Goal: Information Seeking & Learning: Understand process/instructions

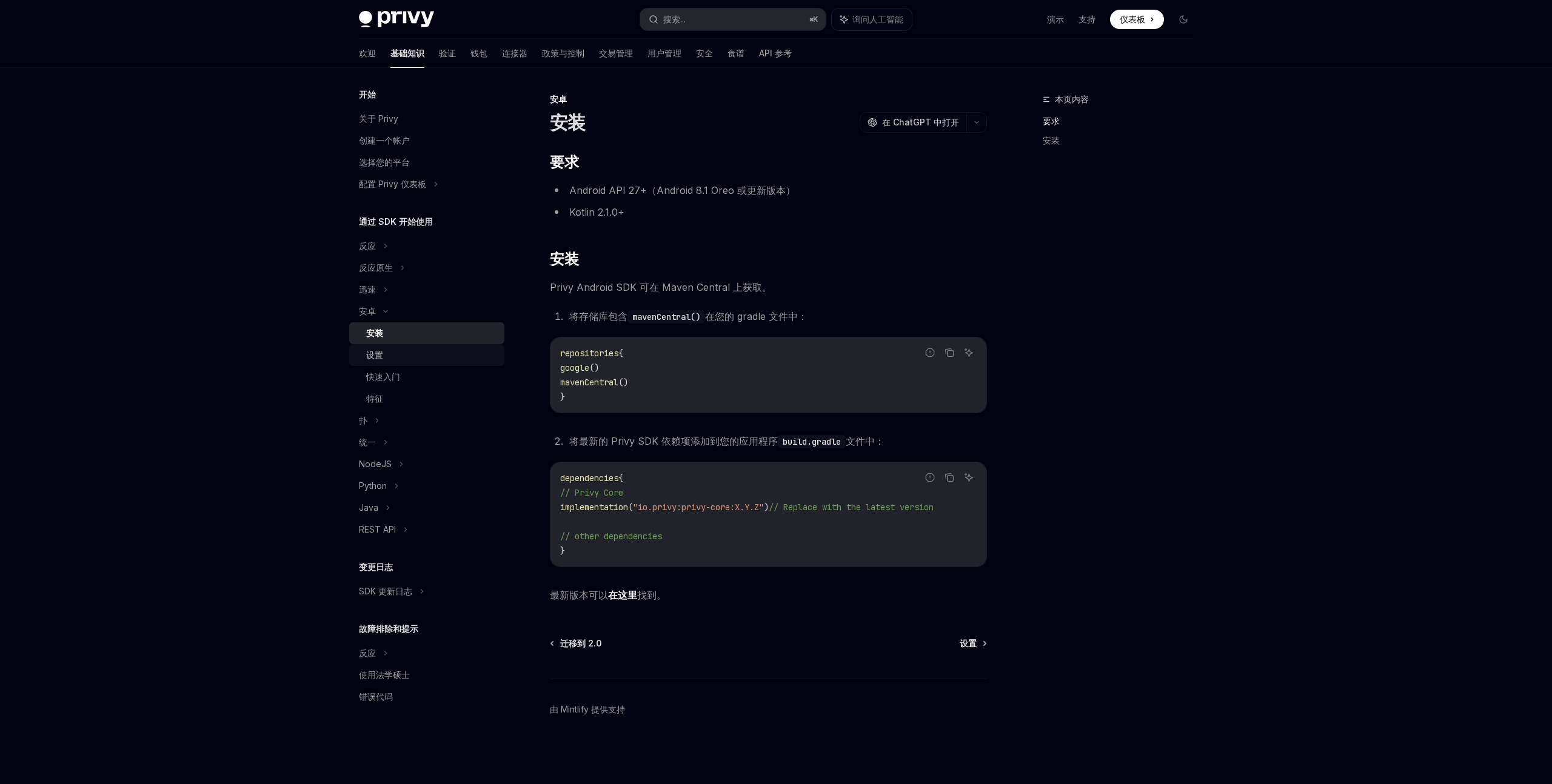
click at [410, 362] on div "设置" at bounding box center [431, 354] width 131 height 14
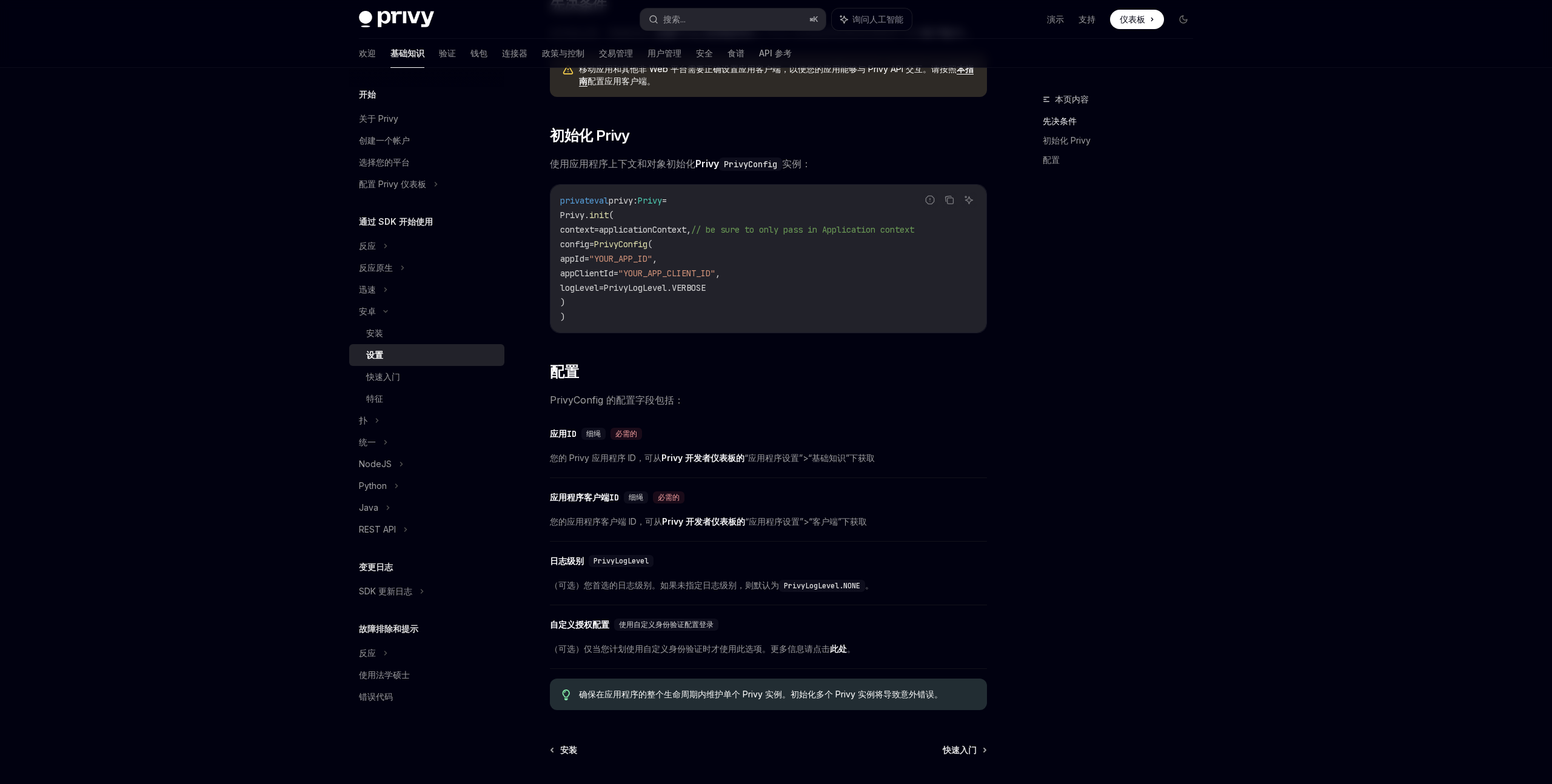
scroll to position [157, 0]
click at [432, 371] on div "快速入门" at bounding box center [431, 376] width 131 height 14
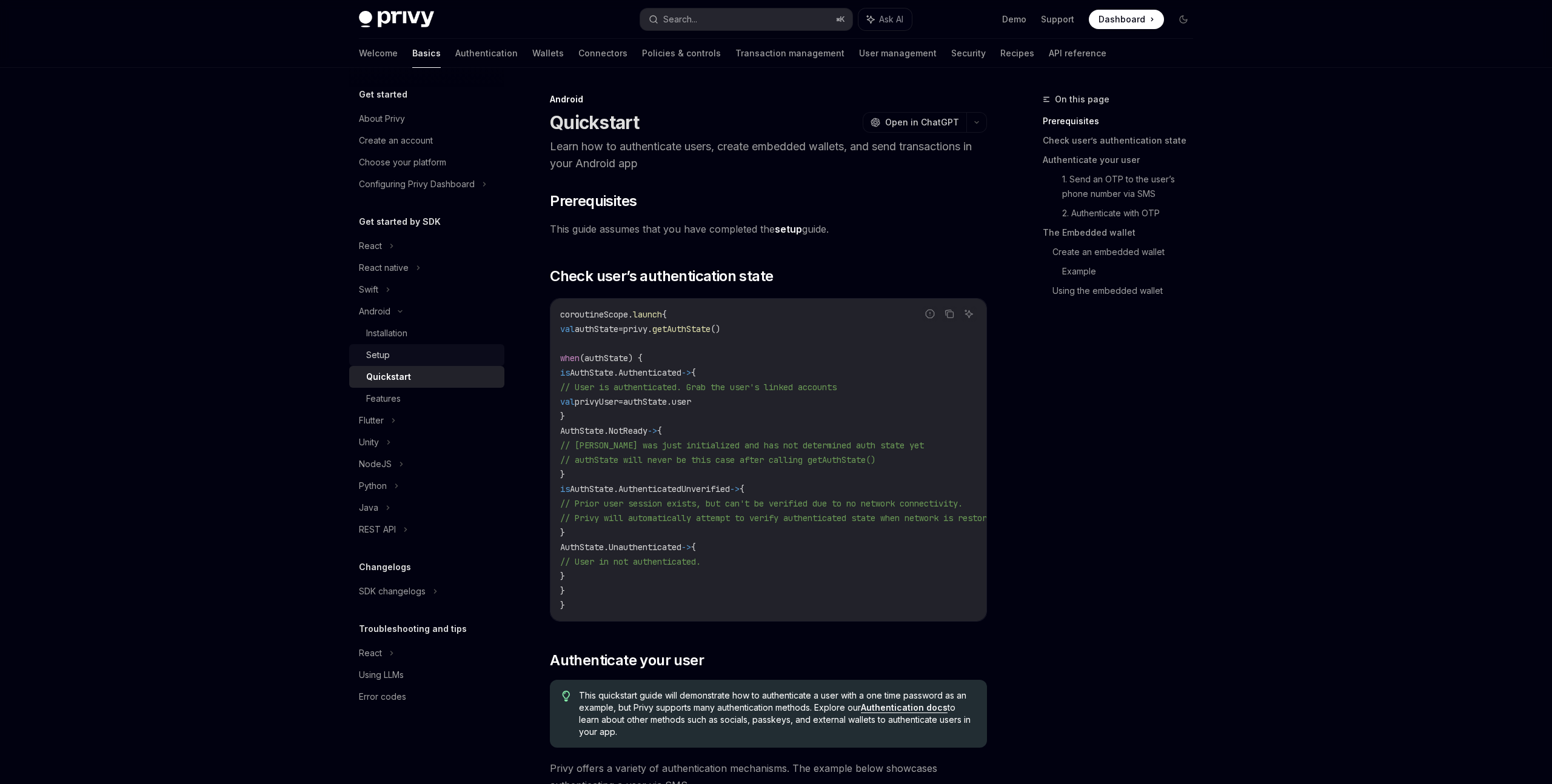
click at [413, 350] on div "Setup" at bounding box center [431, 354] width 131 height 14
click at [383, 403] on div "Features" at bounding box center [383, 398] width 35 height 14
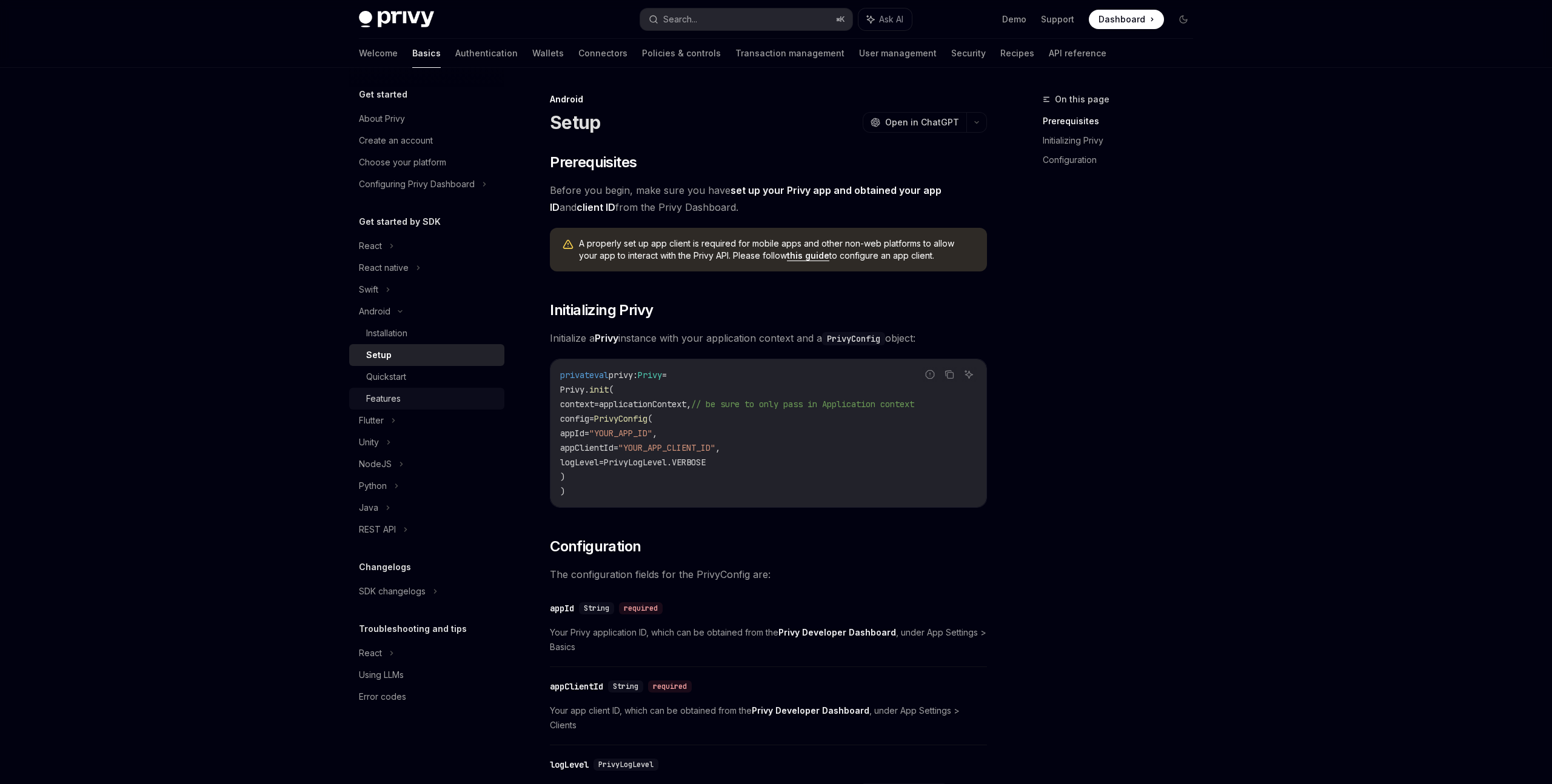
click at [389, 403] on div "Features" at bounding box center [383, 398] width 35 height 14
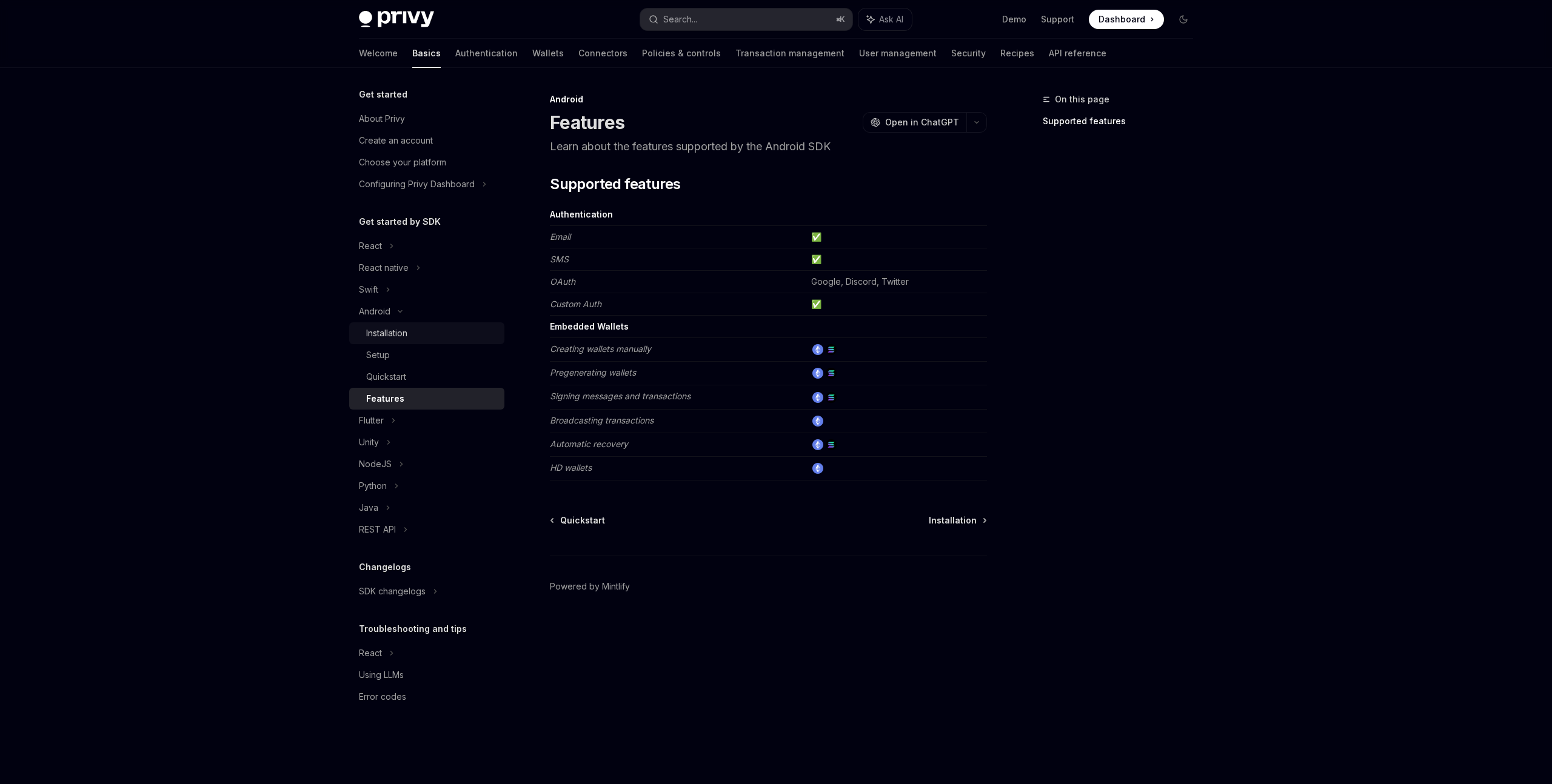
click at [406, 325] on link "Installation" at bounding box center [426, 333] width 155 height 22
click at [532, 56] on link "Wallets" at bounding box center [548, 53] width 31 height 29
click at [532, 58] on link "Wallets" at bounding box center [548, 53] width 31 height 29
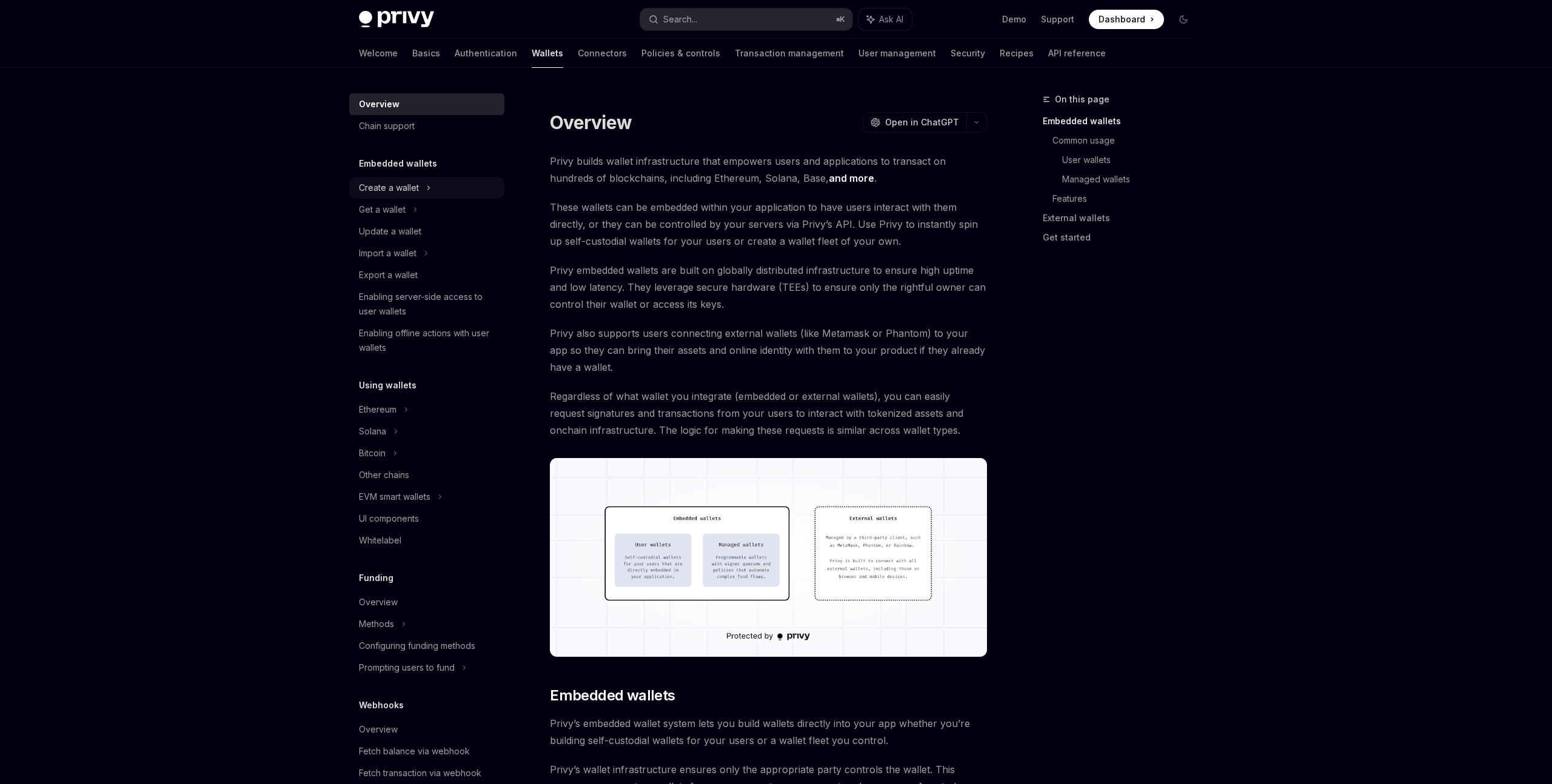
click at [402, 196] on div "Create a wallet" at bounding box center [426, 188] width 155 height 22
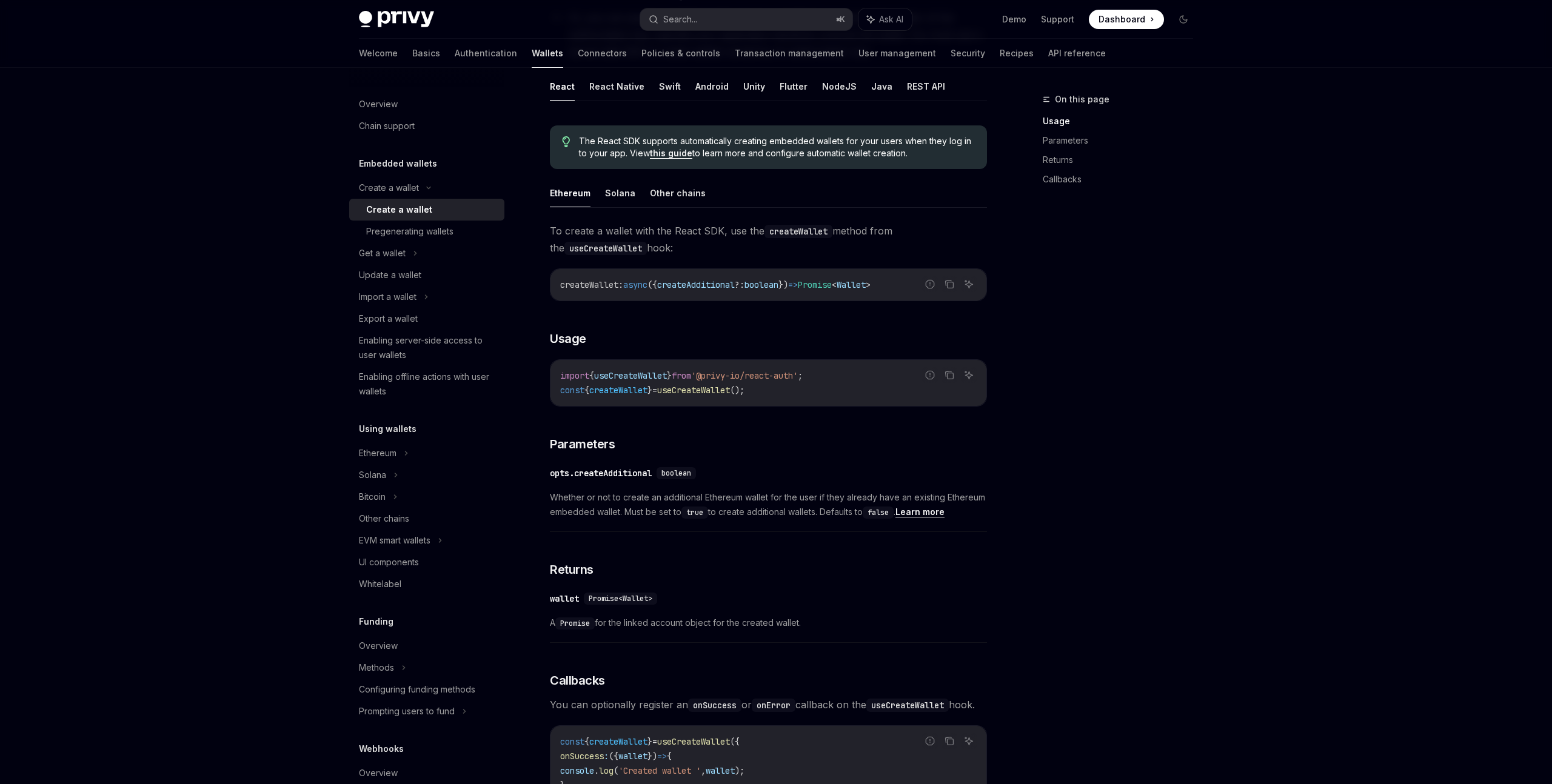
scroll to position [268, 0]
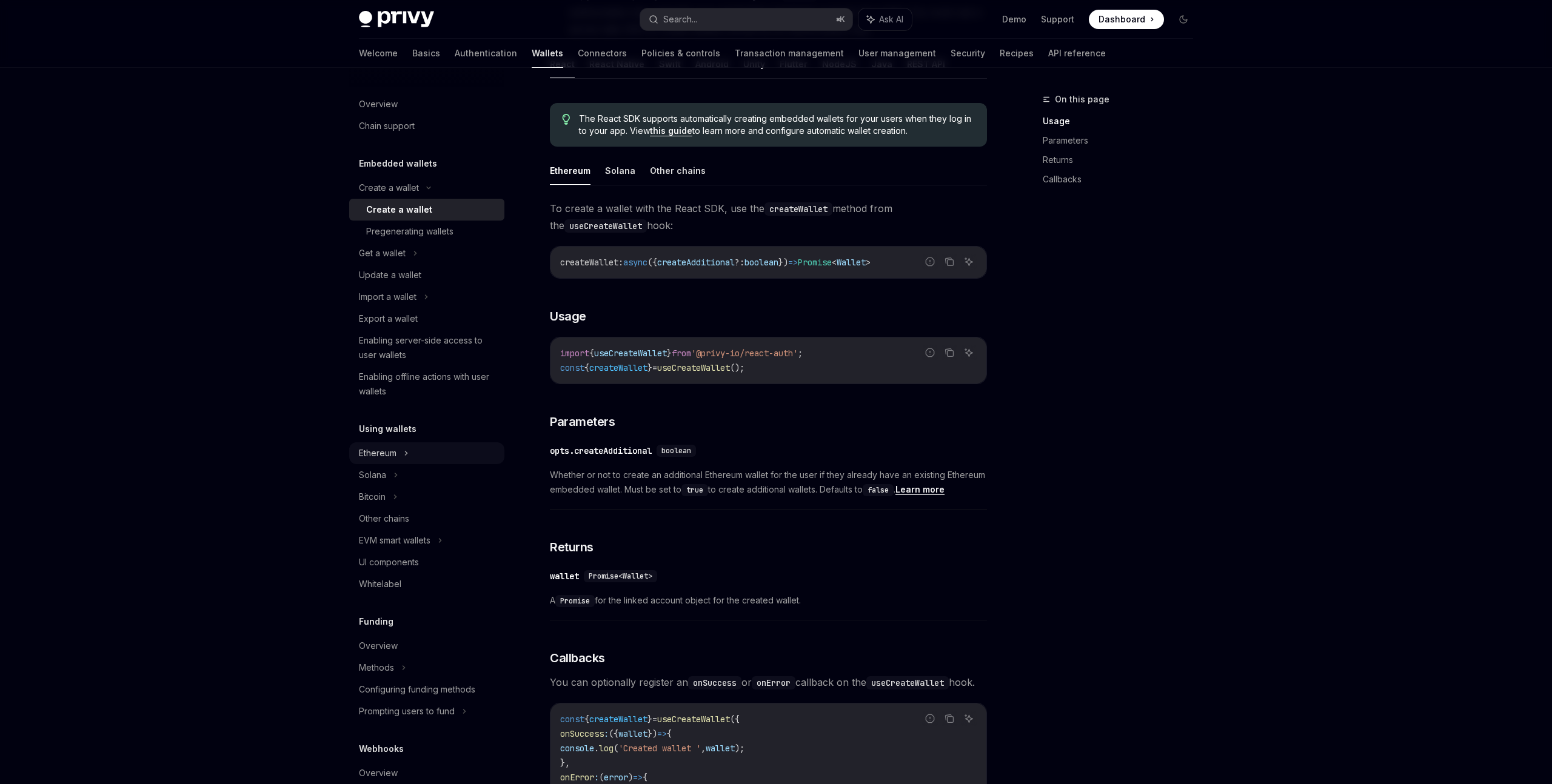
click at [407, 457] on icon at bounding box center [405, 453] width 5 height 14
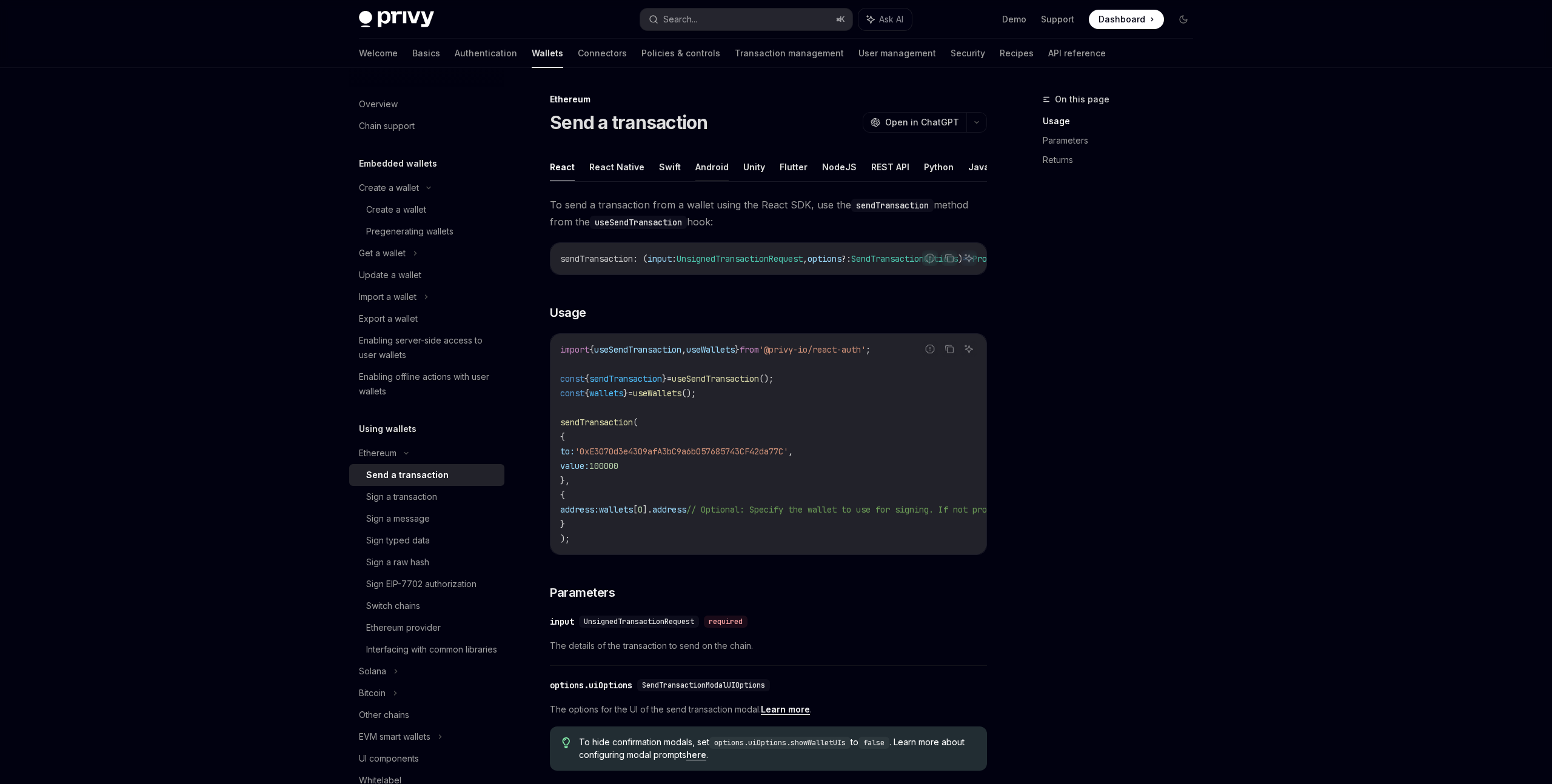
click at [713, 169] on button "Android" at bounding box center [711, 167] width 33 height 28
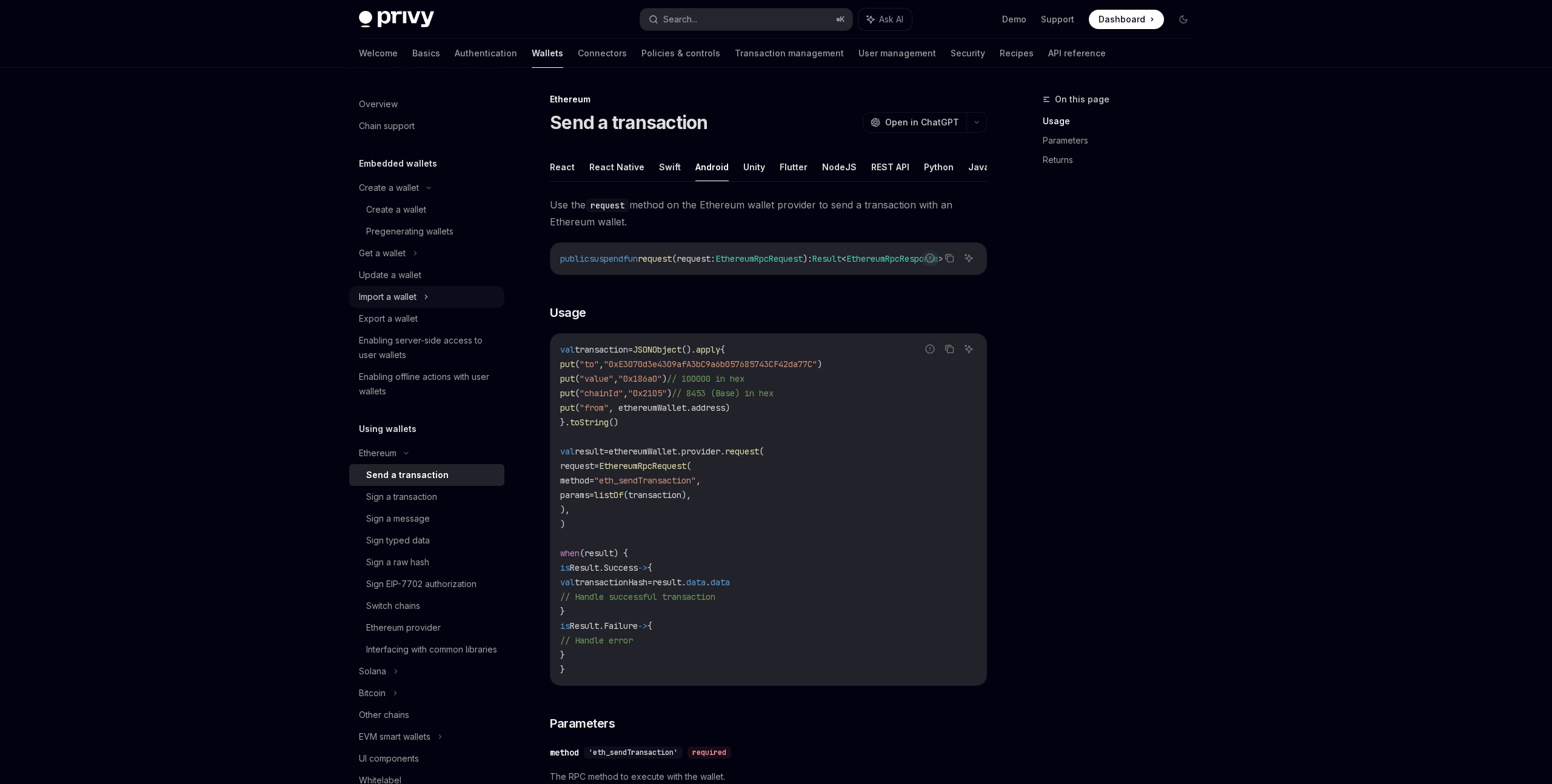
click at [443, 305] on div "Import a wallet" at bounding box center [426, 297] width 155 height 22
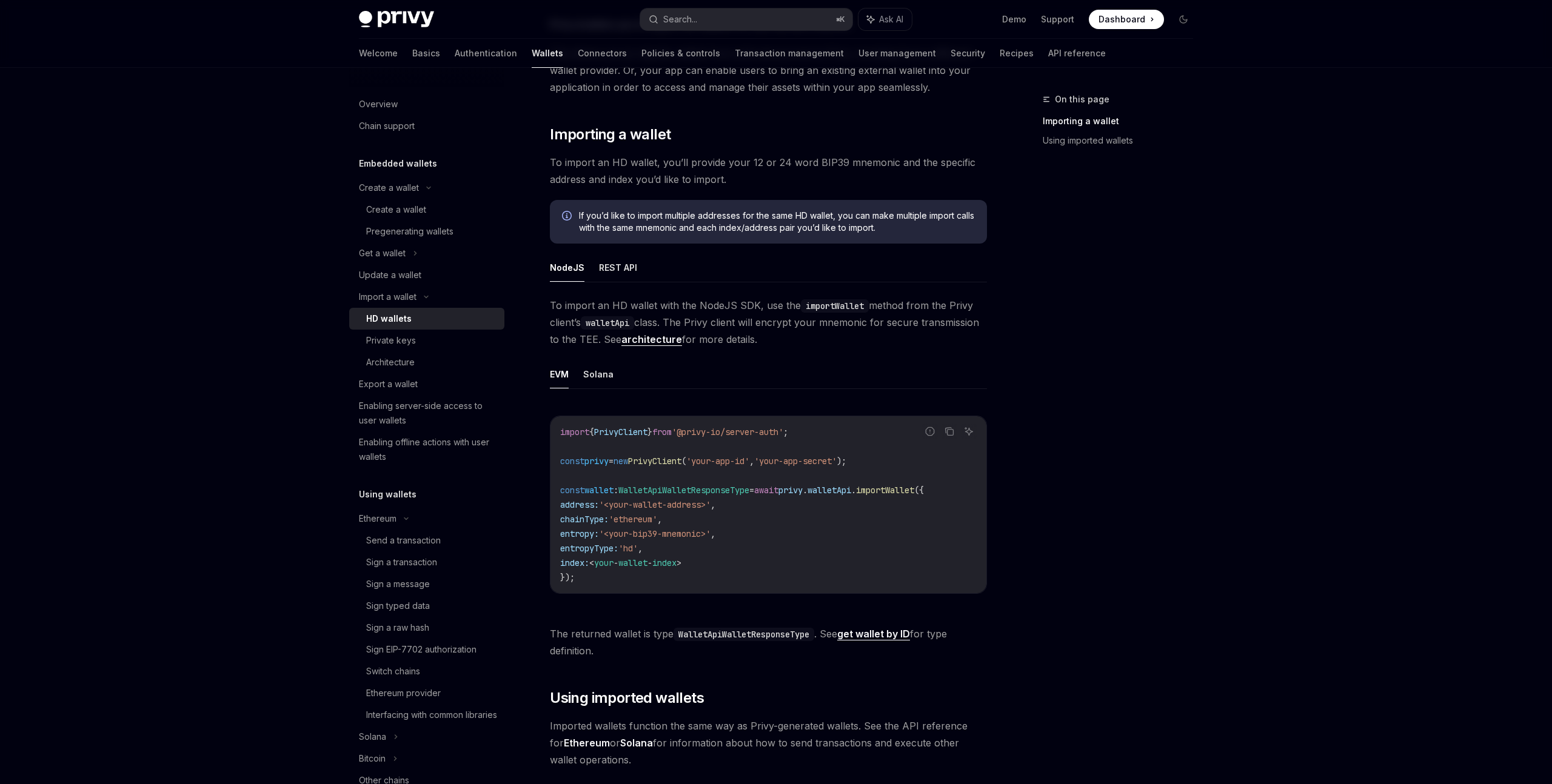
scroll to position [139, 0]
click at [441, 293] on div "Import a wallet" at bounding box center [426, 297] width 155 height 22
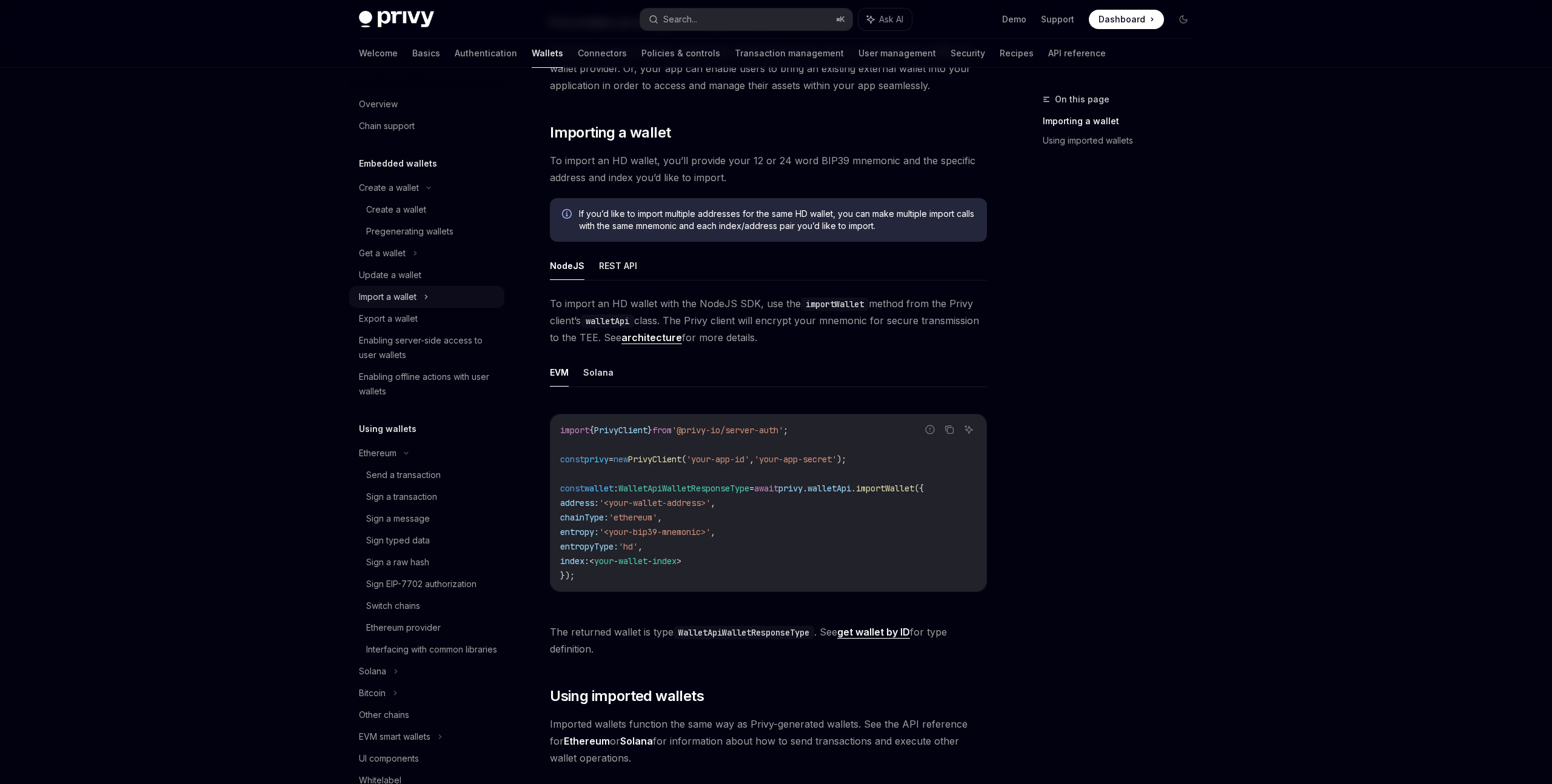
click at [441, 293] on div "Import a wallet" at bounding box center [426, 297] width 155 height 22
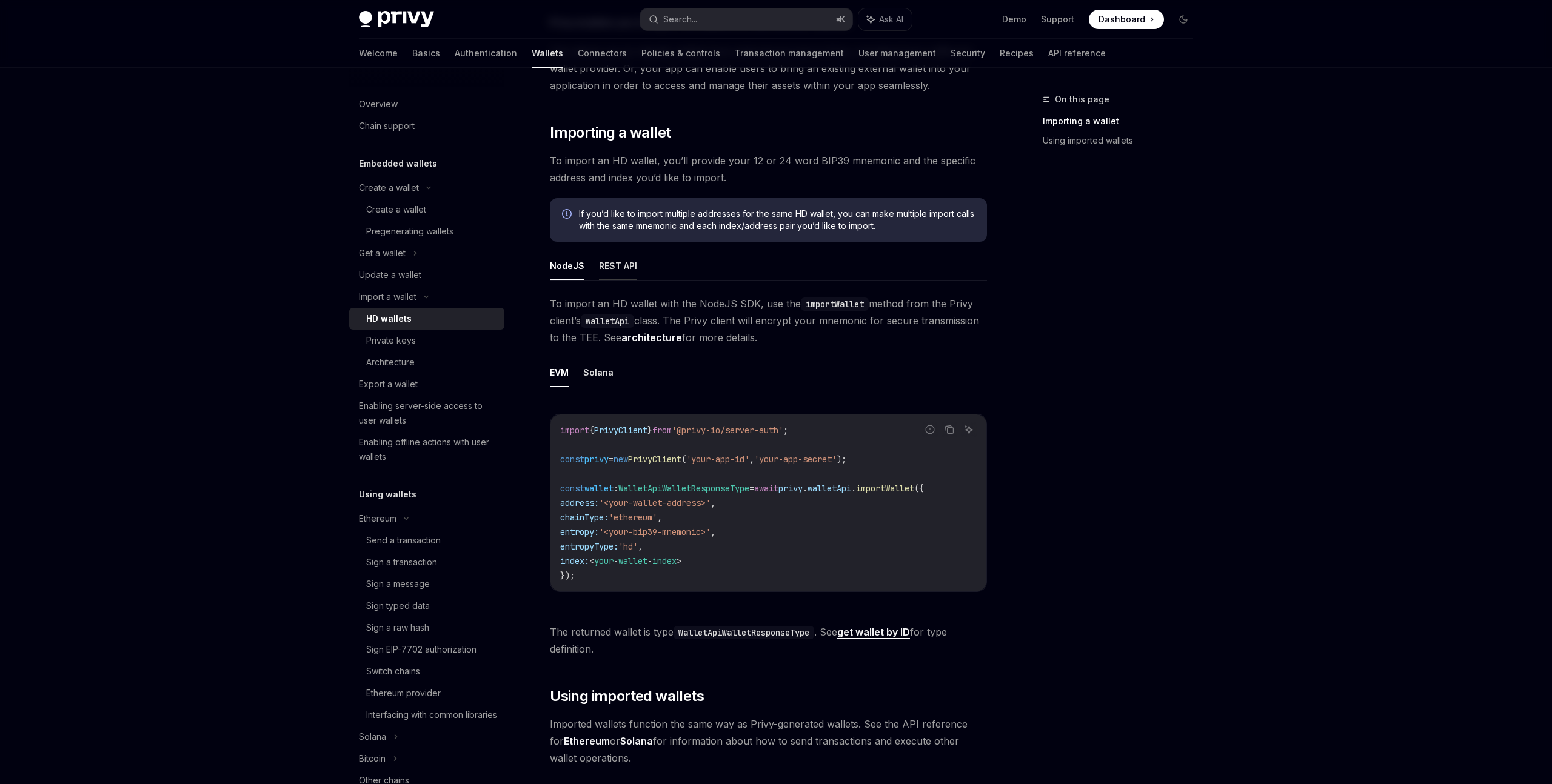
click at [618, 275] on button "REST API" at bounding box center [618, 266] width 38 height 28
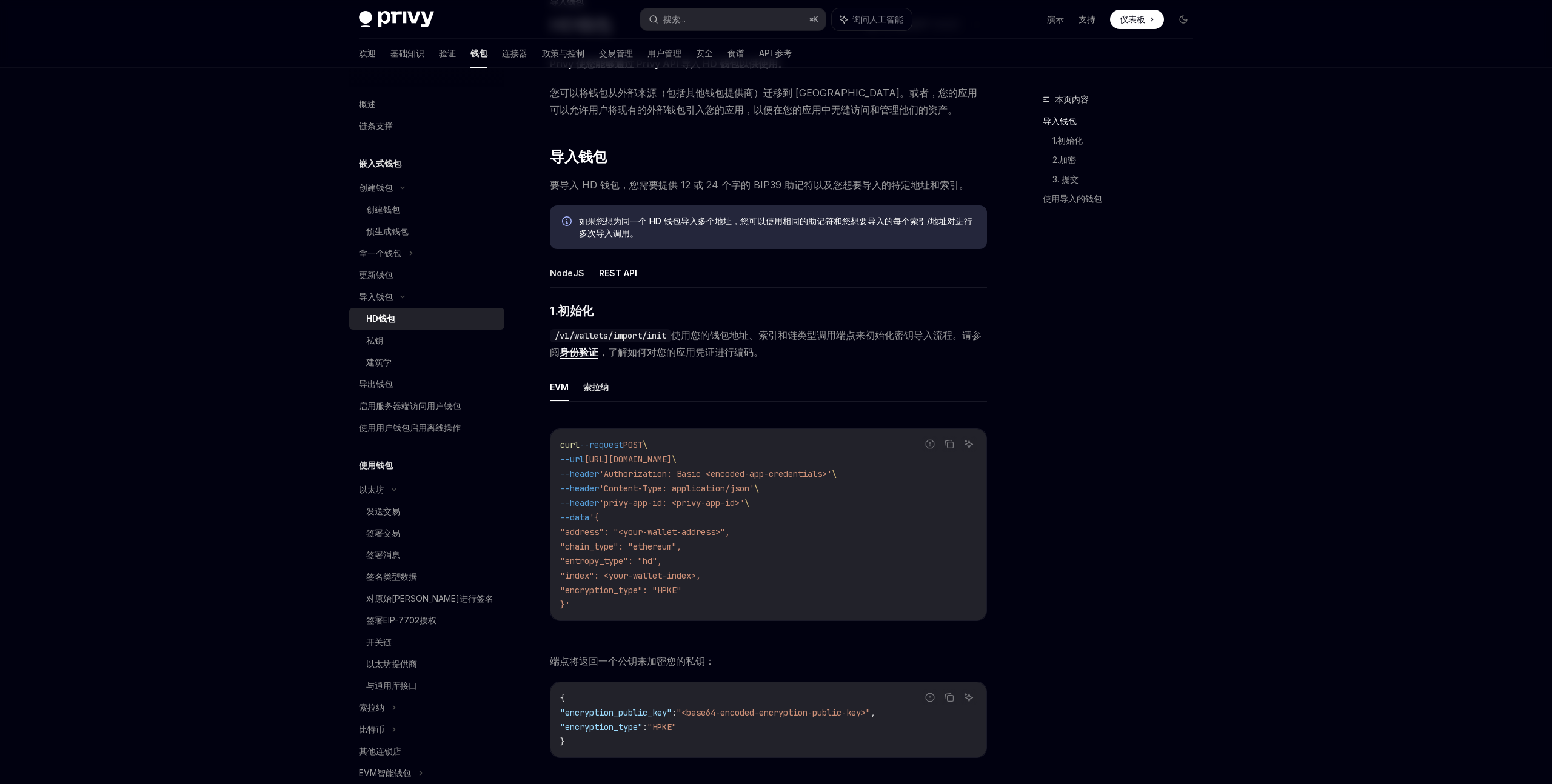
scroll to position [99, 0]
click at [596, 382] on font "索拉纳" at bounding box center [596, 385] width 26 height 10
click at [557, 394] on button "EVM" at bounding box center [559, 386] width 19 height 28
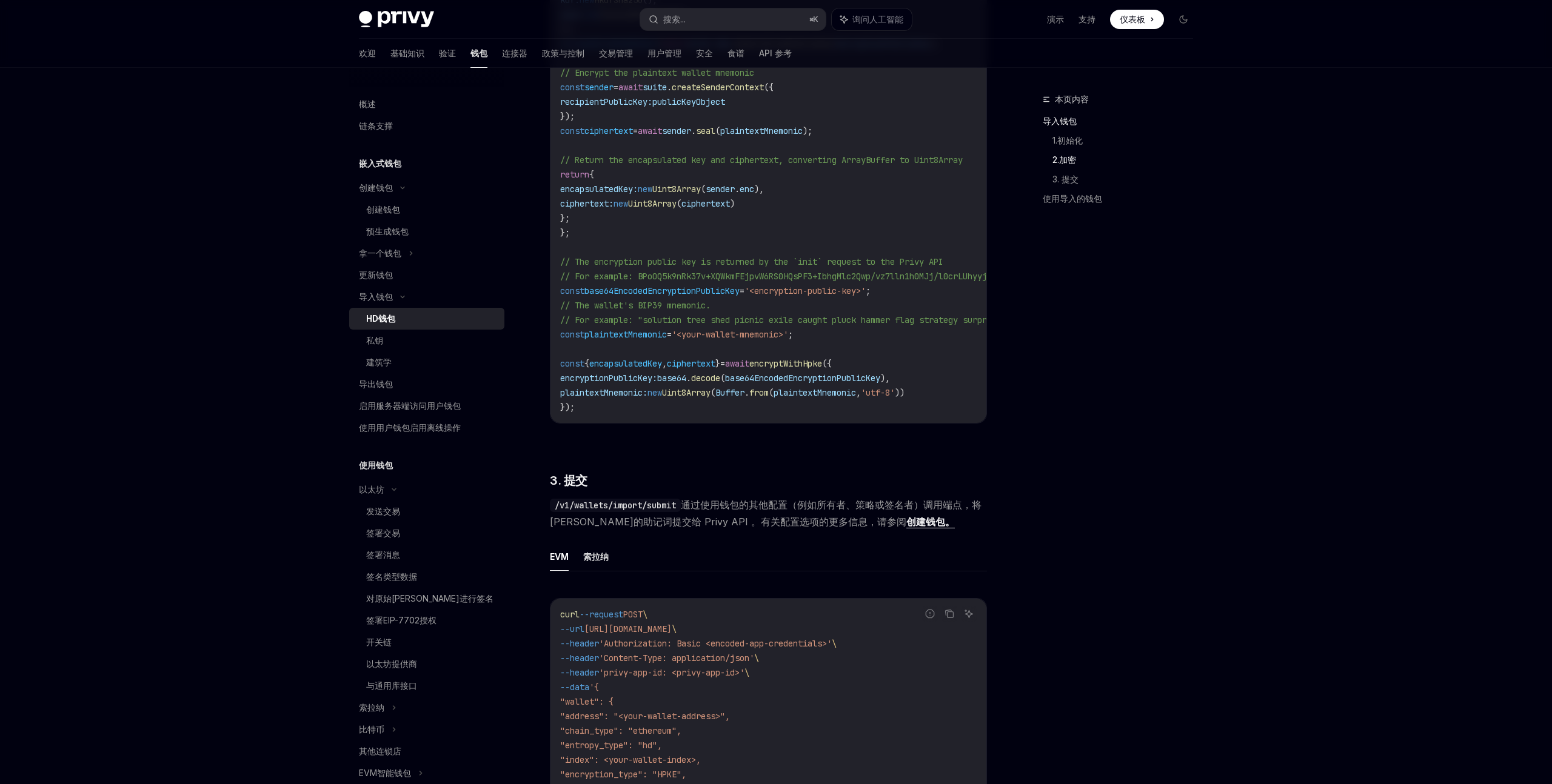
scroll to position [1403, 0]
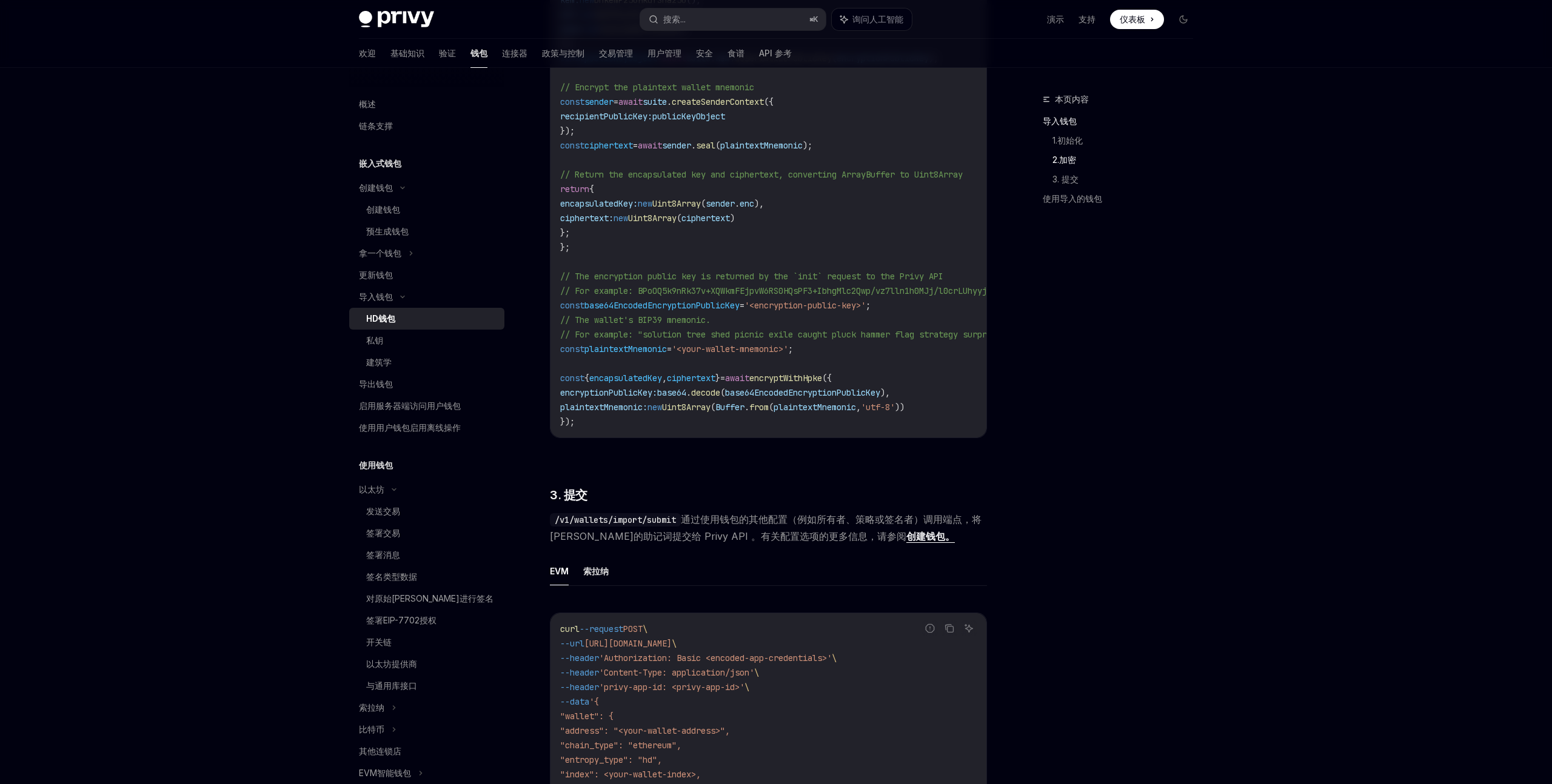
click at [424, 56] on div "欢迎 基础知识 验证 钱包 连接器 政策与控制 交易管理 用户管理 安全 食谱 API 参考" at bounding box center [575, 53] width 433 height 29
click at [439, 59] on font "验证" at bounding box center [447, 54] width 17 height 12
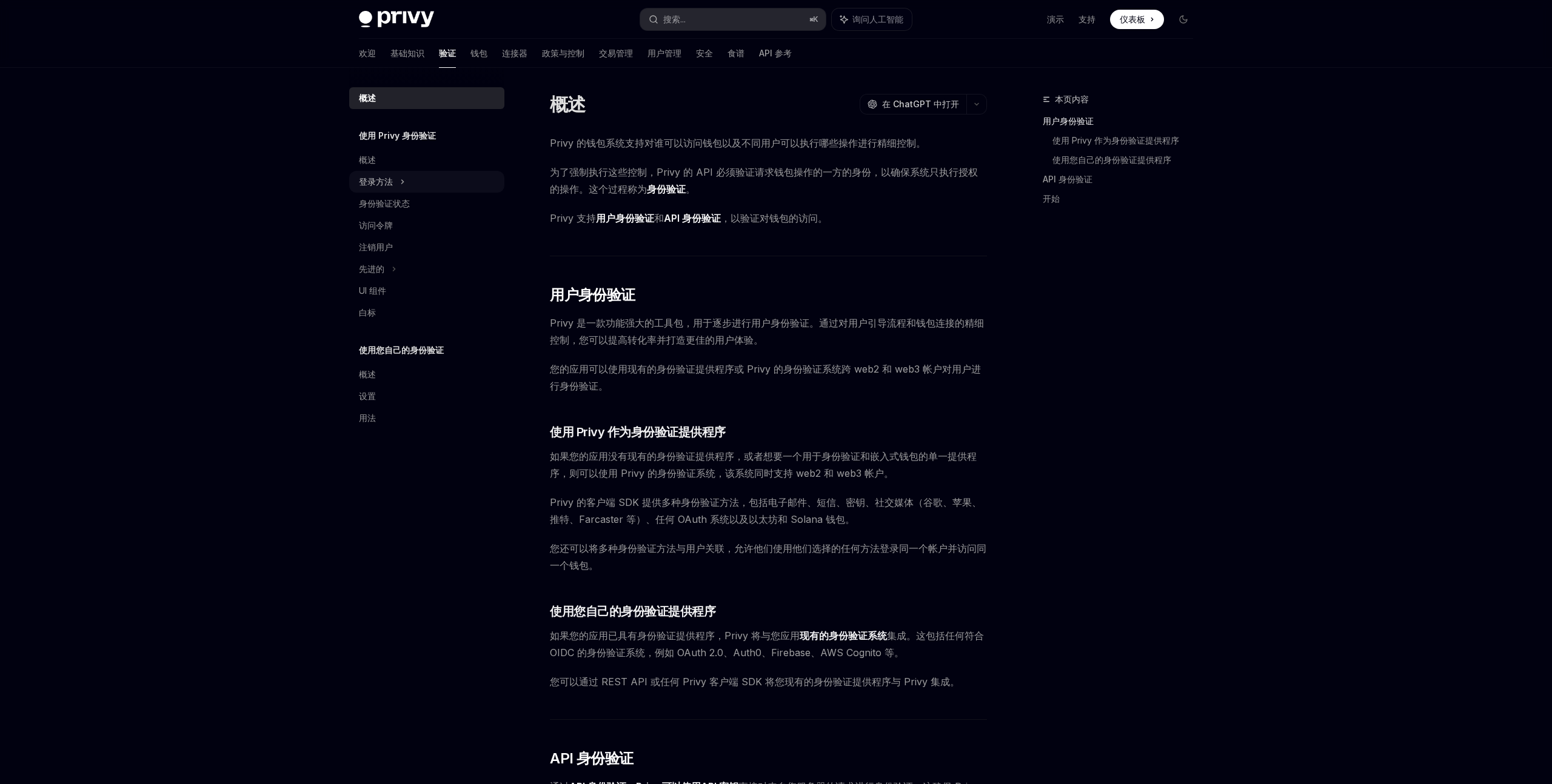
click at [383, 188] on div "登录方法" at bounding box center [376, 181] width 34 height 14
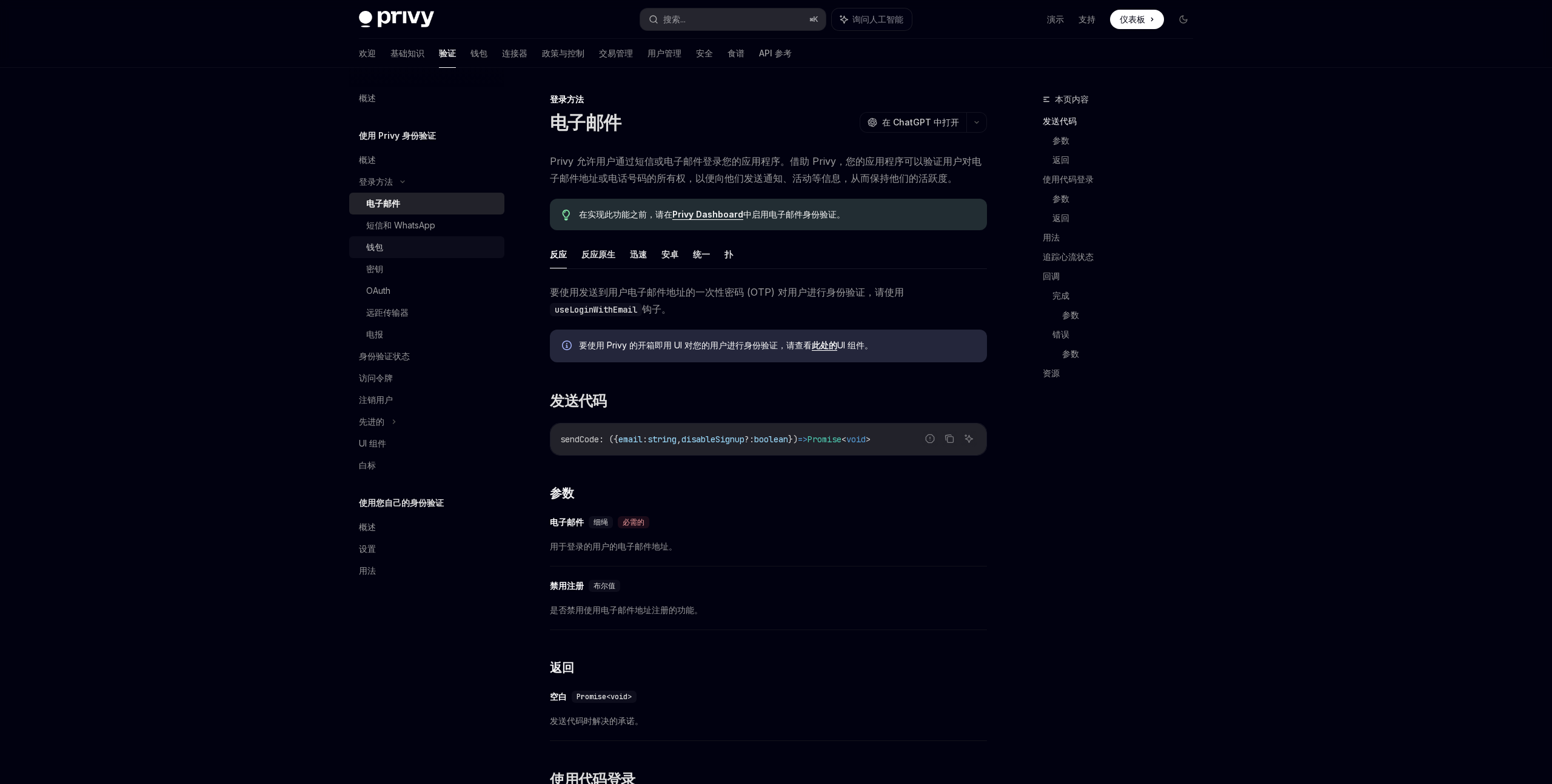
click at [397, 245] on div "钱包" at bounding box center [431, 247] width 131 height 14
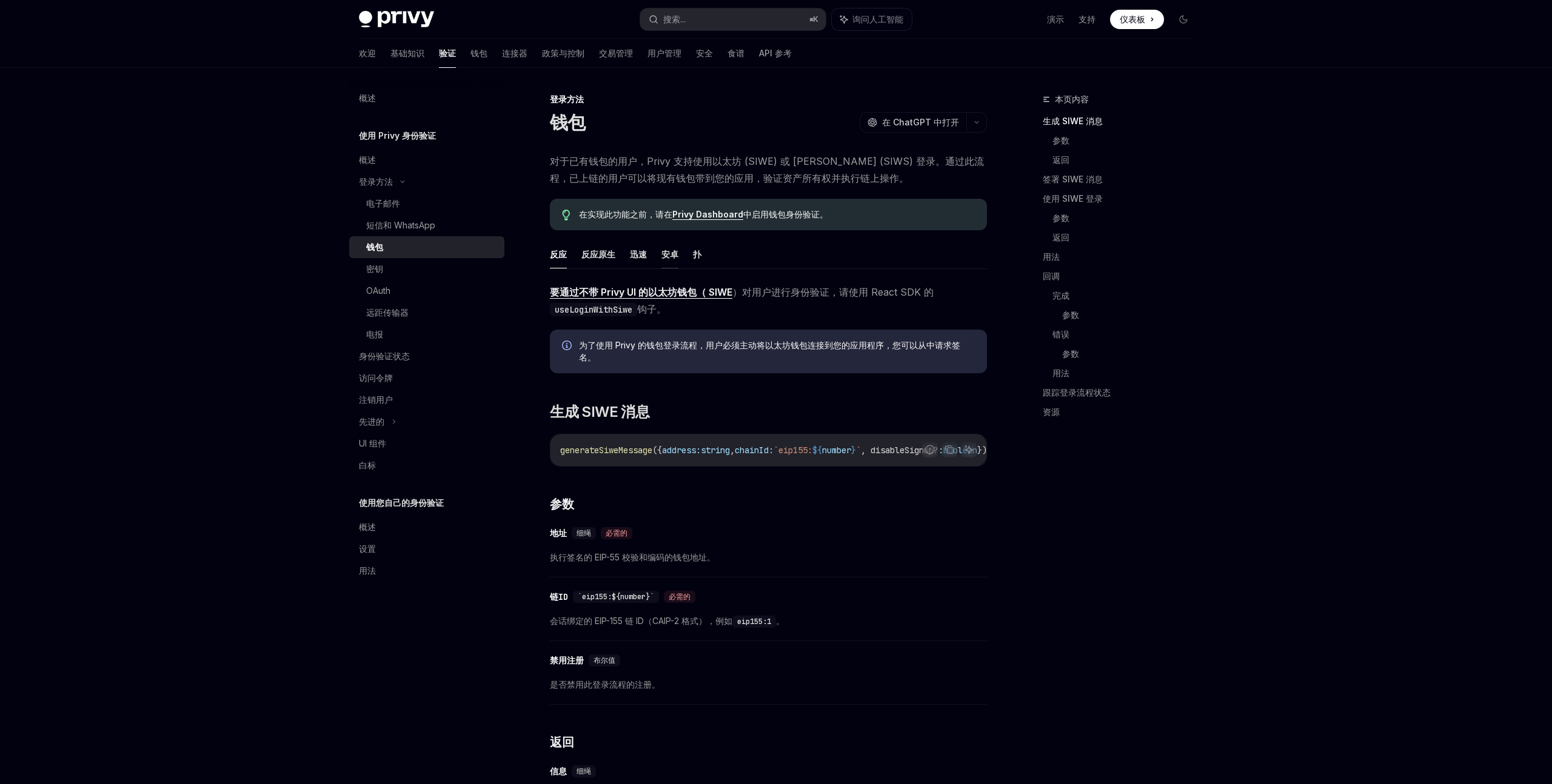
click at [677, 261] on font "安卓" at bounding box center [669, 254] width 17 height 14
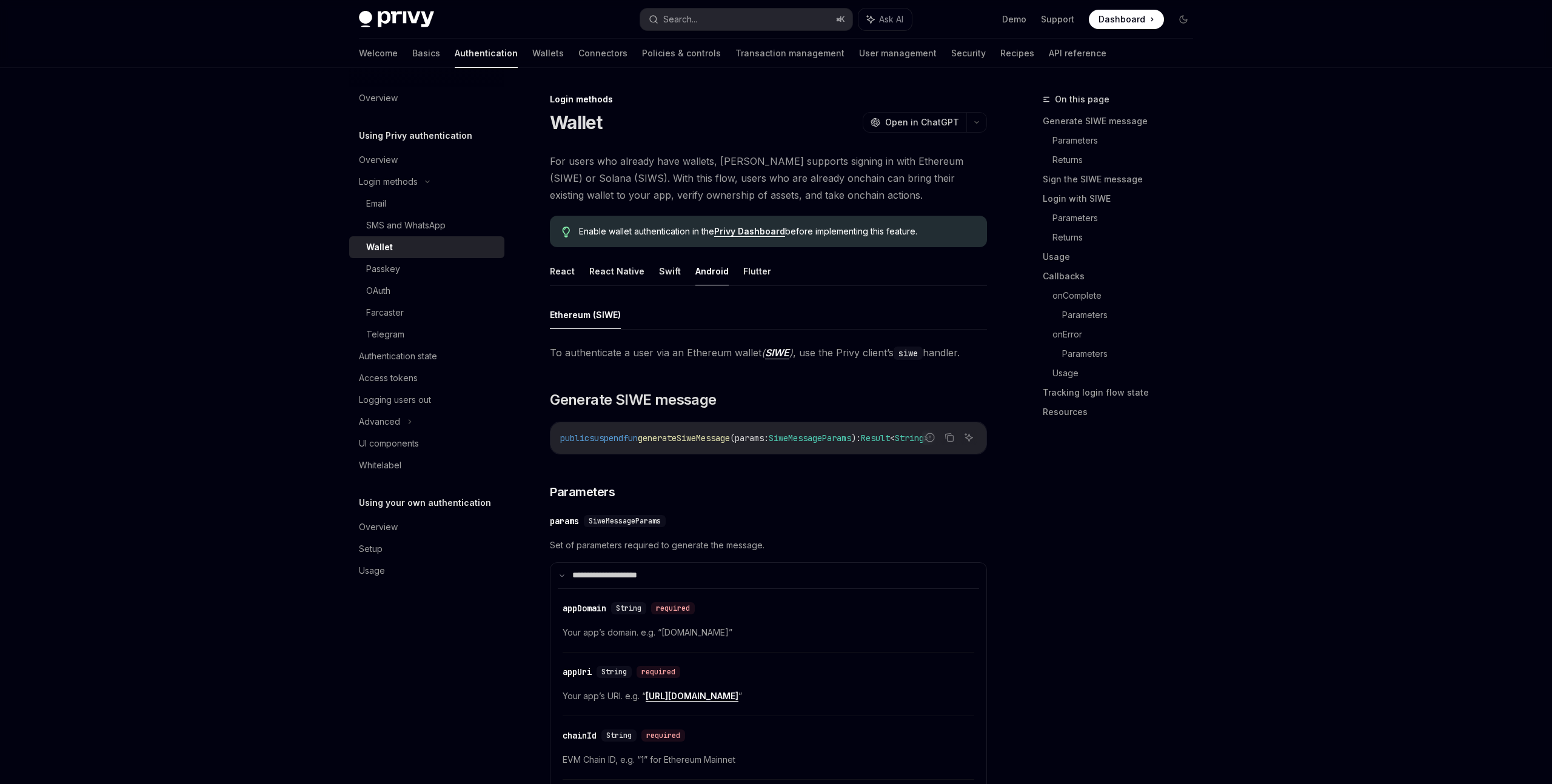
click at [418, 276] on div "Passkey" at bounding box center [431, 268] width 131 height 14
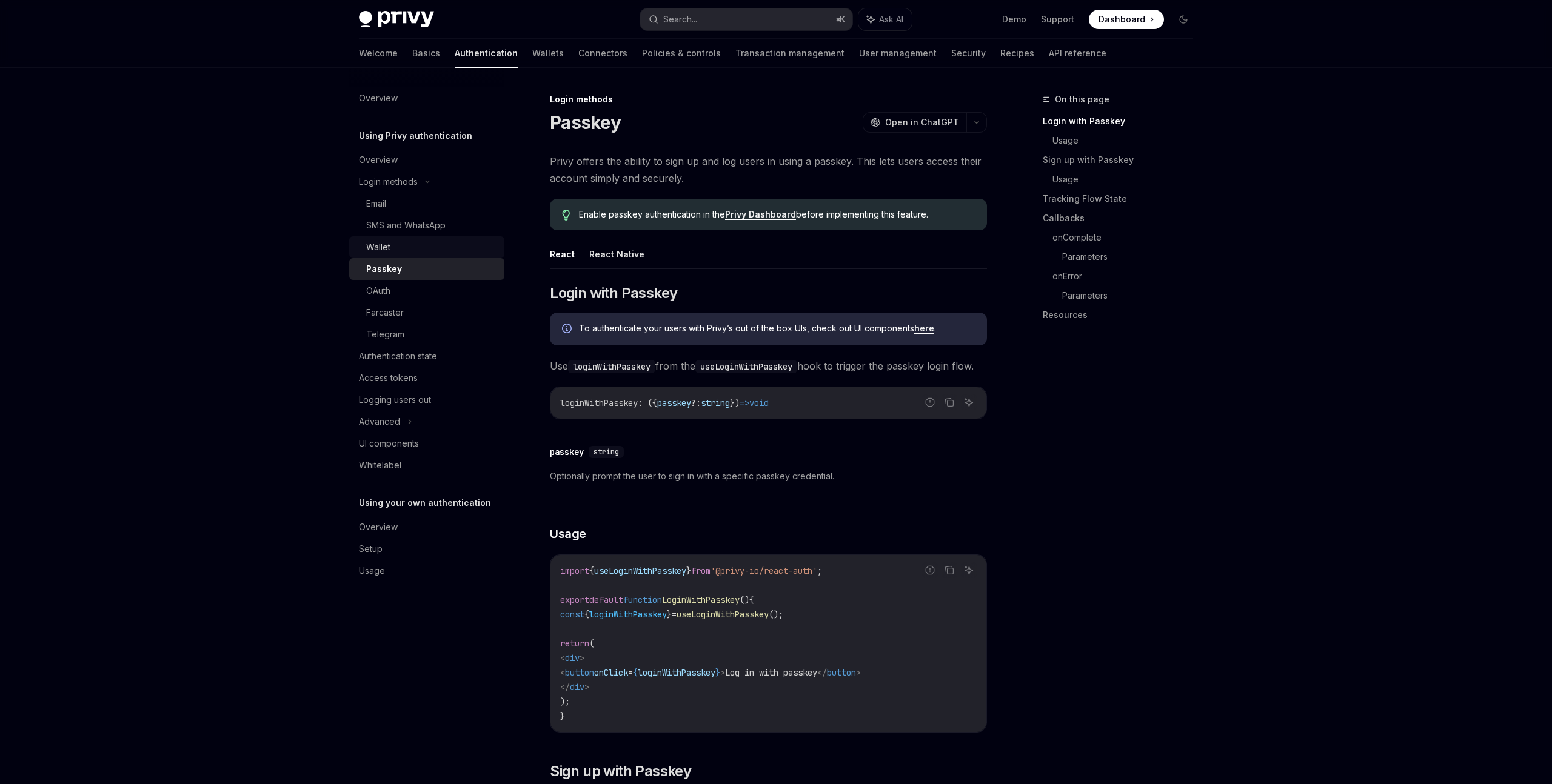
click at [415, 251] on div "Wallet" at bounding box center [431, 247] width 131 height 14
click at [432, 247] on div "Wallet" at bounding box center [431, 247] width 131 height 14
click at [403, 243] on div "Wallet" at bounding box center [431, 247] width 131 height 14
click at [395, 286] on div "OAuth" at bounding box center [431, 290] width 131 height 14
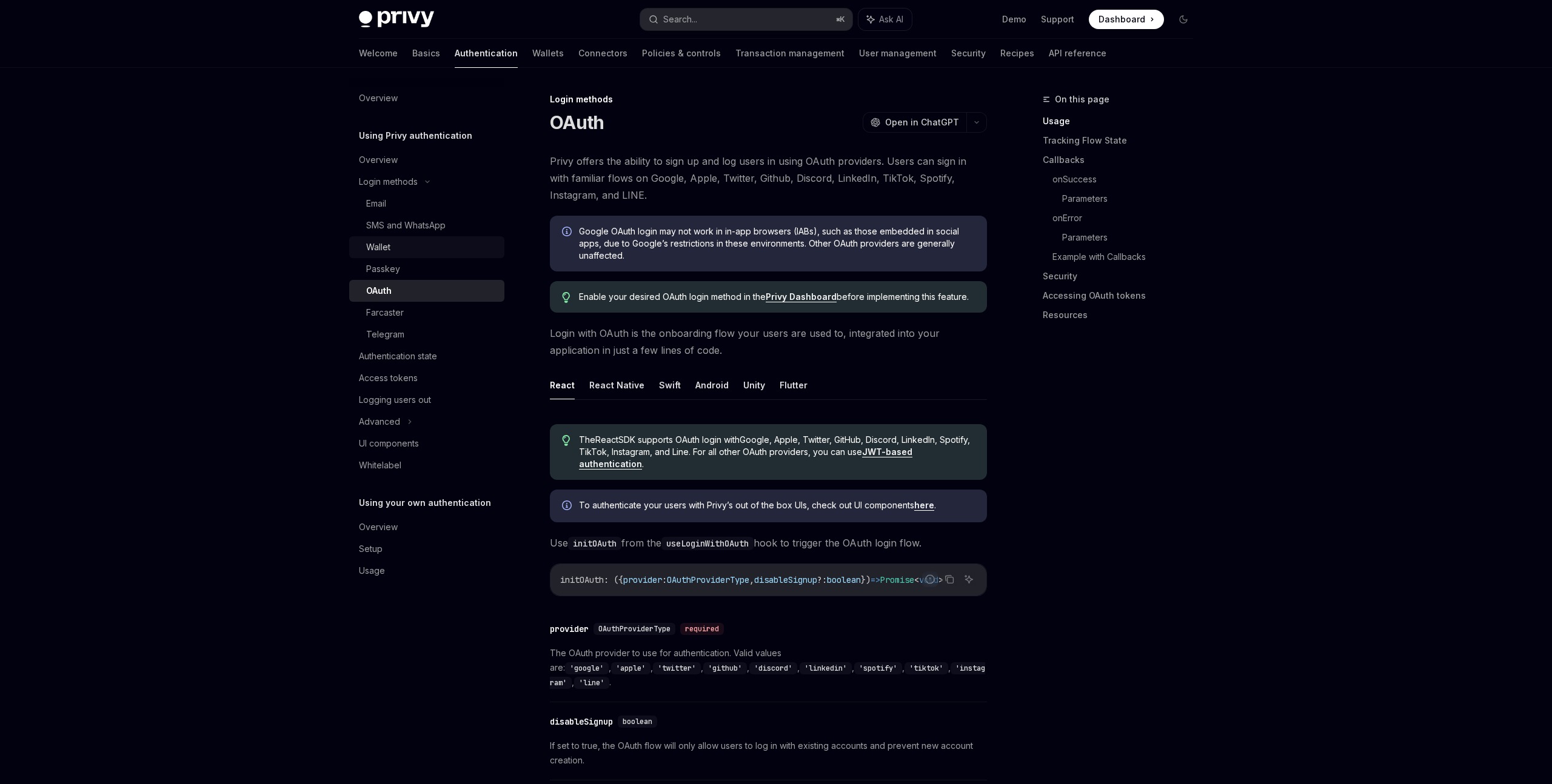
click at [407, 250] on div "Wallet" at bounding box center [431, 247] width 131 height 14
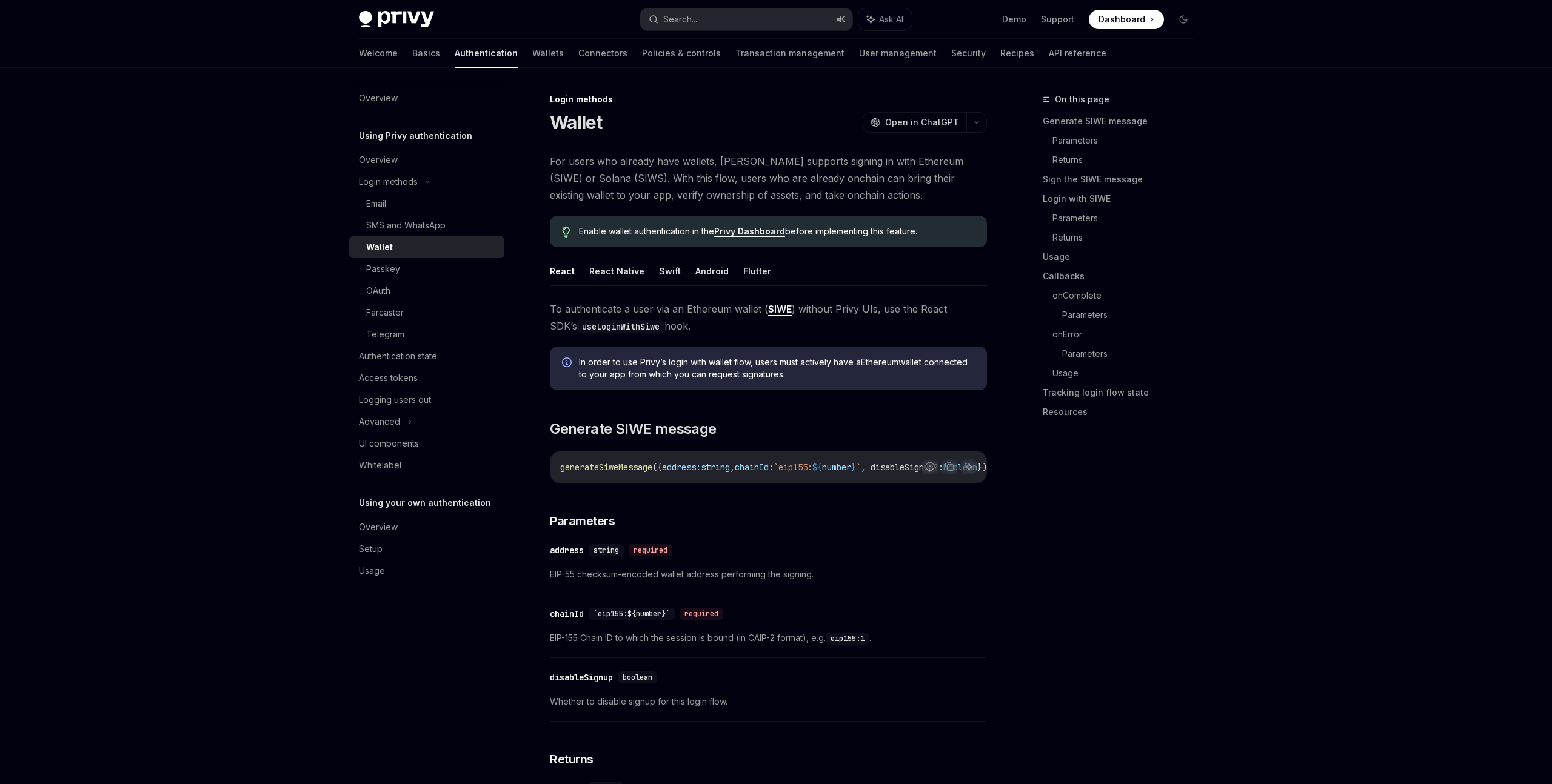
click at [407, 250] on div "Wallet" at bounding box center [431, 247] width 131 height 14
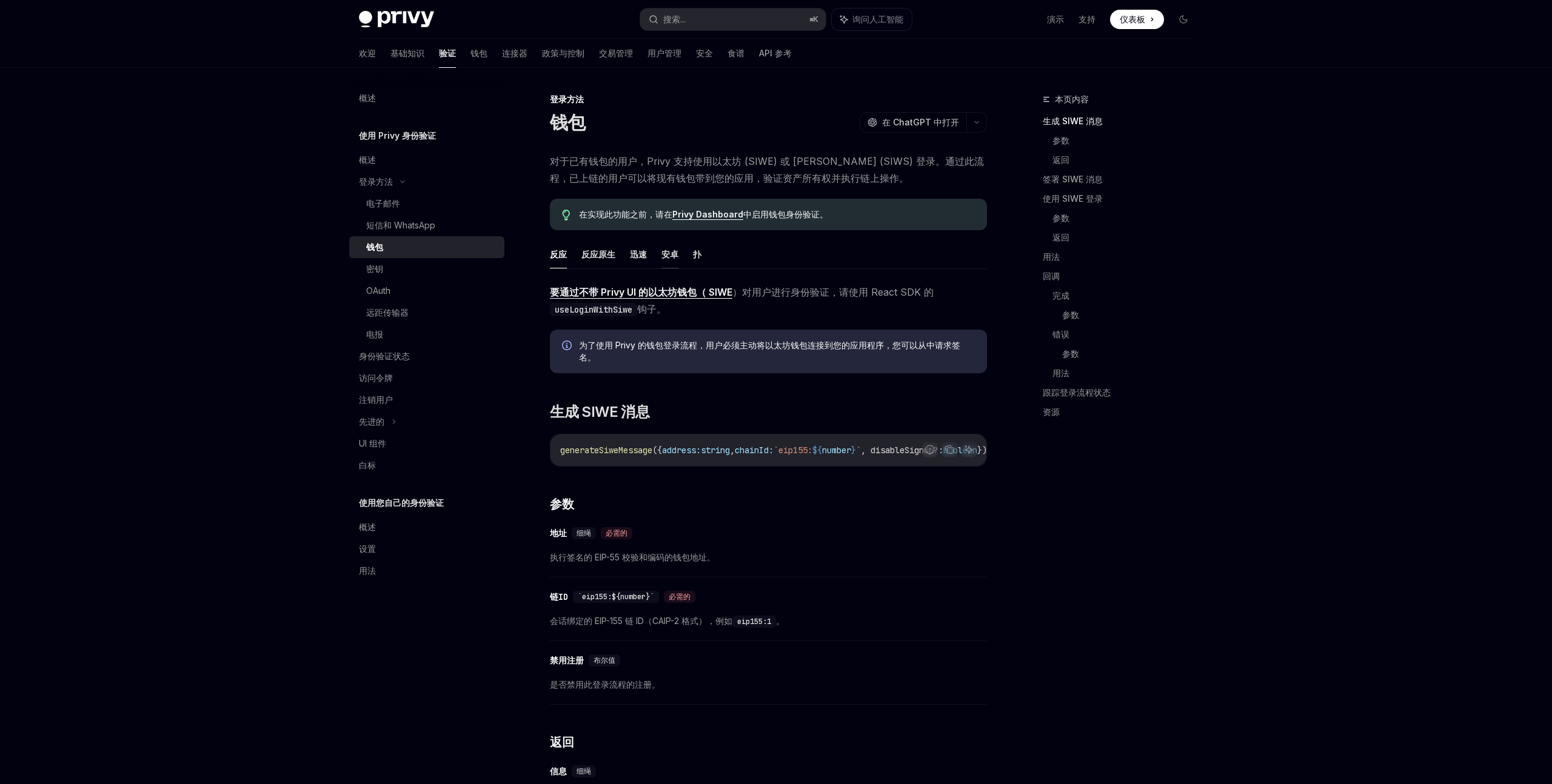
click at [673, 257] on font "安卓" at bounding box center [669, 253] width 17 height 10
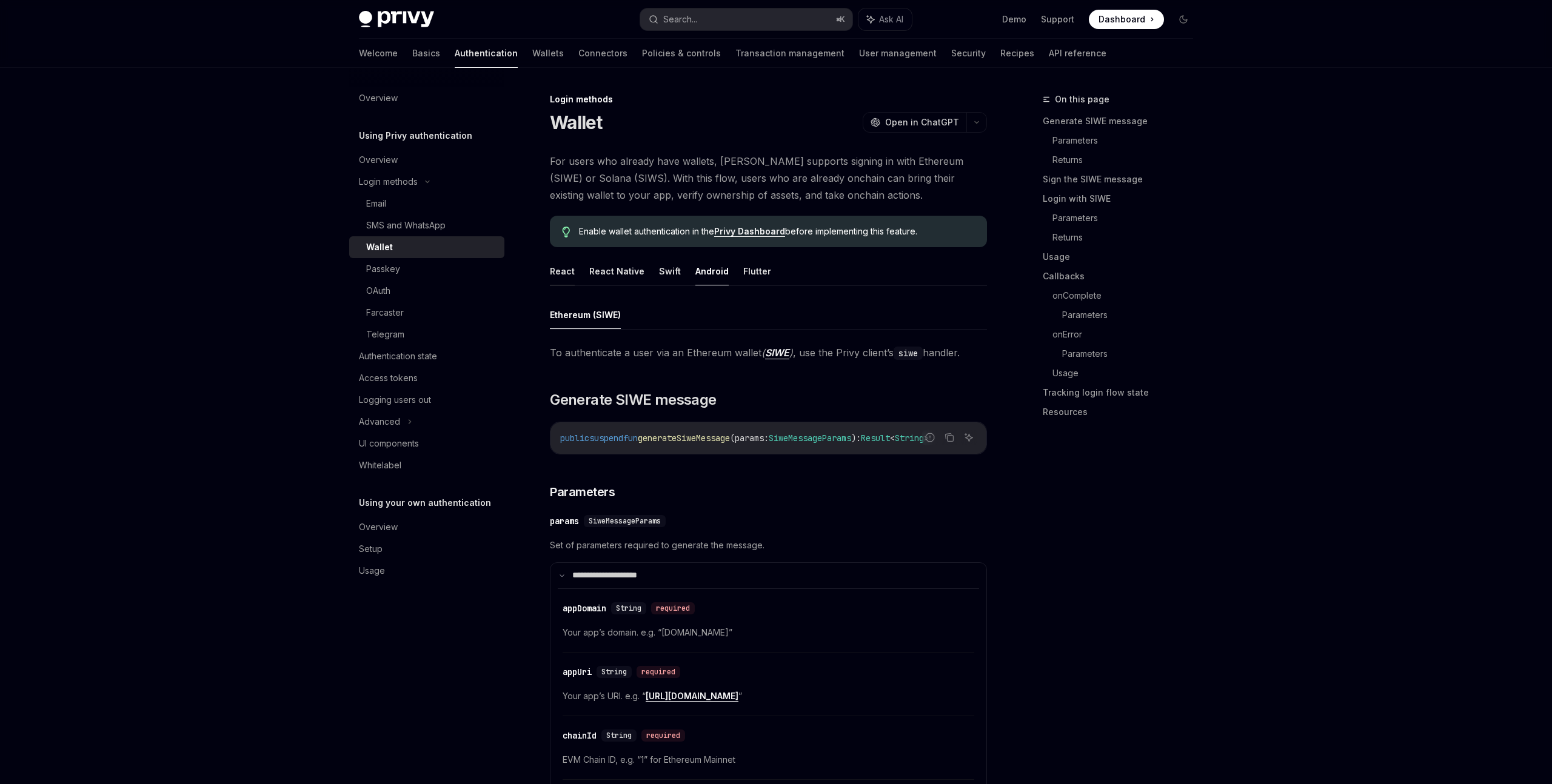
click at [559, 276] on button "React" at bounding box center [562, 271] width 25 height 28
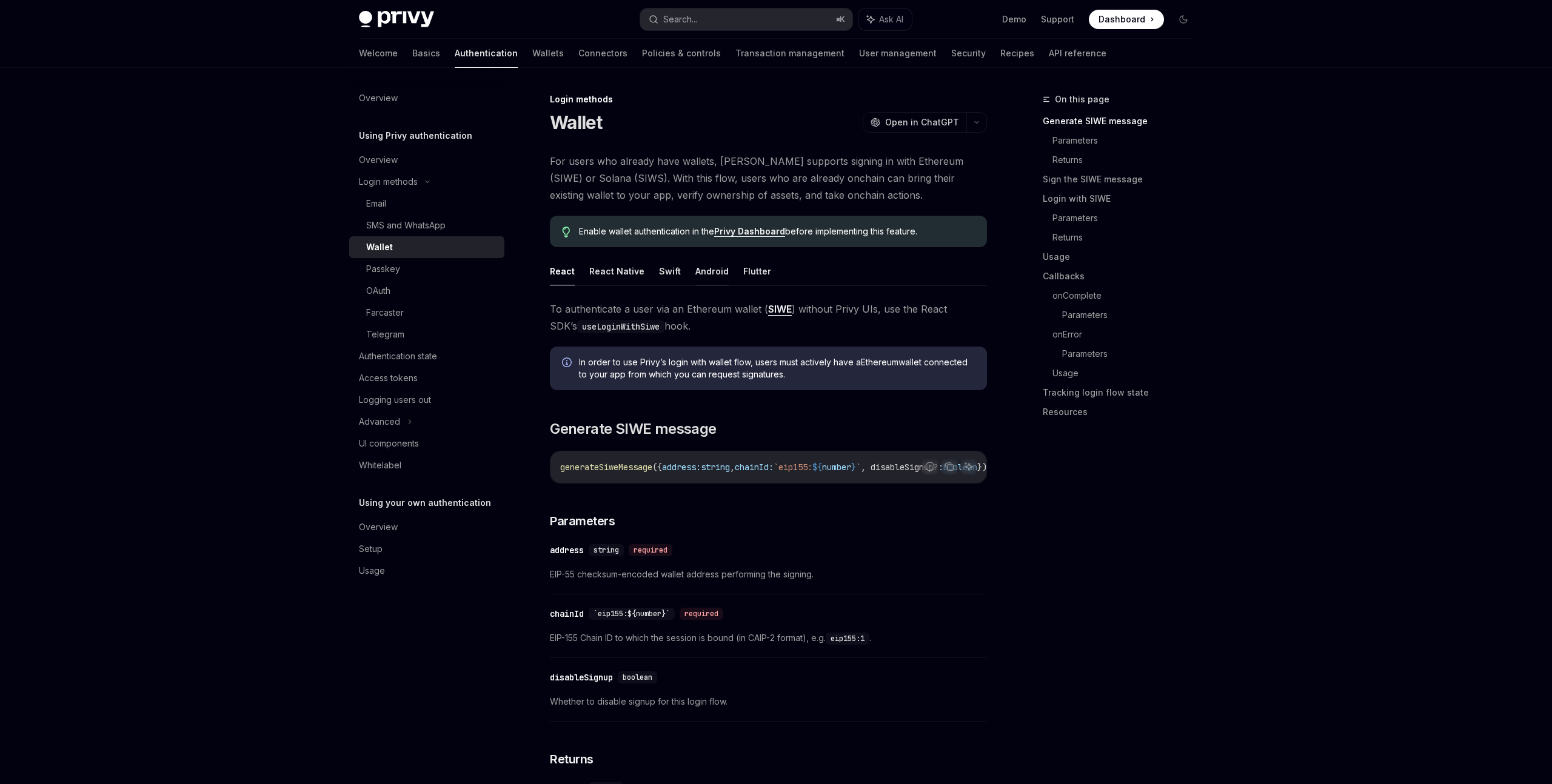
click at [707, 272] on button "Android" at bounding box center [711, 271] width 33 height 28
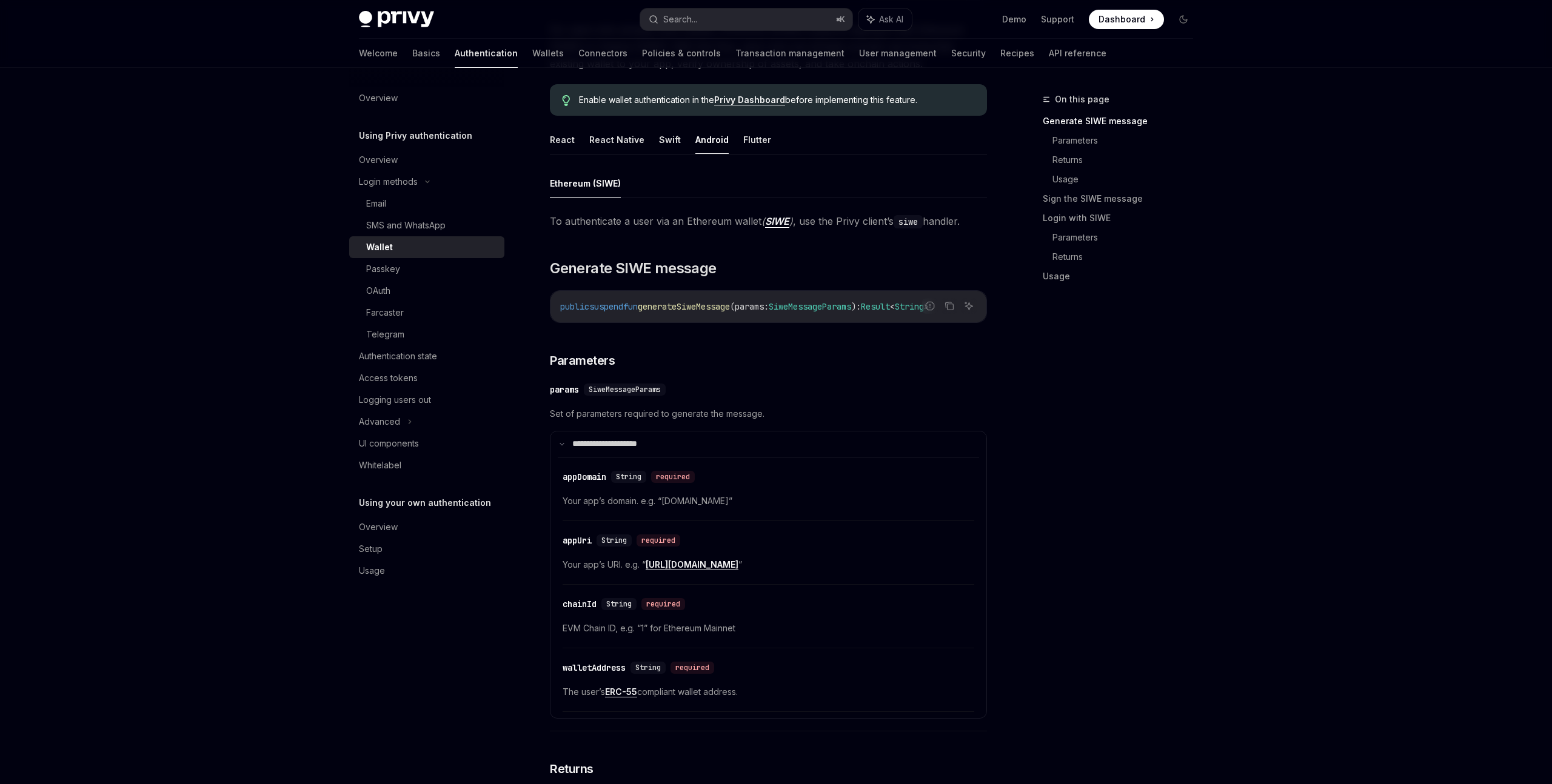
scroll to position [136, 0]
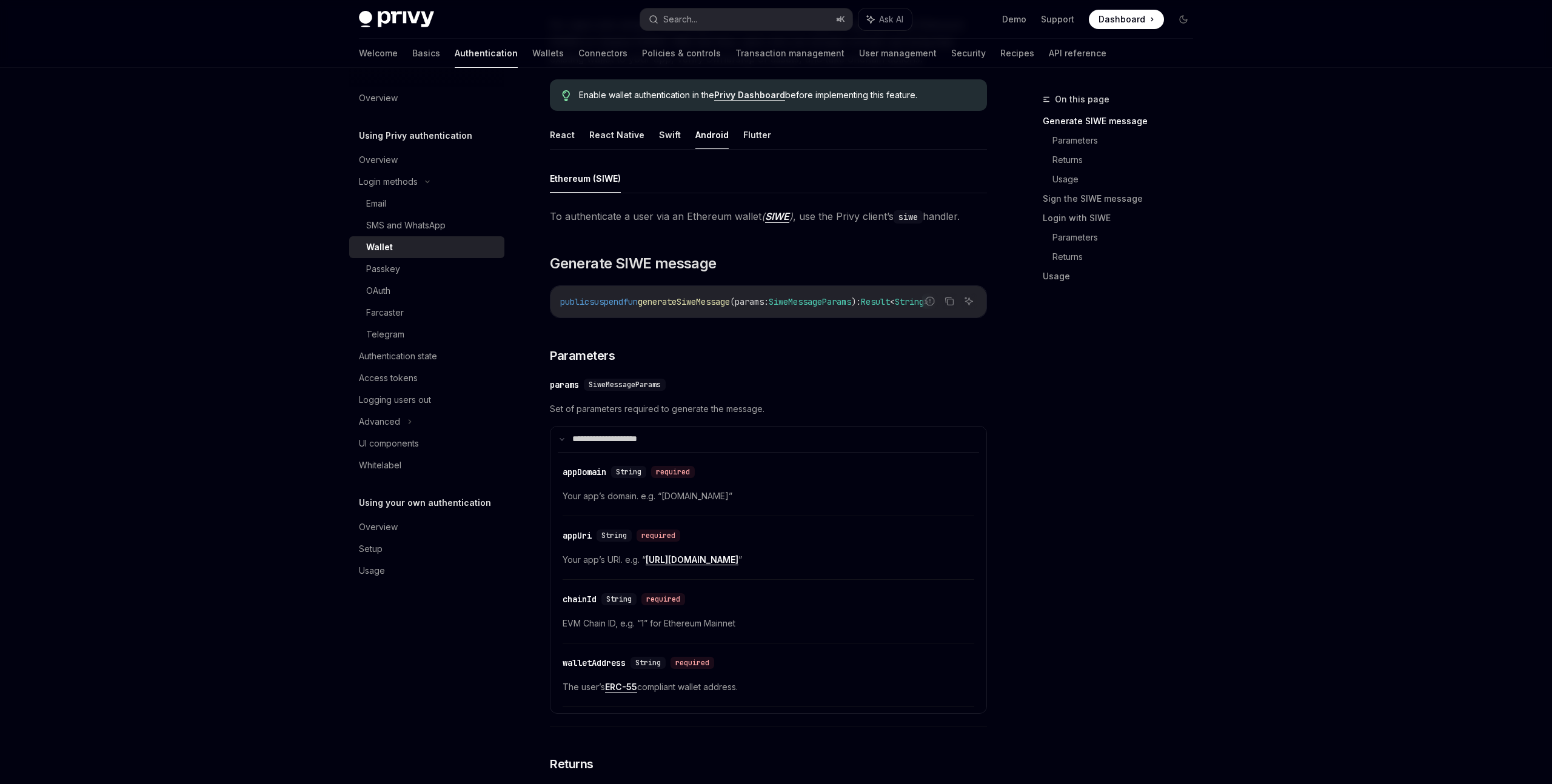
click at [826, 254] on h2 "​ Generate SIWE message" at bounding box center [768, 264] width 437 height 20
click at [783, 216] on link "SIWE" at bounding box center [777, 216] width 24 height 13
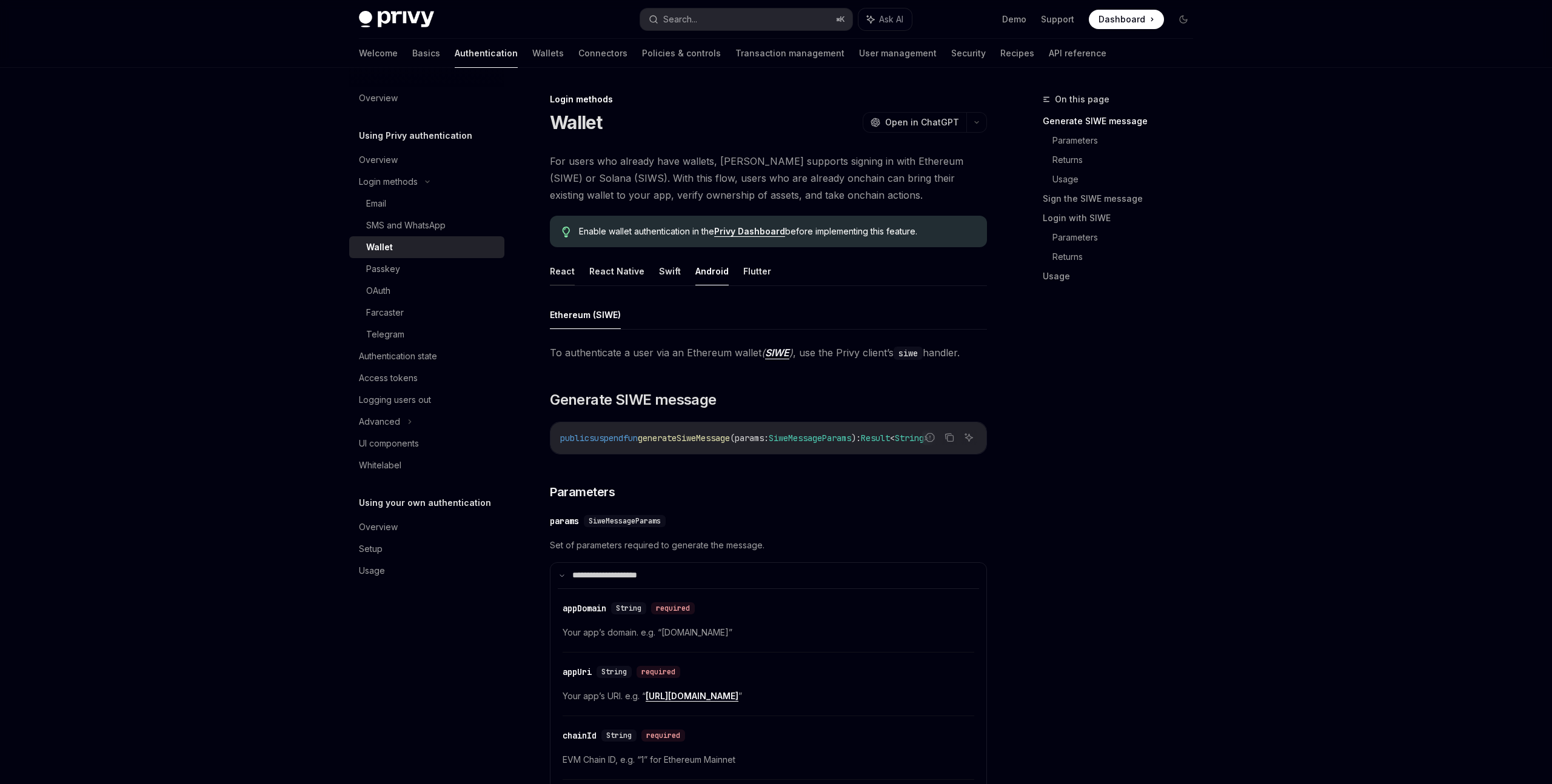
click at [570, 277] on button "React" at bounding box center [562, 271] width 25 height 28
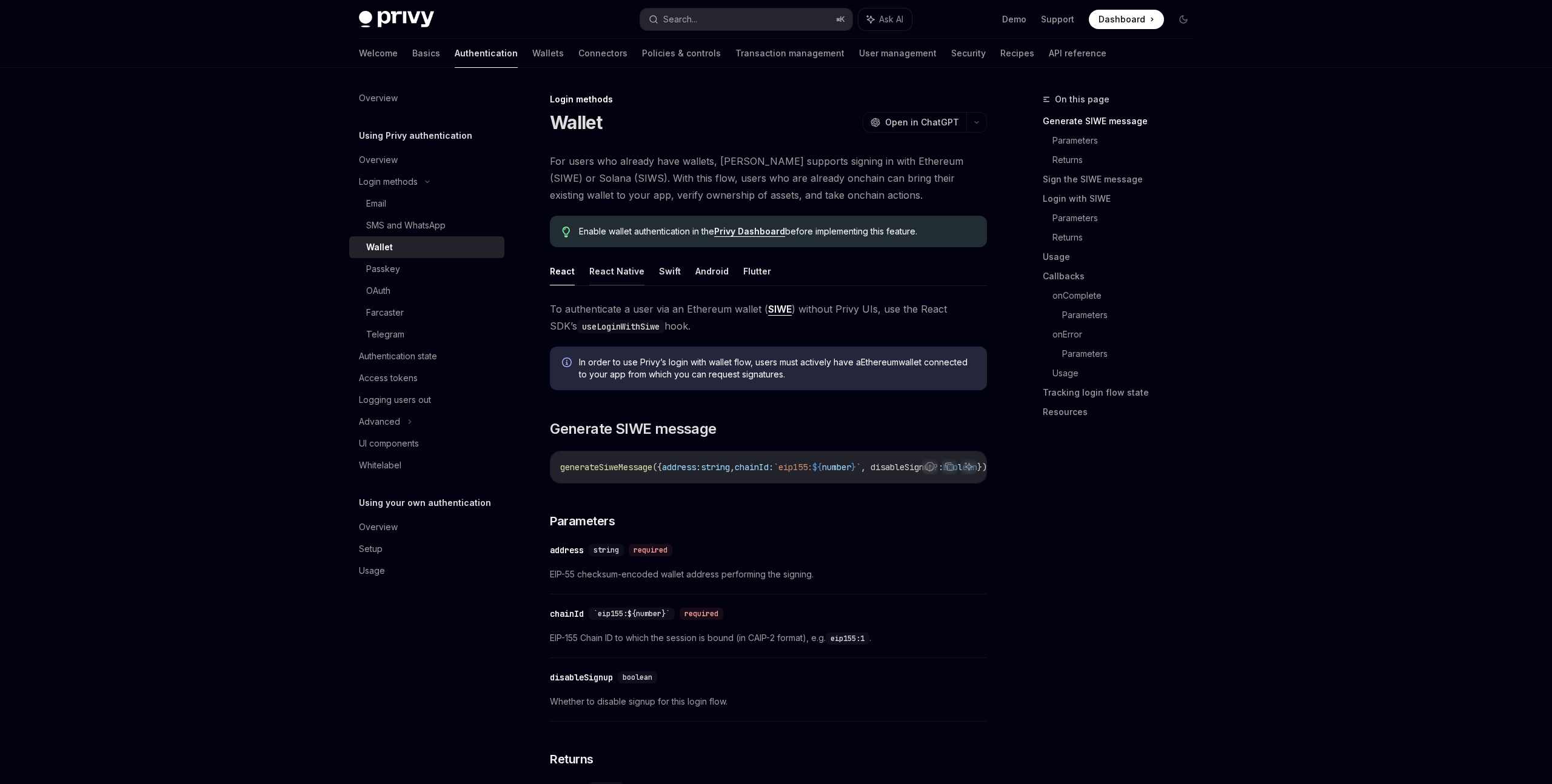
click at [635, 268] on button "React Native" at bounding box center [616, 271] width 55 height 28
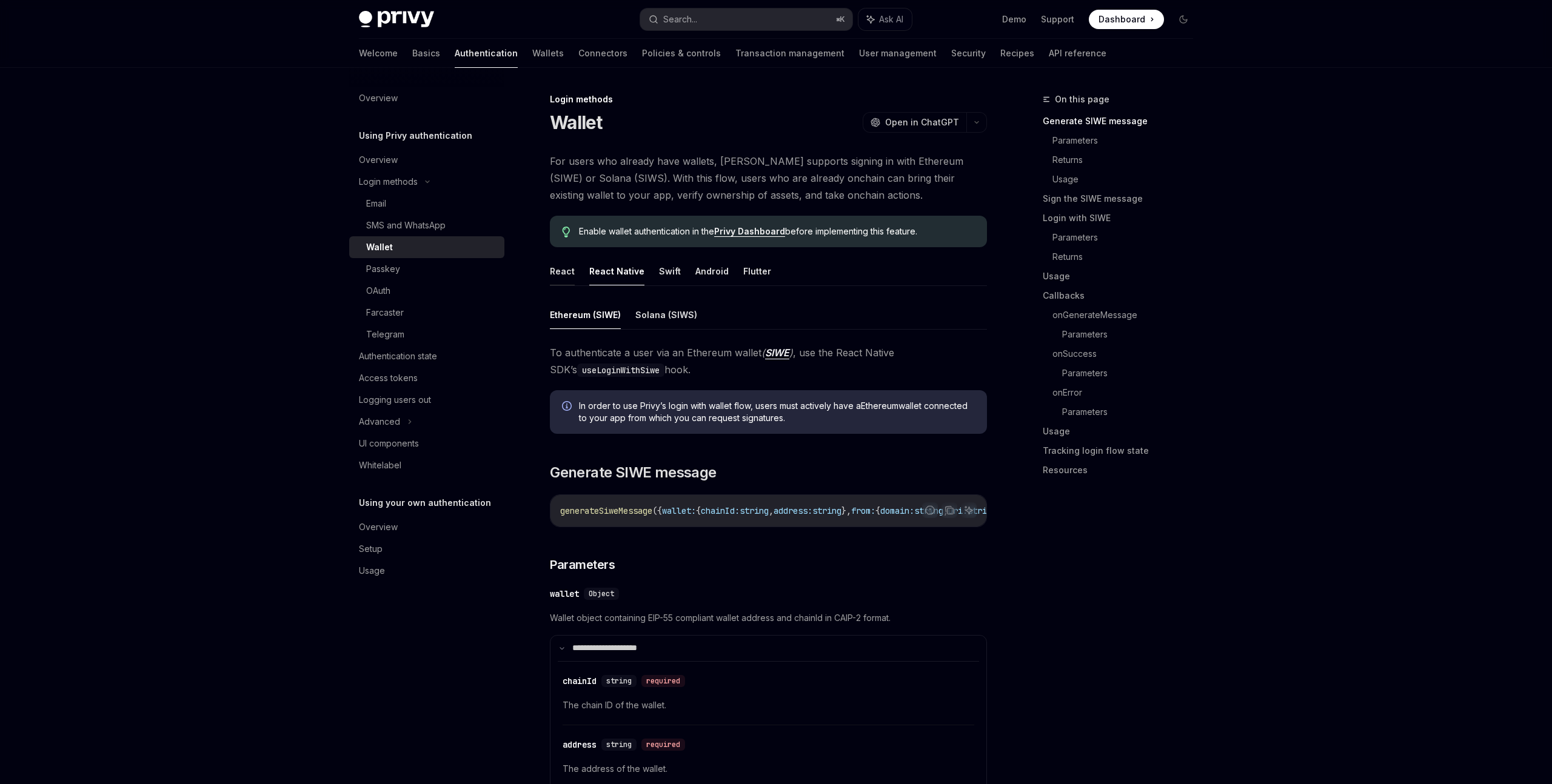
click at [563, 274] on button "React" at bounding box center [562, 271] width 25 height 28
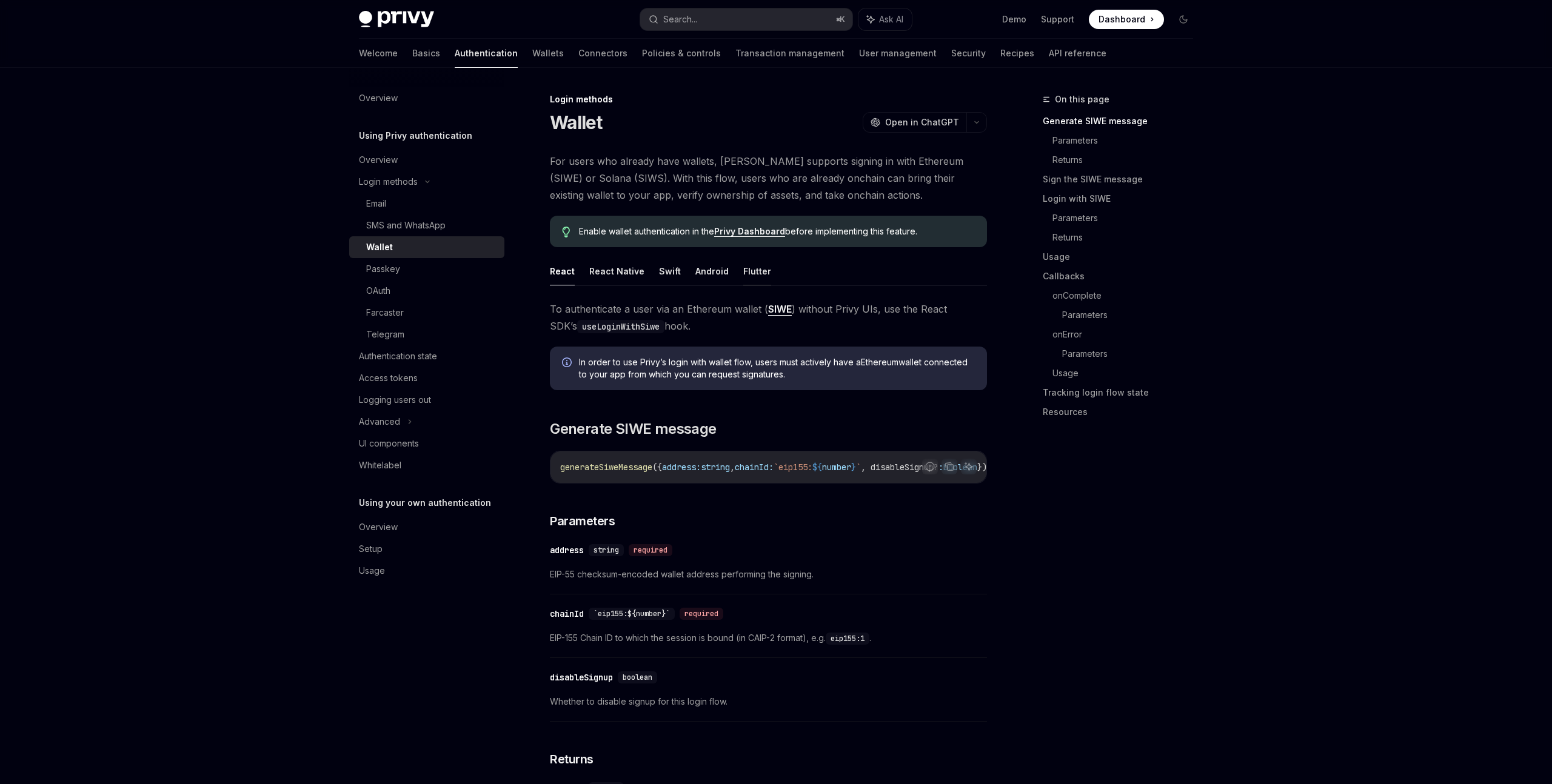
click at [743, 272] on button "Flutter" at bounding box center [757, 271] width 28 height 28
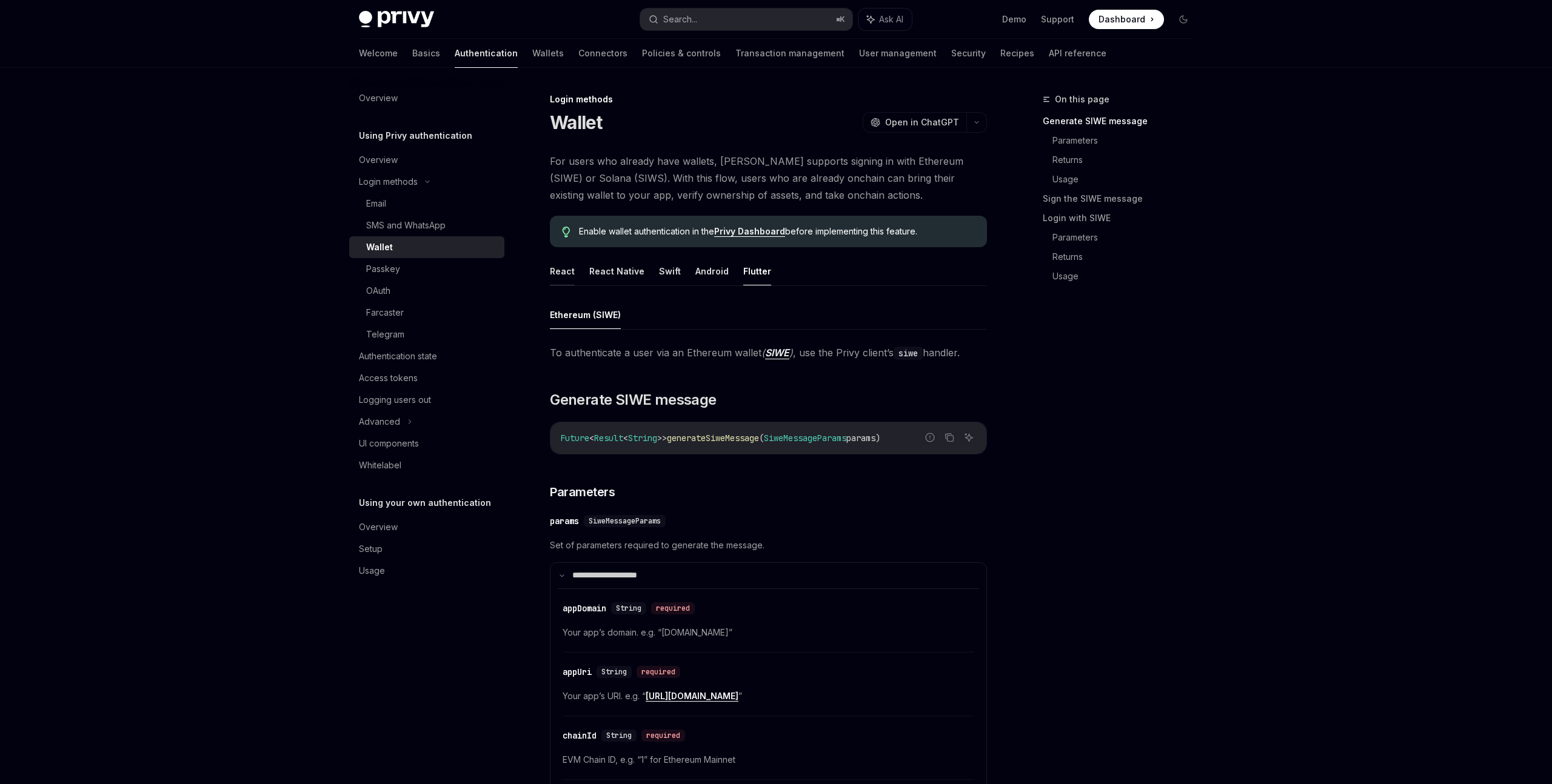
click at [568, 263] on button "React" at bounding box center [562, 271] width 25 height 28
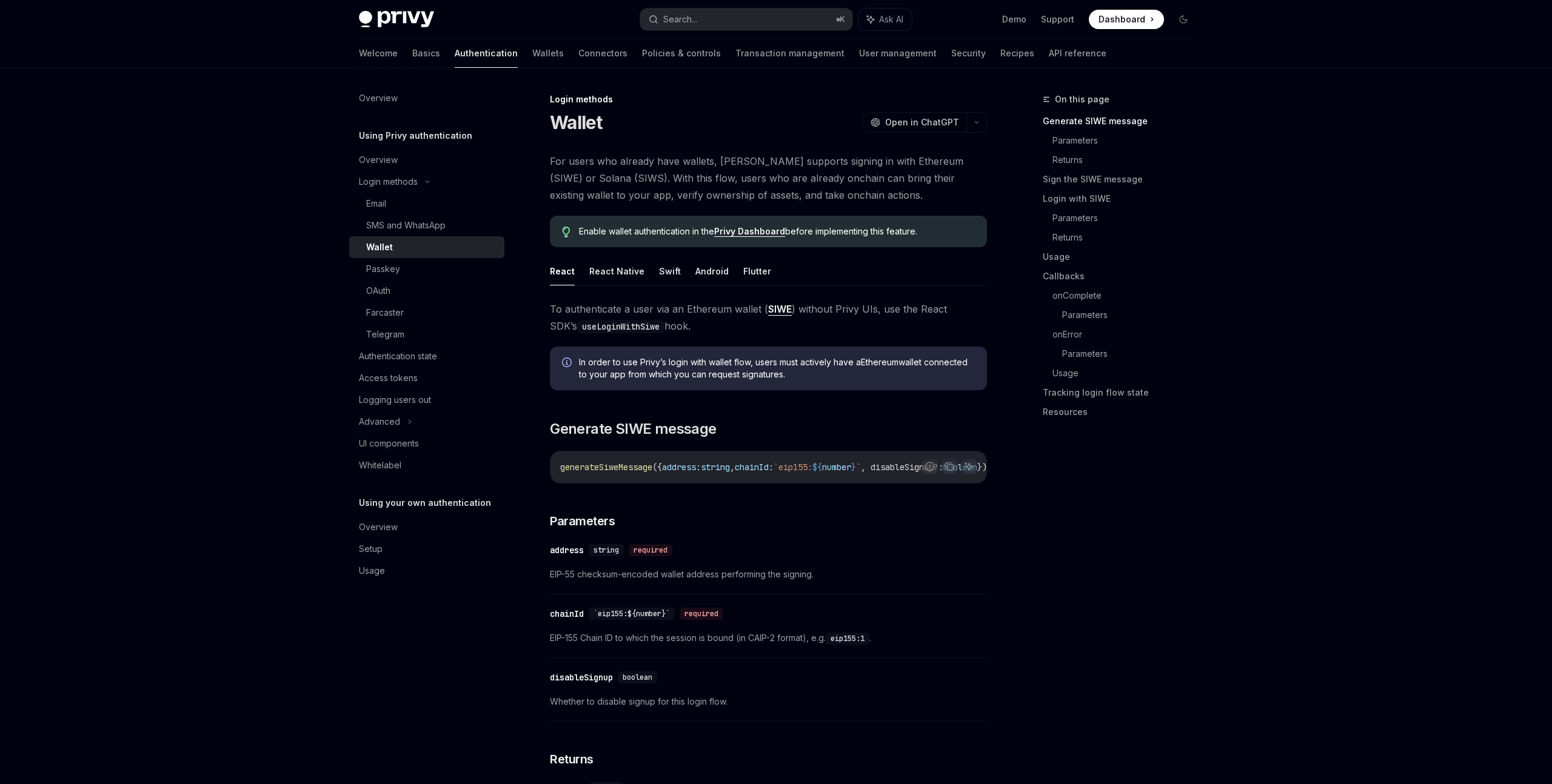
scroll to position [18, 0]
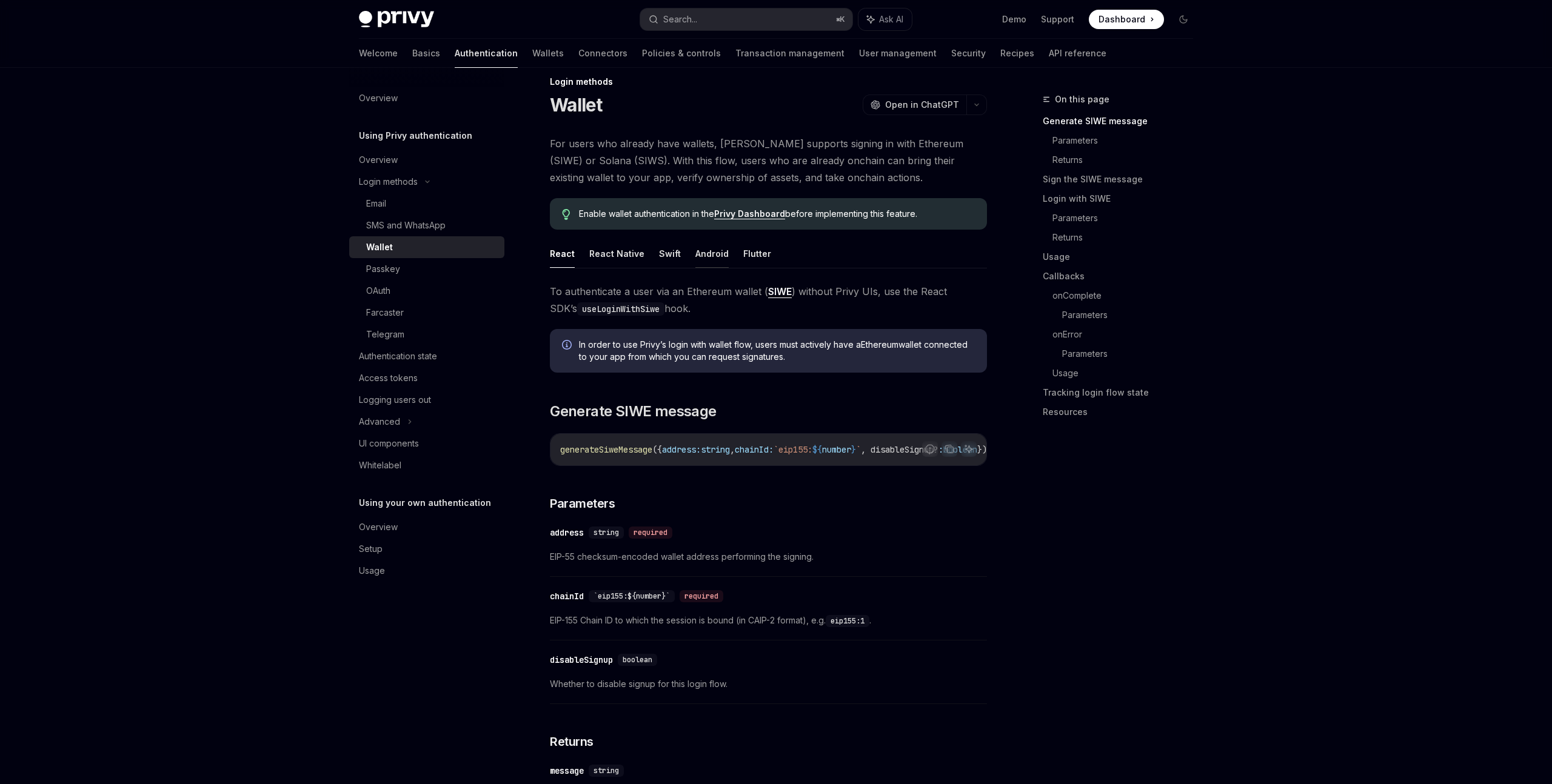
click at [697, 262] on button "Android" at bounding box center [711, 253] width 33 height 28
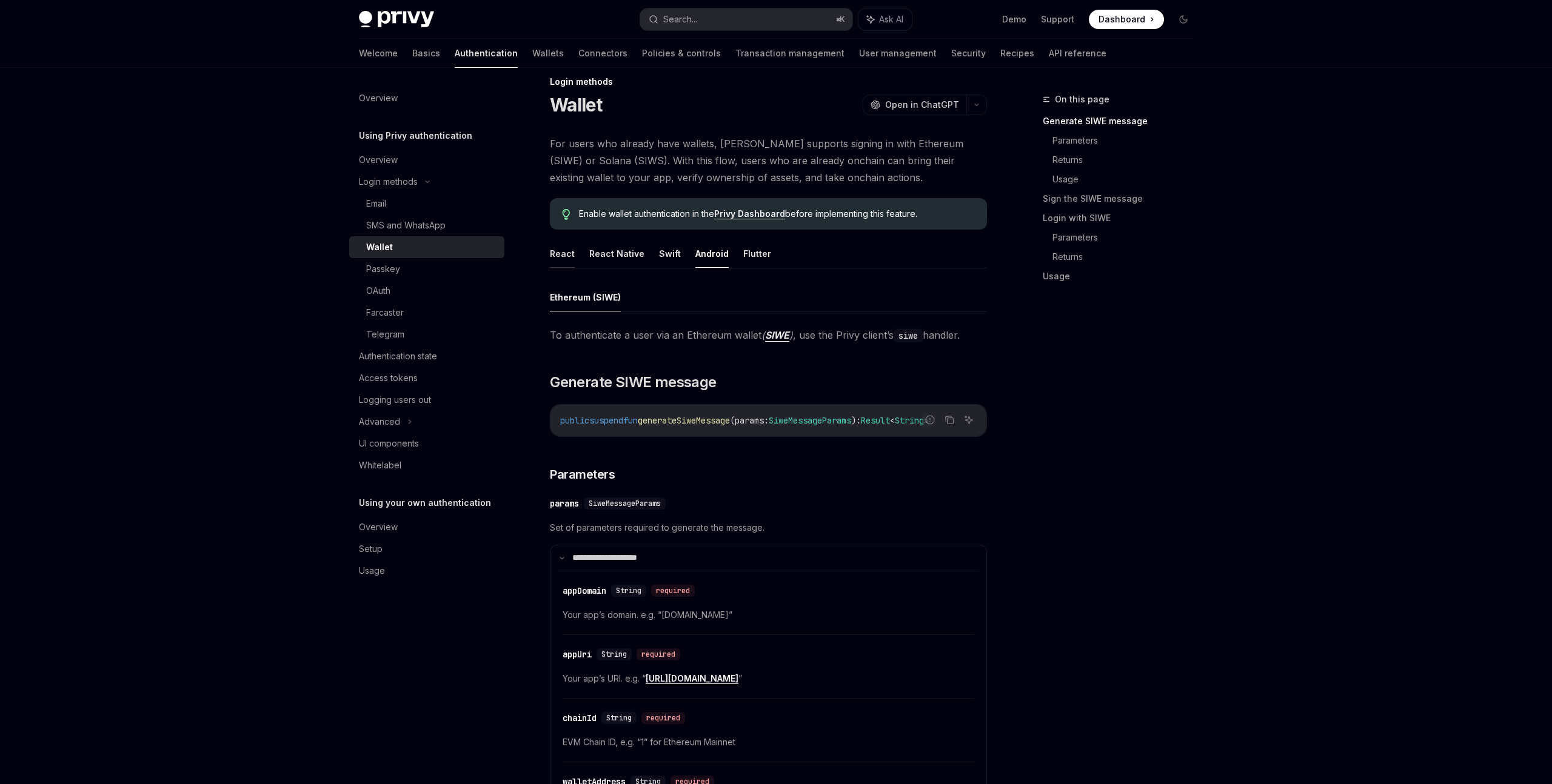
click at [568, 260] on button "React" at bounding box center [562, 253] width 25 height 28
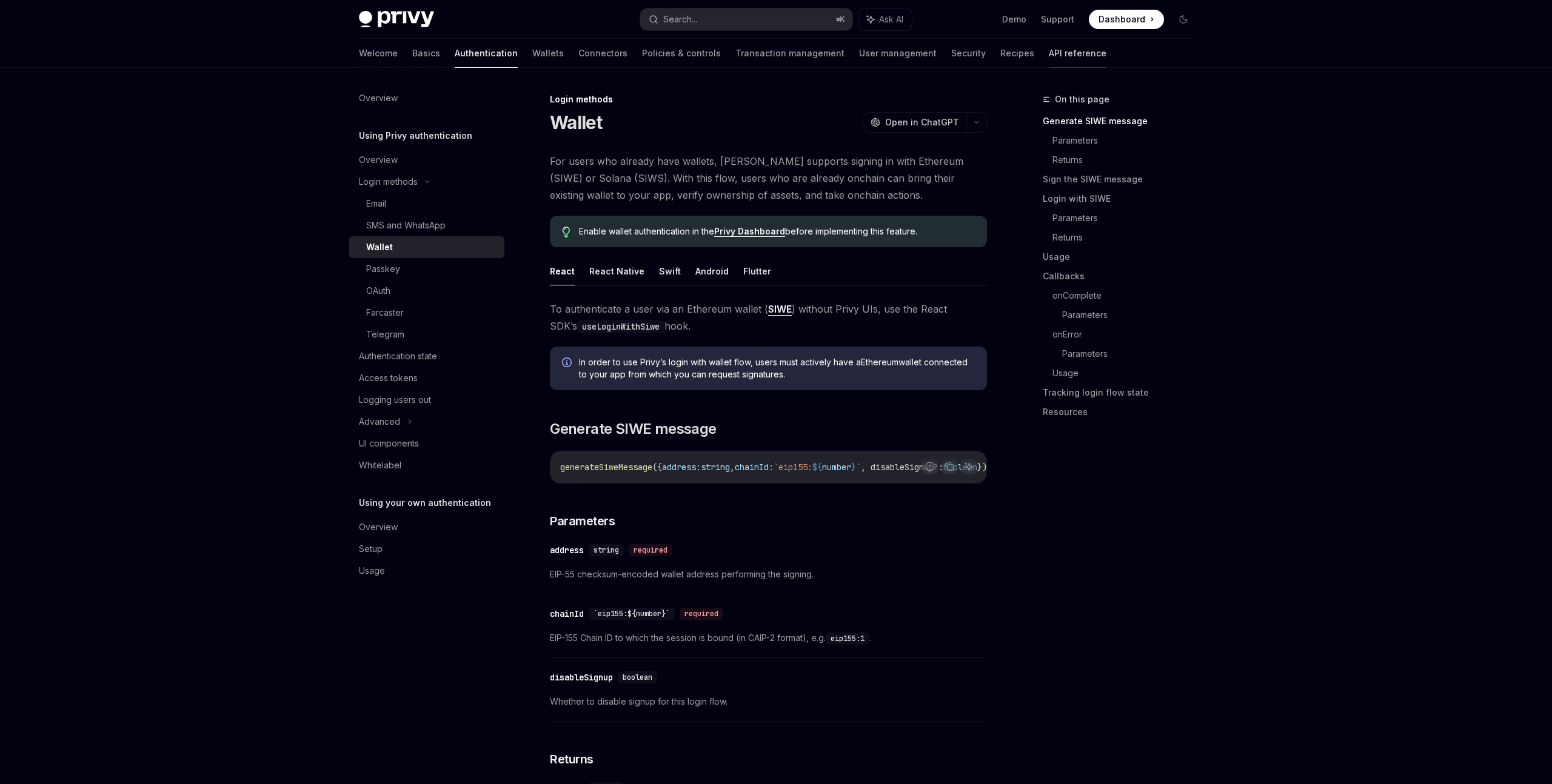
click at [1049, 58] on link "API reference" at bounding box center [1077, 53] width 58 height 29
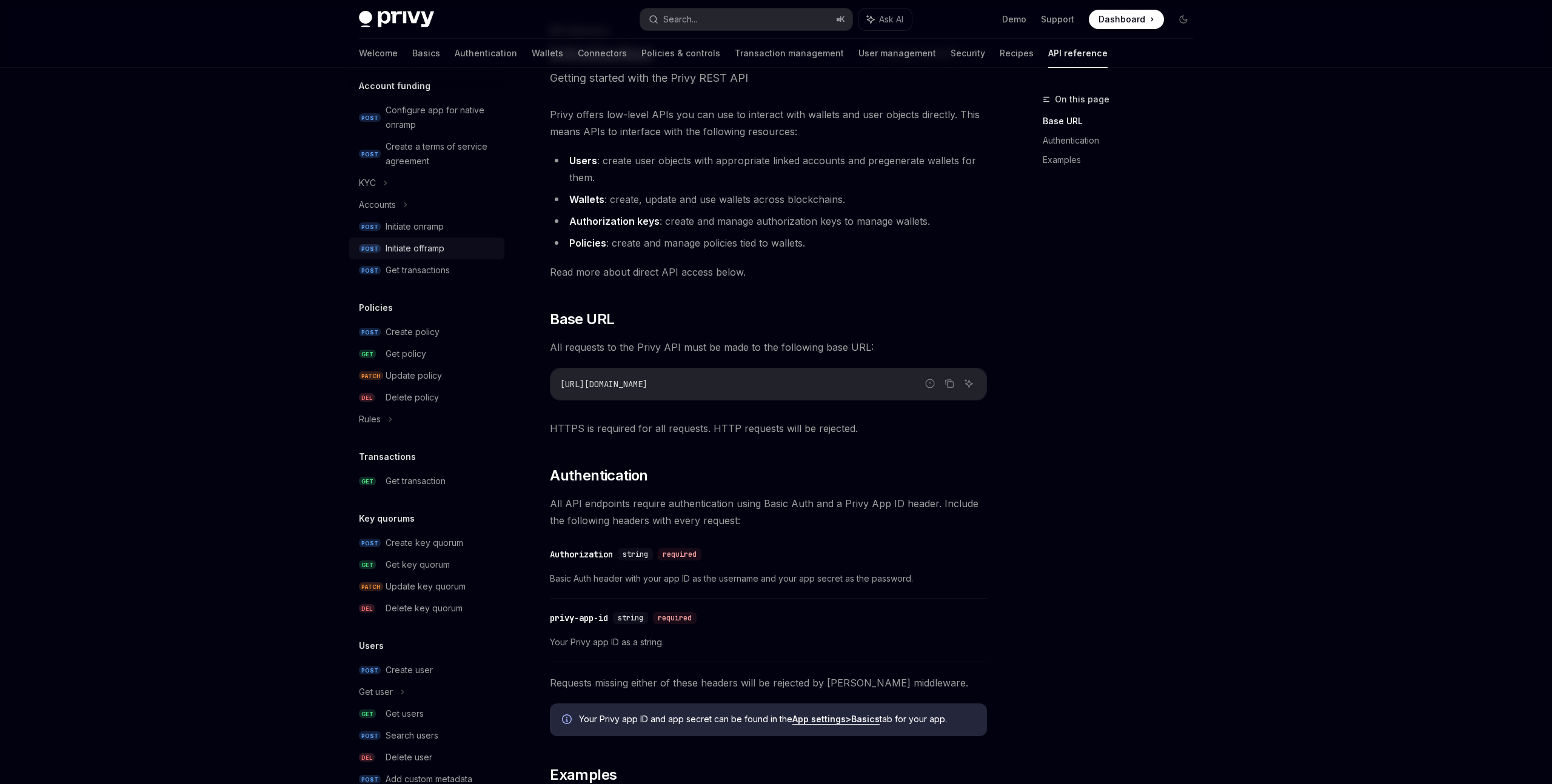
scroll to position [489, 0]
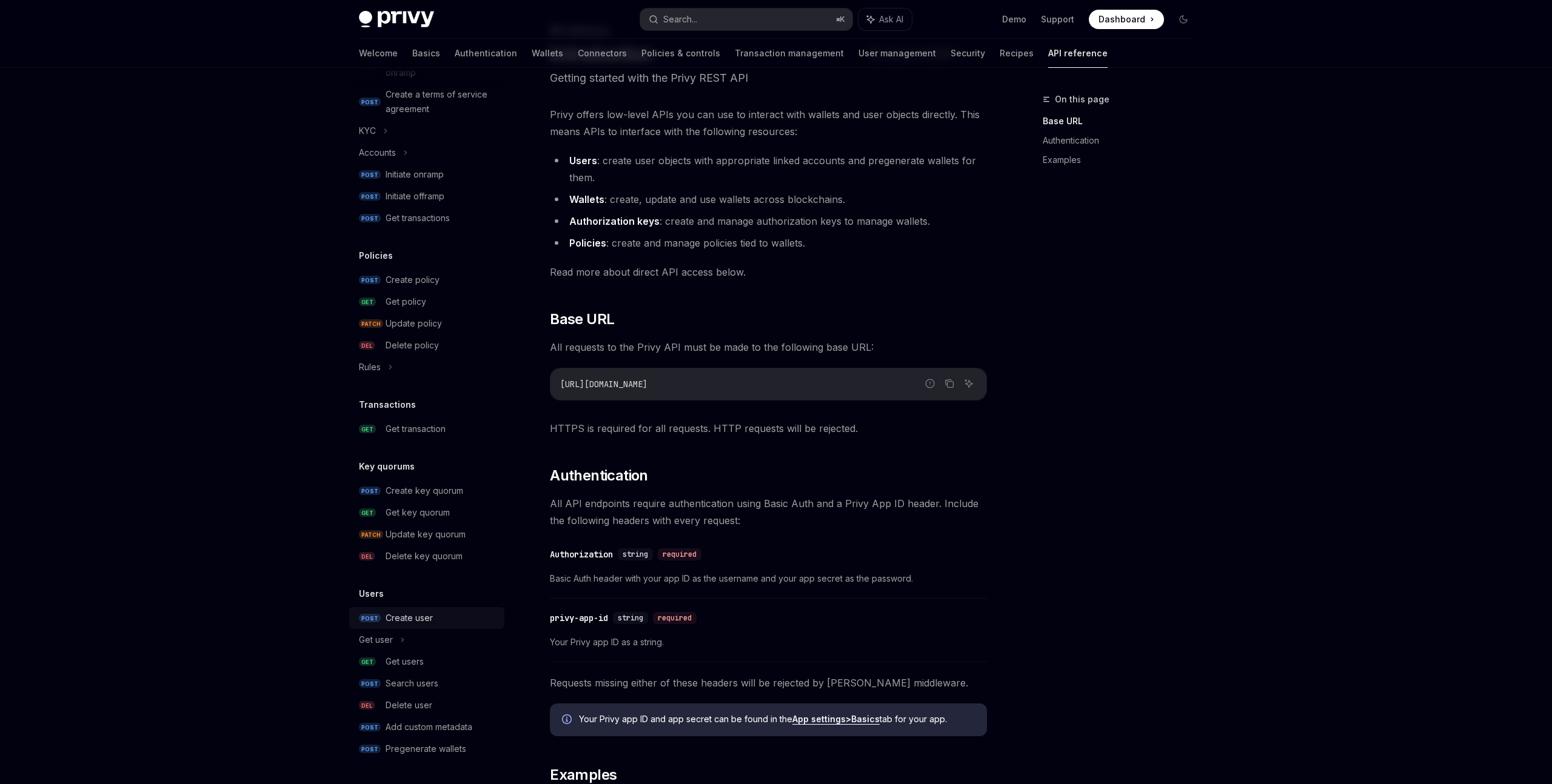
click at [432, 623] on div "Create user" at bounding box center [441, 617] width 112 height 14
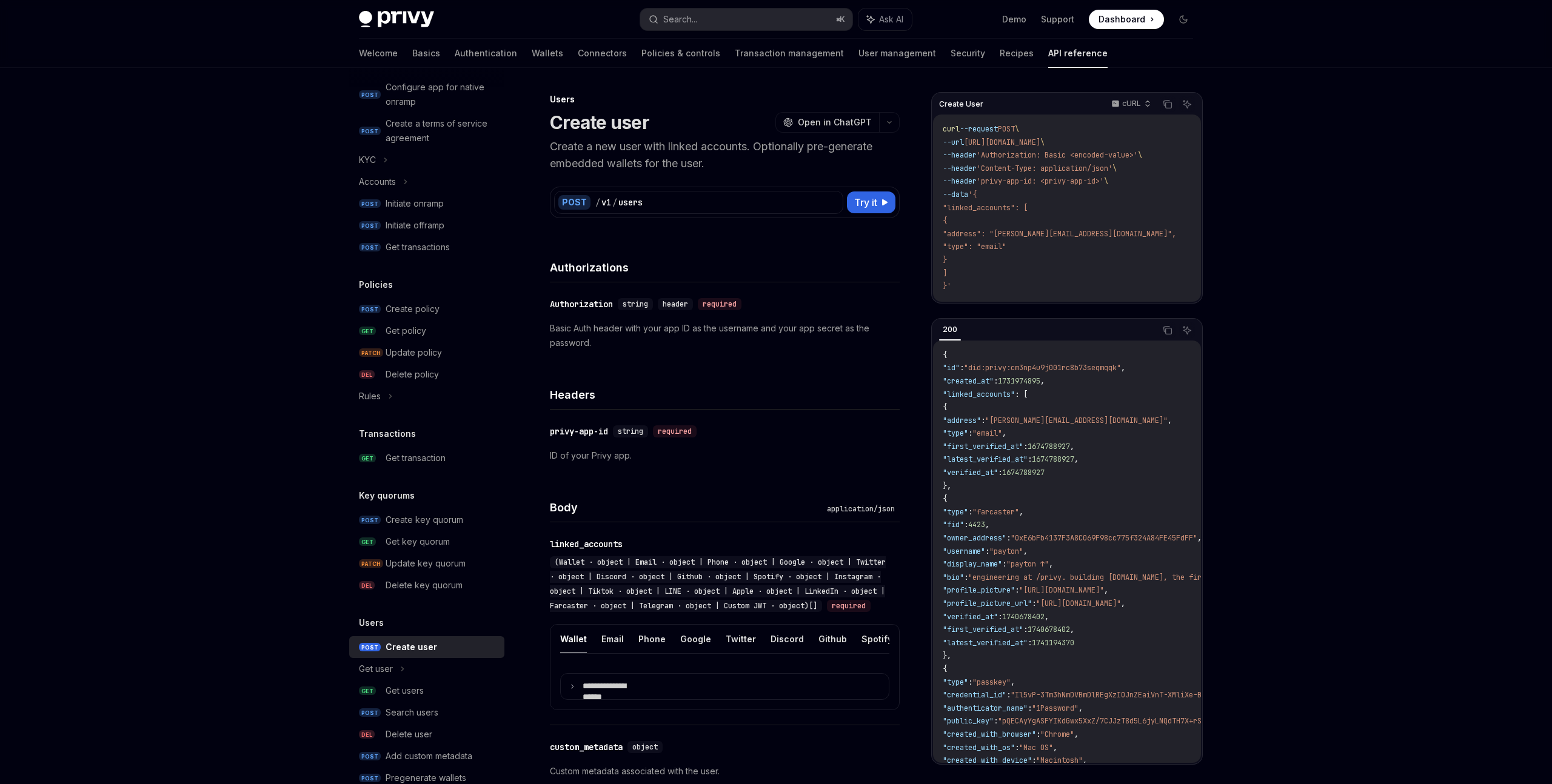
scroll to position [489, 0]
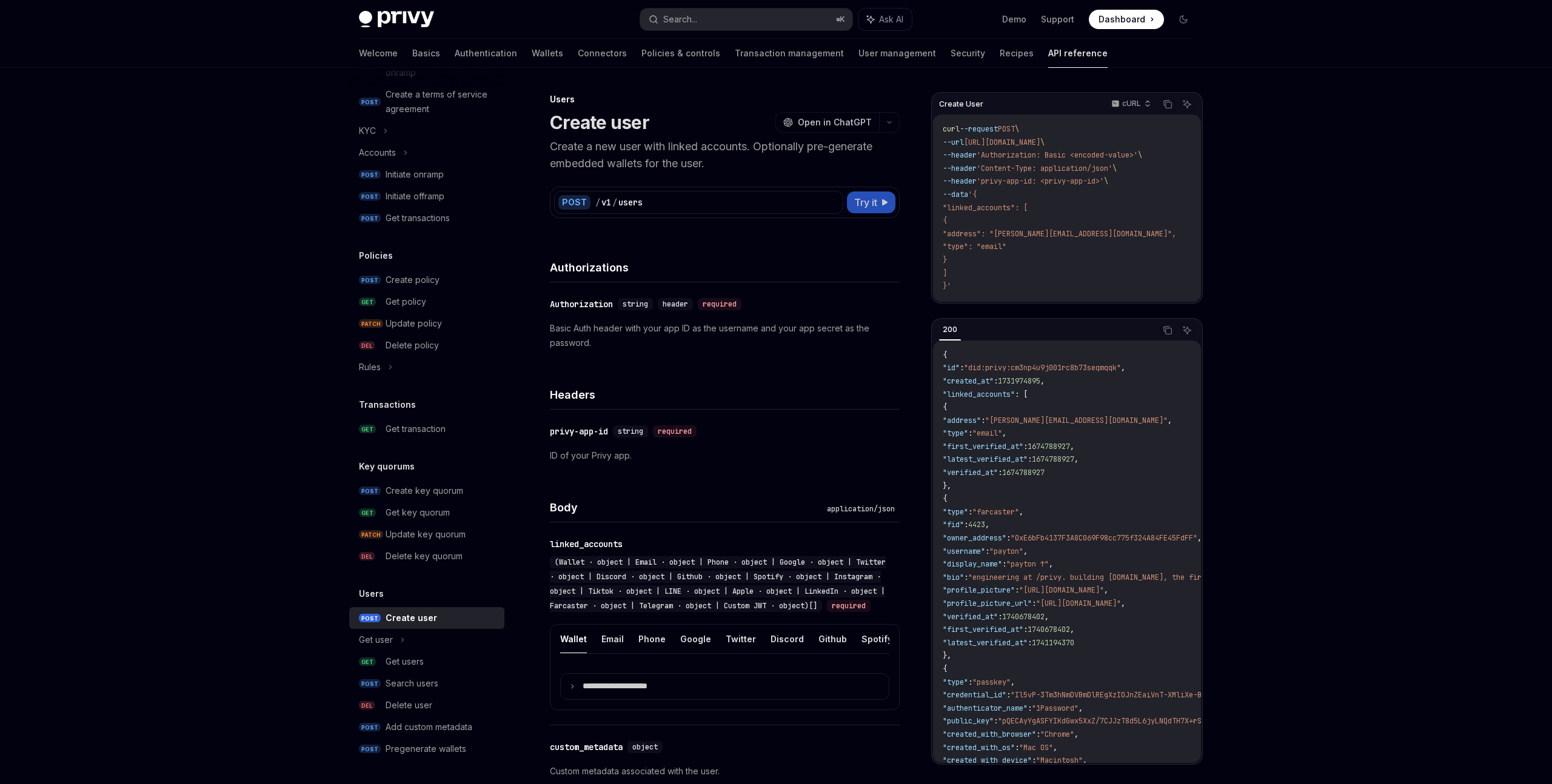
click at [876, 196] on span "Try it" at bounding box center [866, 202] width 23 height 14
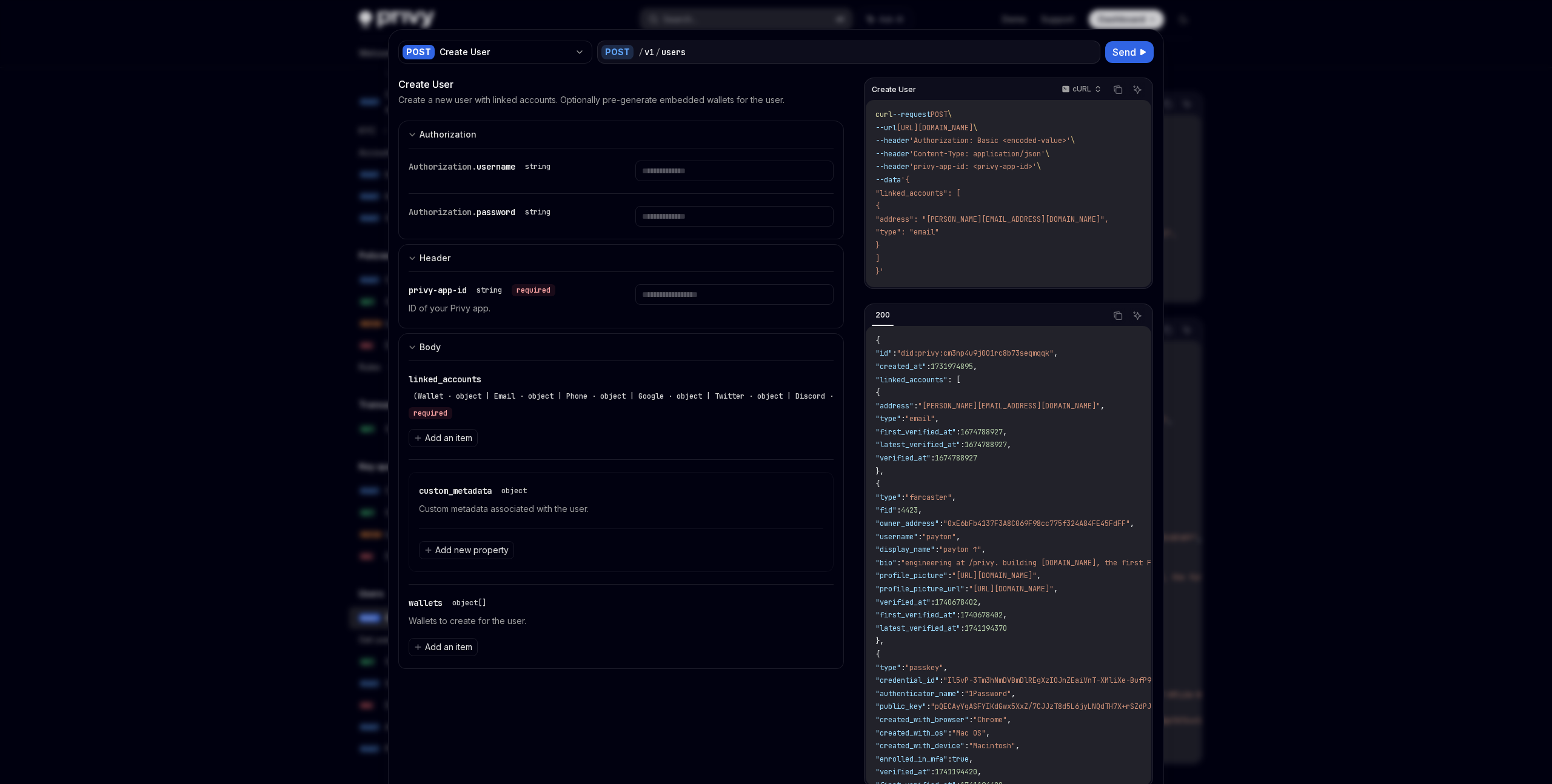
click at [873, 205] on div "curl --request POST \ --url [URL][DOMAIN_NAME] \ --header 'Authorization: Basic…" at bounding box center [1008, 194] width 285 height 187
click at [678, 171] on input "text" at bounding box center [734, 171] width 197 height 20
click at [678, 211] on input "text" at bounding box center [734, 216] width 197 height 20
click at [1319, 387] on div at bounding box center [776, 392] width 1552 height 784
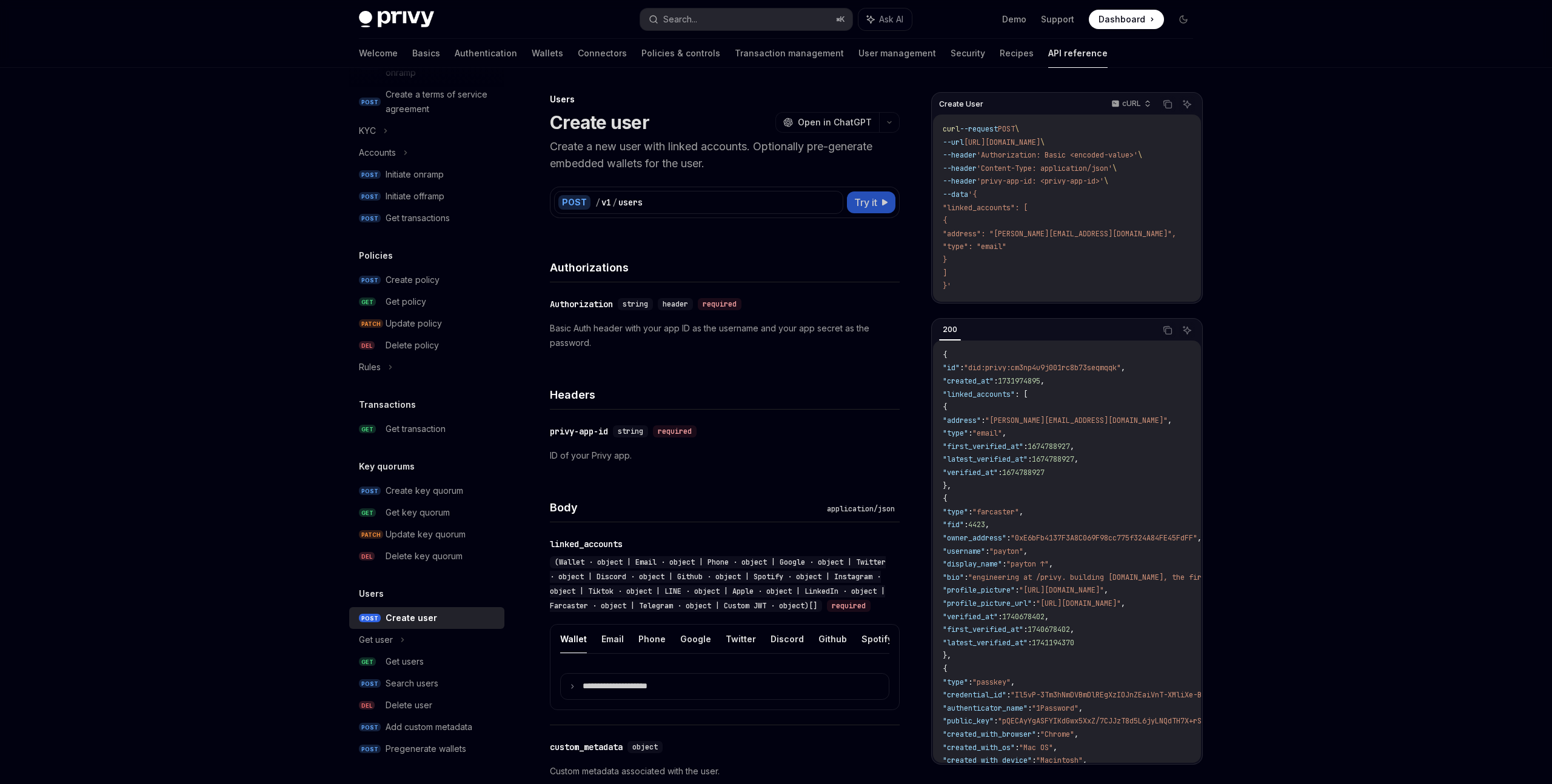
click at [874, 211] on button "Try it" at bounding box center [871, 203] width 49 height 22
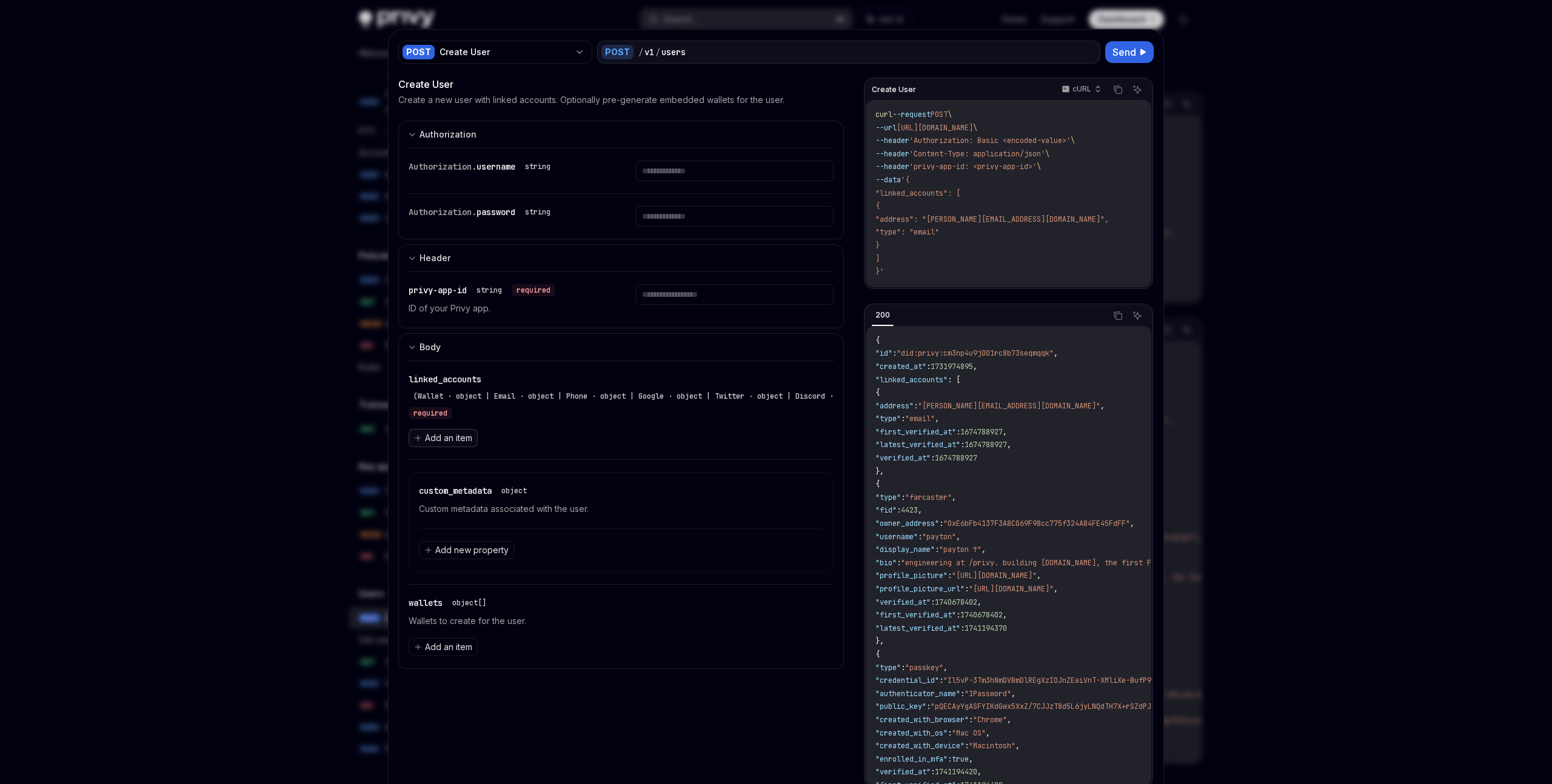
click at [464, 432] on span "Add an item" at bounding box center [449, 438] width 47 height 12
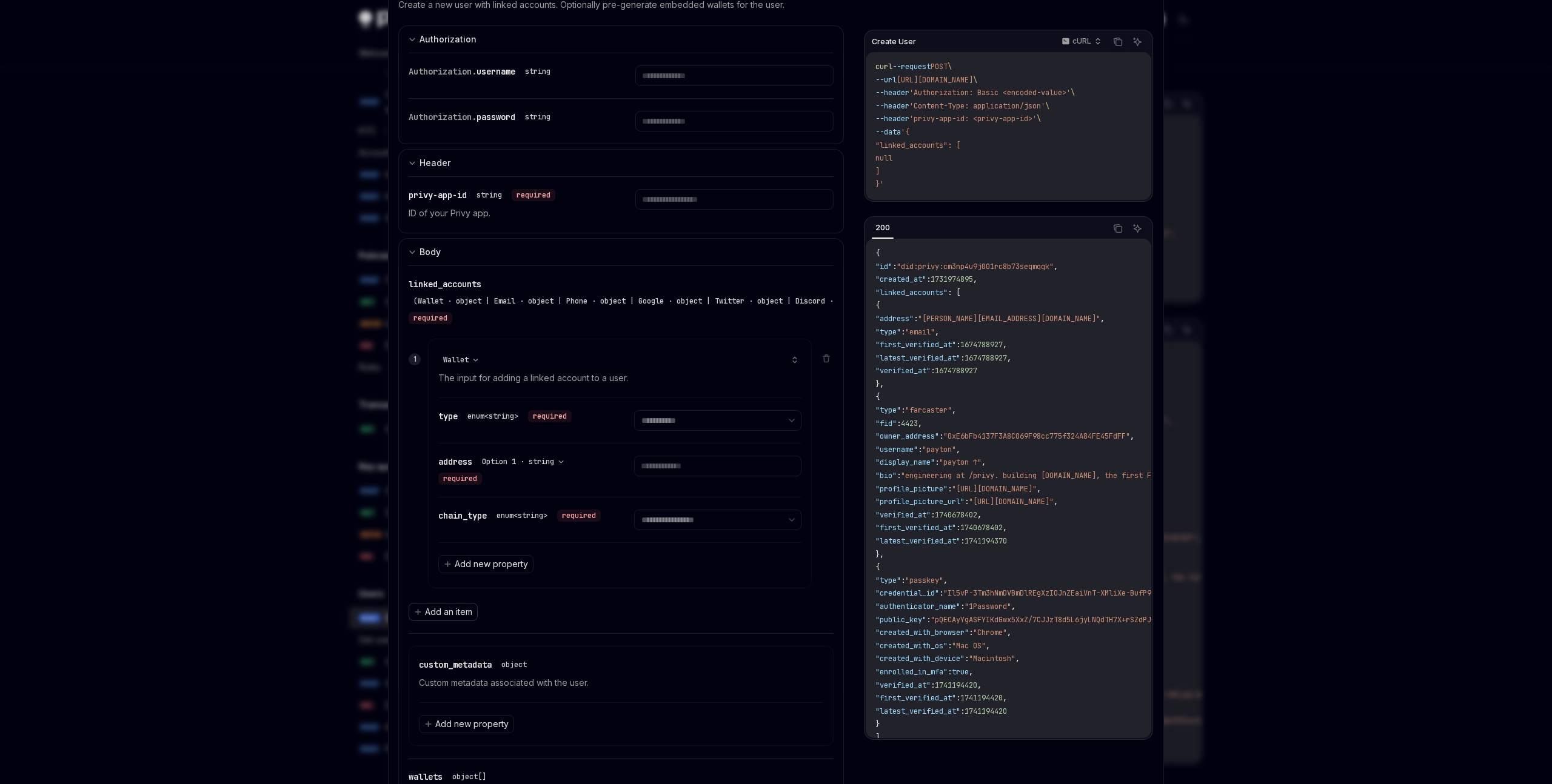
scroll to position [202, 0]
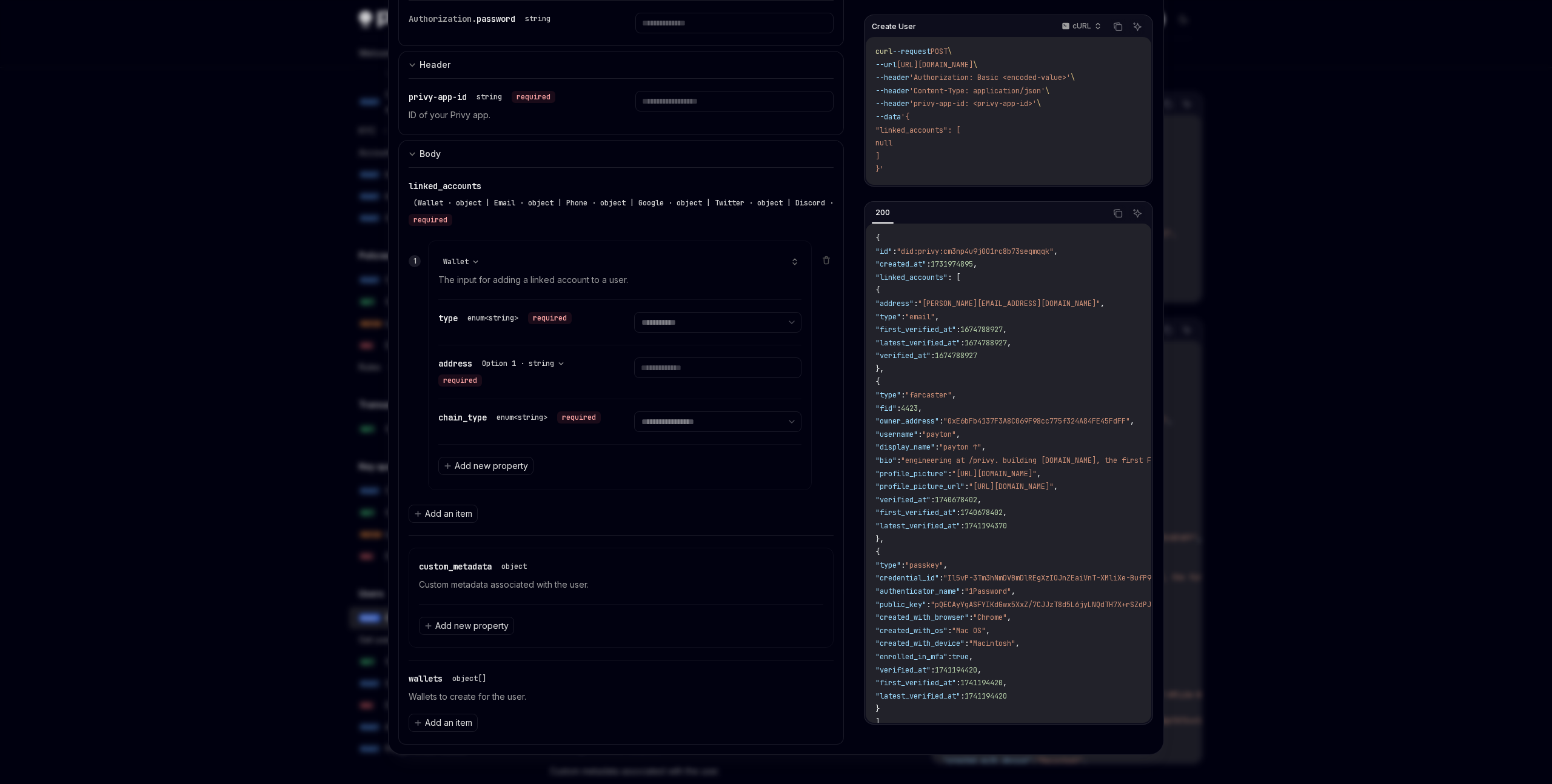
click at [1288, 58] on div at bounding box center [776, 392] width 1552 height 784
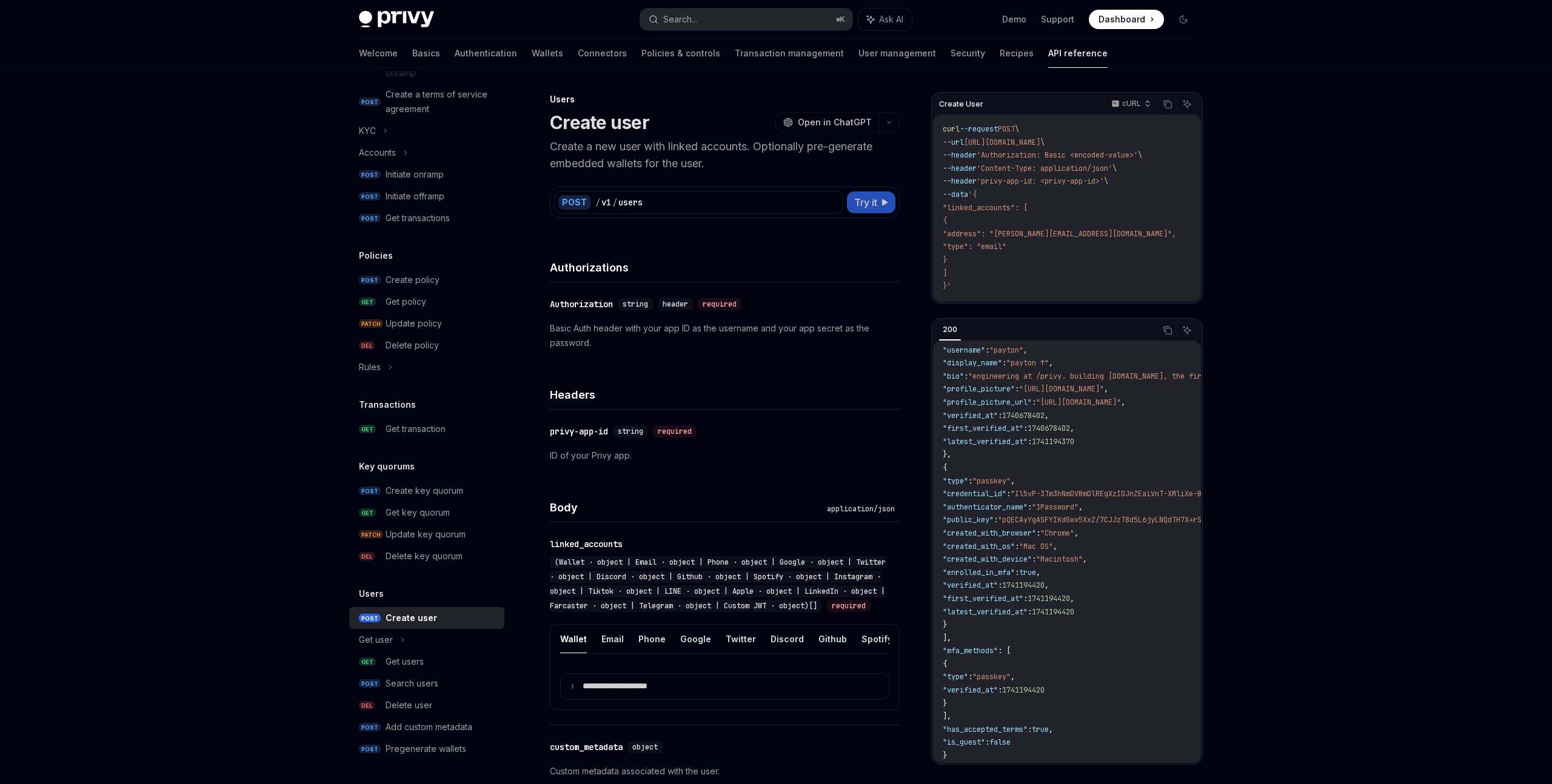
click at [883, 192] on button "Try it" at bounding box center [871, 203] width 49 height 22
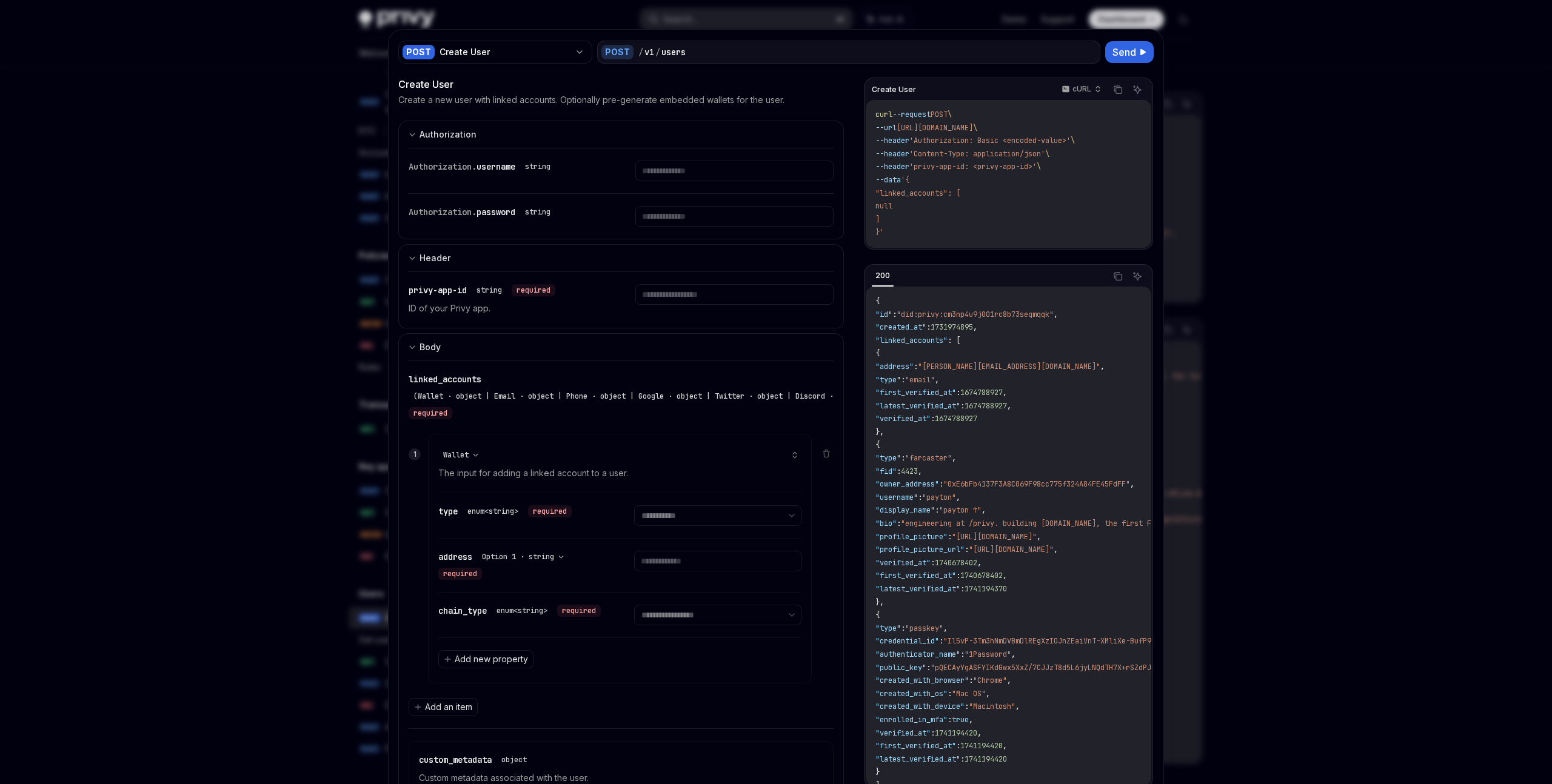
click at [235, 482] on div at bounding box center [776, 392] width 1552 height 784
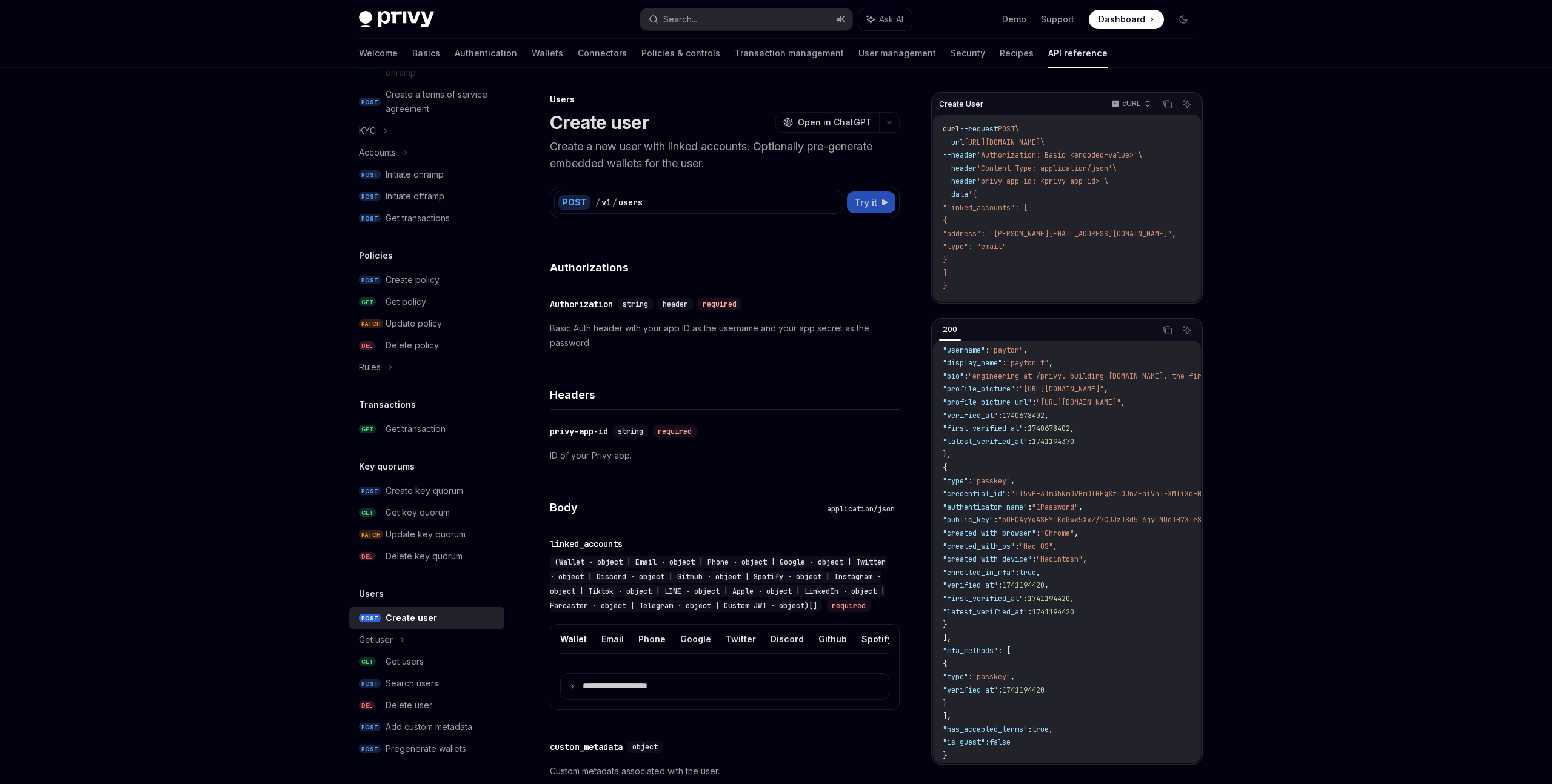
click at [879, 203] on button "Try it" at bounding box center [871, 203] width 49 height 22
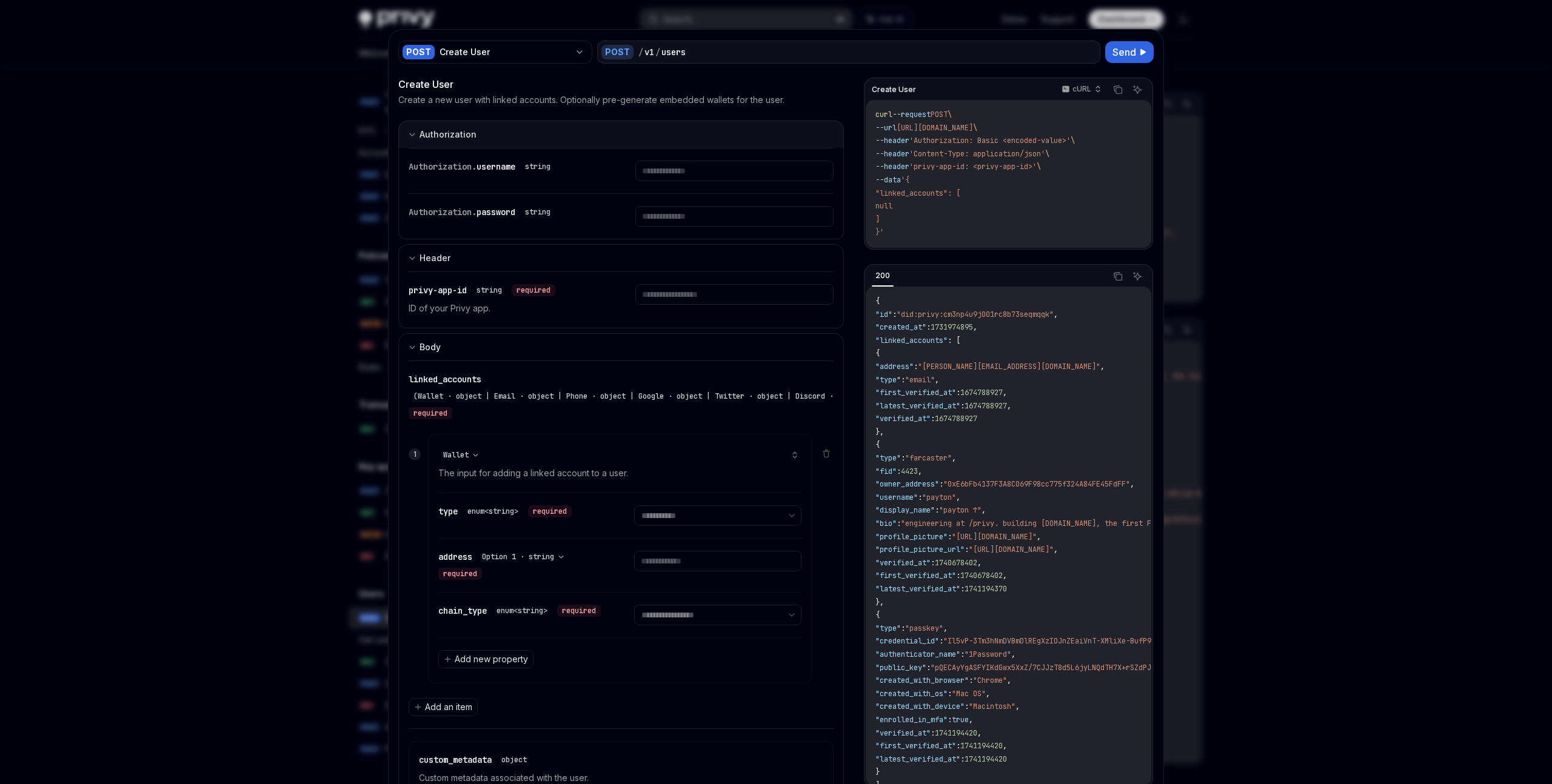
click at [420, 127] on button "Authorization appSecretAuth" at bounding box center [620, 134] width 445 height 27
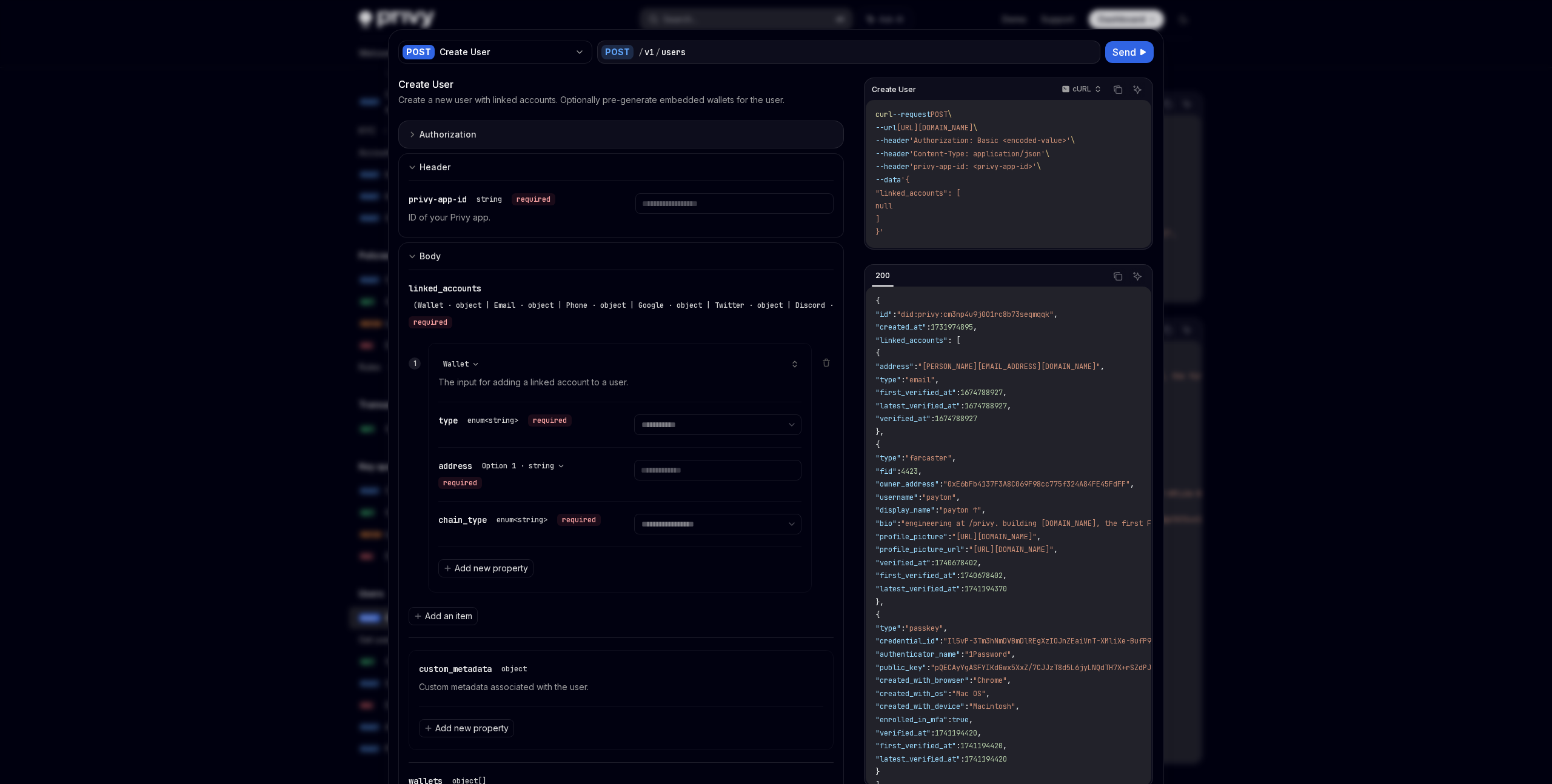
click at [420, 127] on button "Authorization appSecretAuth" at bounding box center [620, 134] width 445 height 28
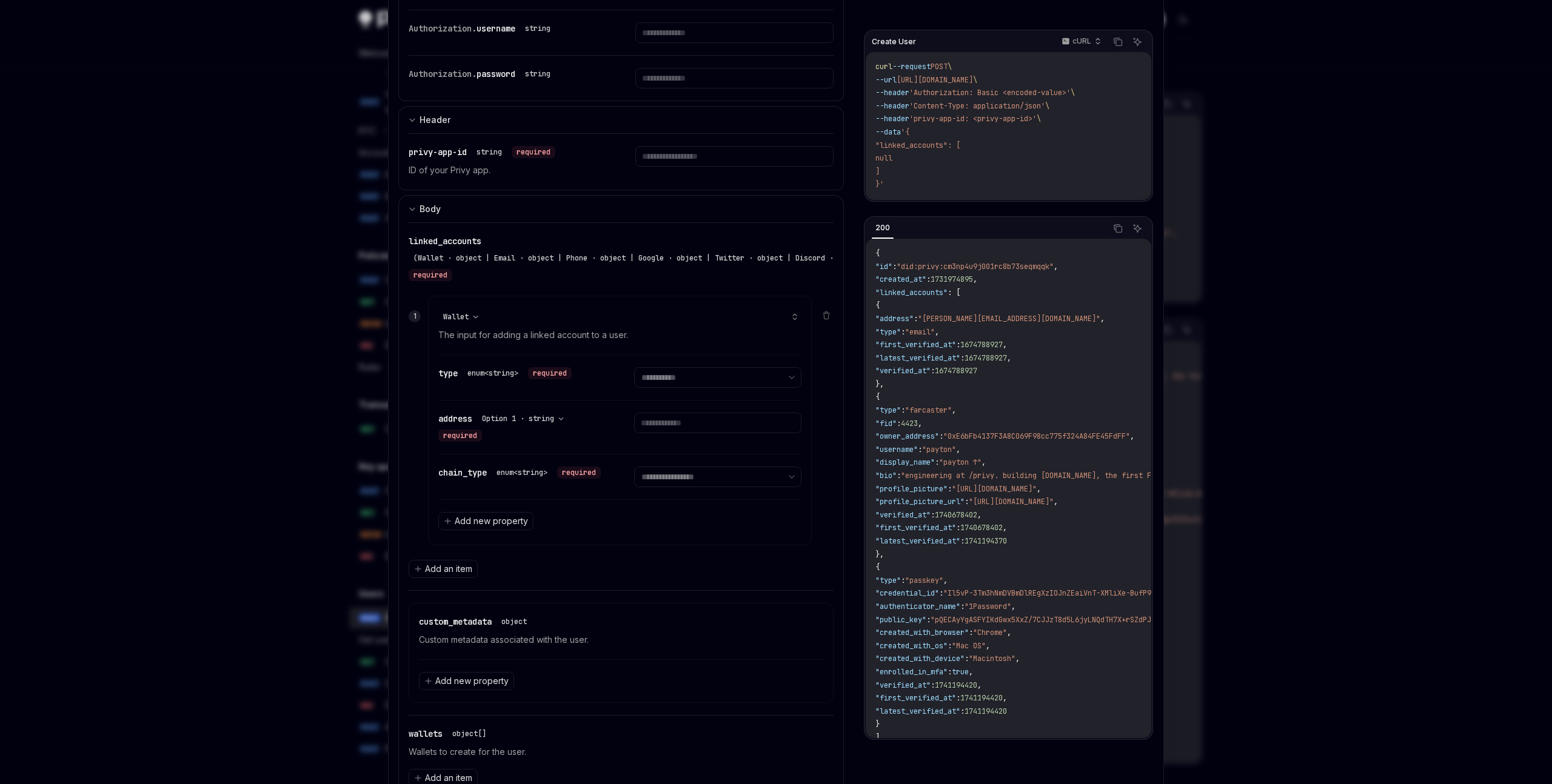
scroll to position [139, 0]
click at [1254, 277] on div at bounding box center [776, 392] width 1552 height 784
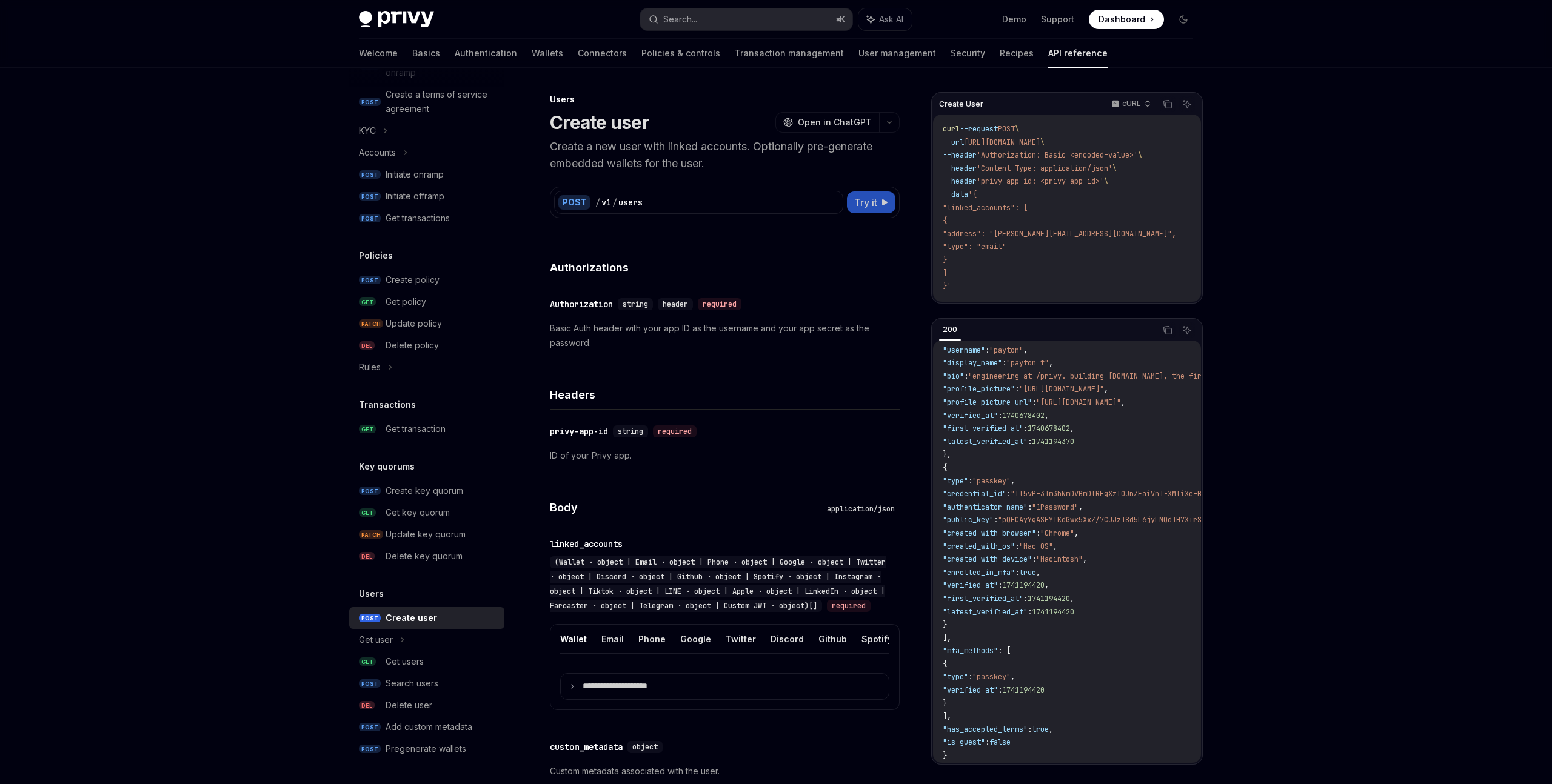
click at [868, 211] on button "Try it" at bounding box center [871, 203] width 49 height 22
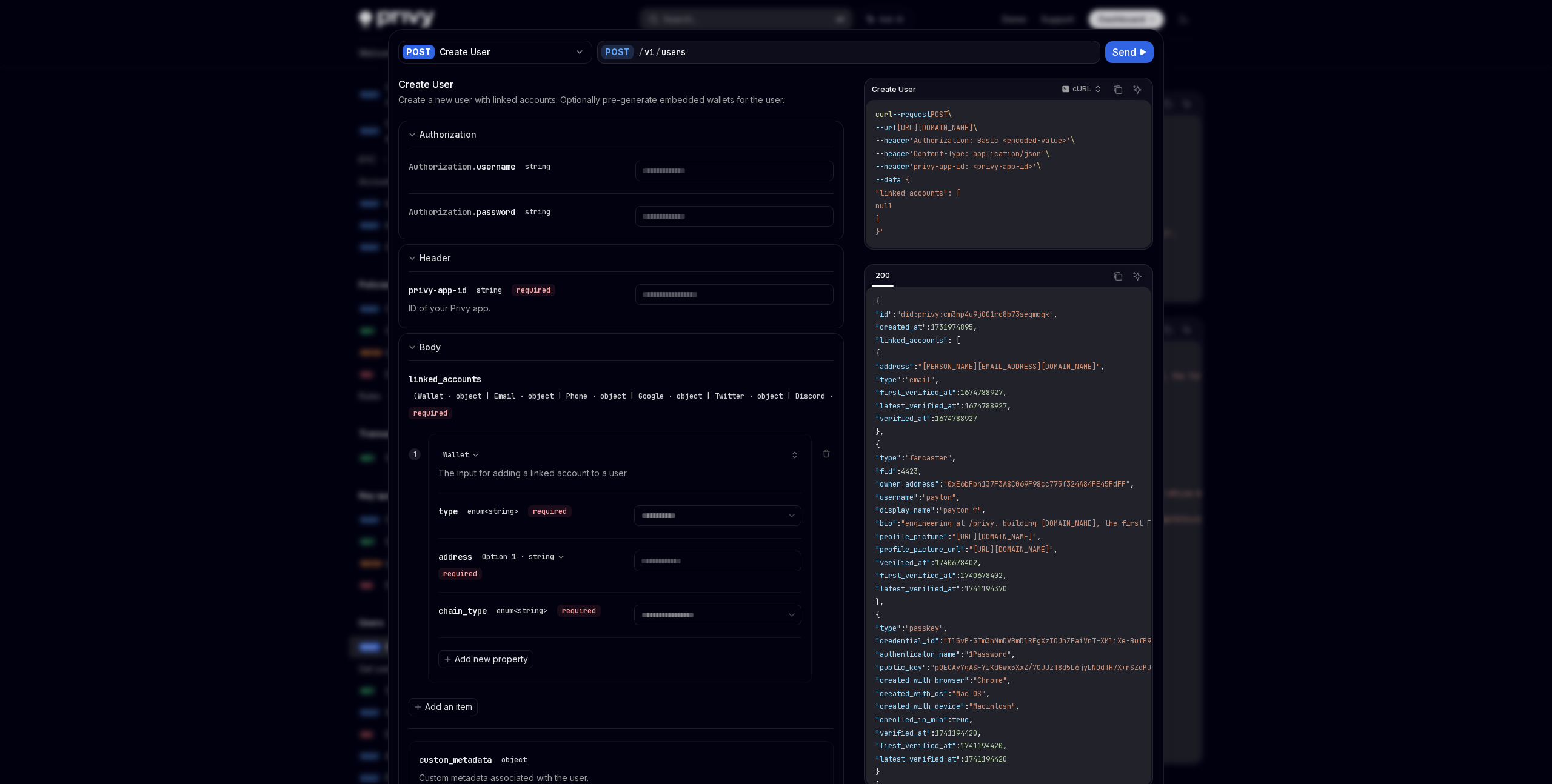
scroll to position [489, 0]
click at [1302, 253] on div at bounding box center [776, 392] width 1552 height 784
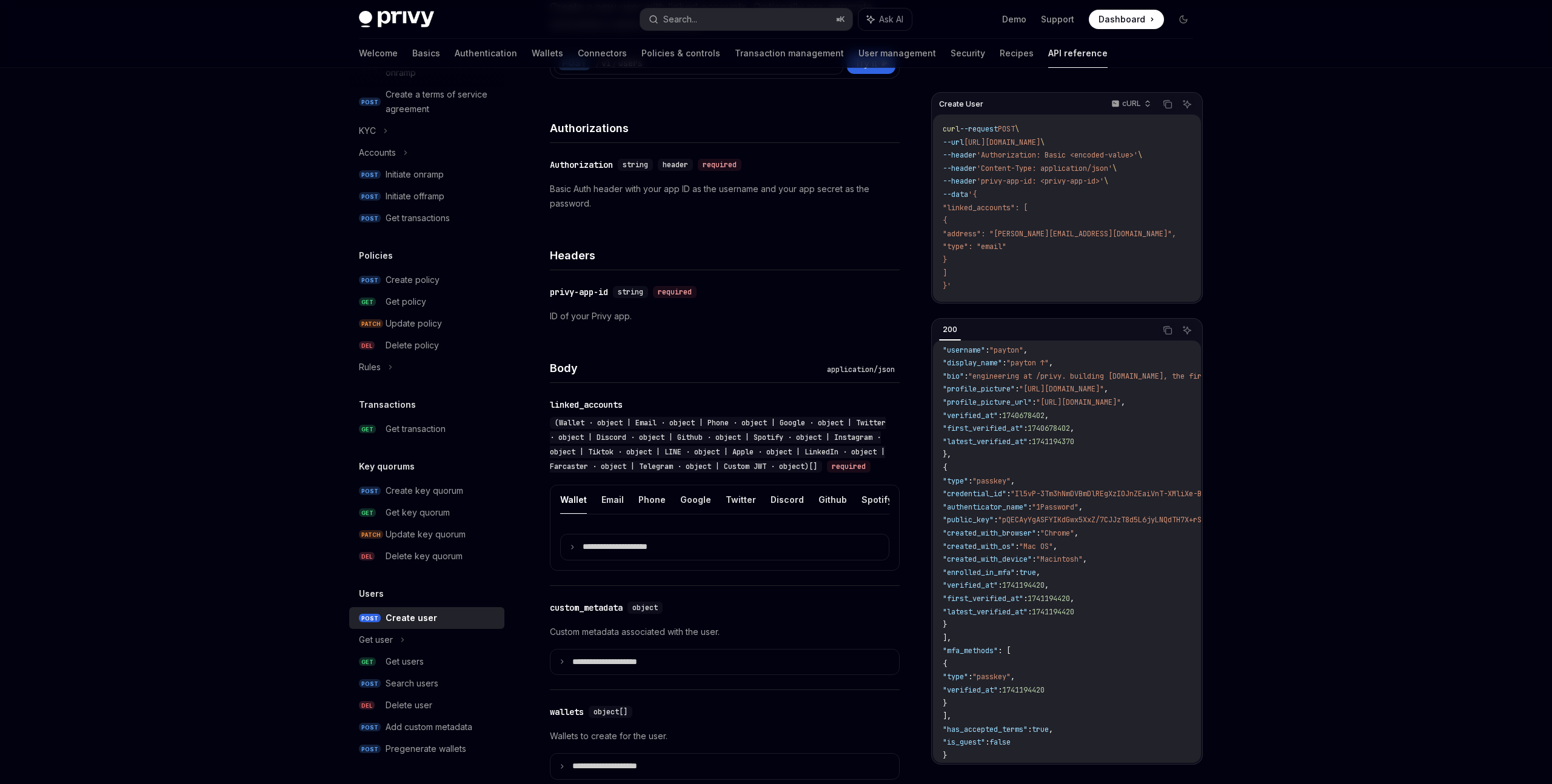
scroll to position [140, 0]
click at [648, 512] on button "Phone" at bounding box center [652, 498] width 27 height 28
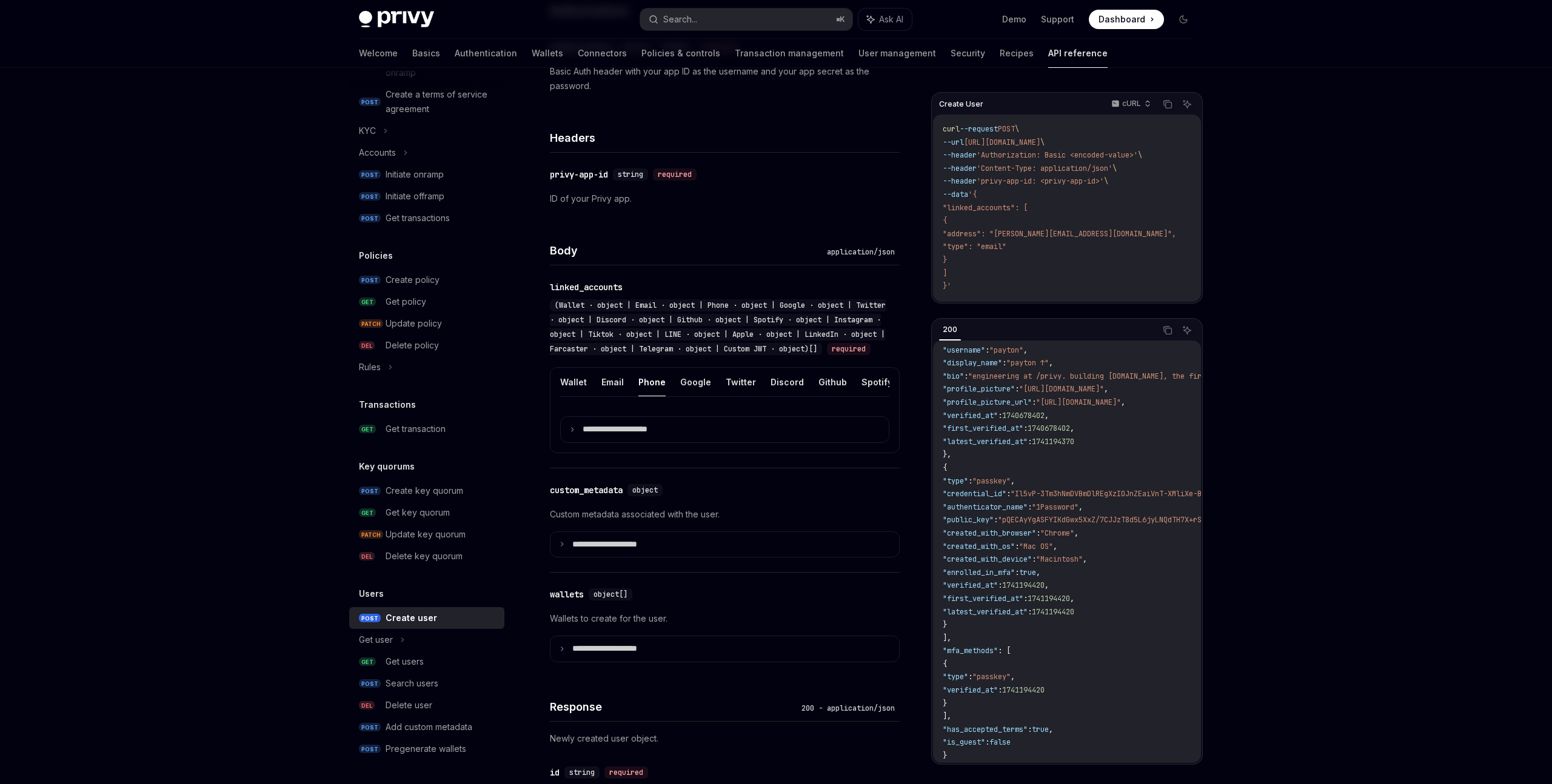
scroll to position [239, 0]
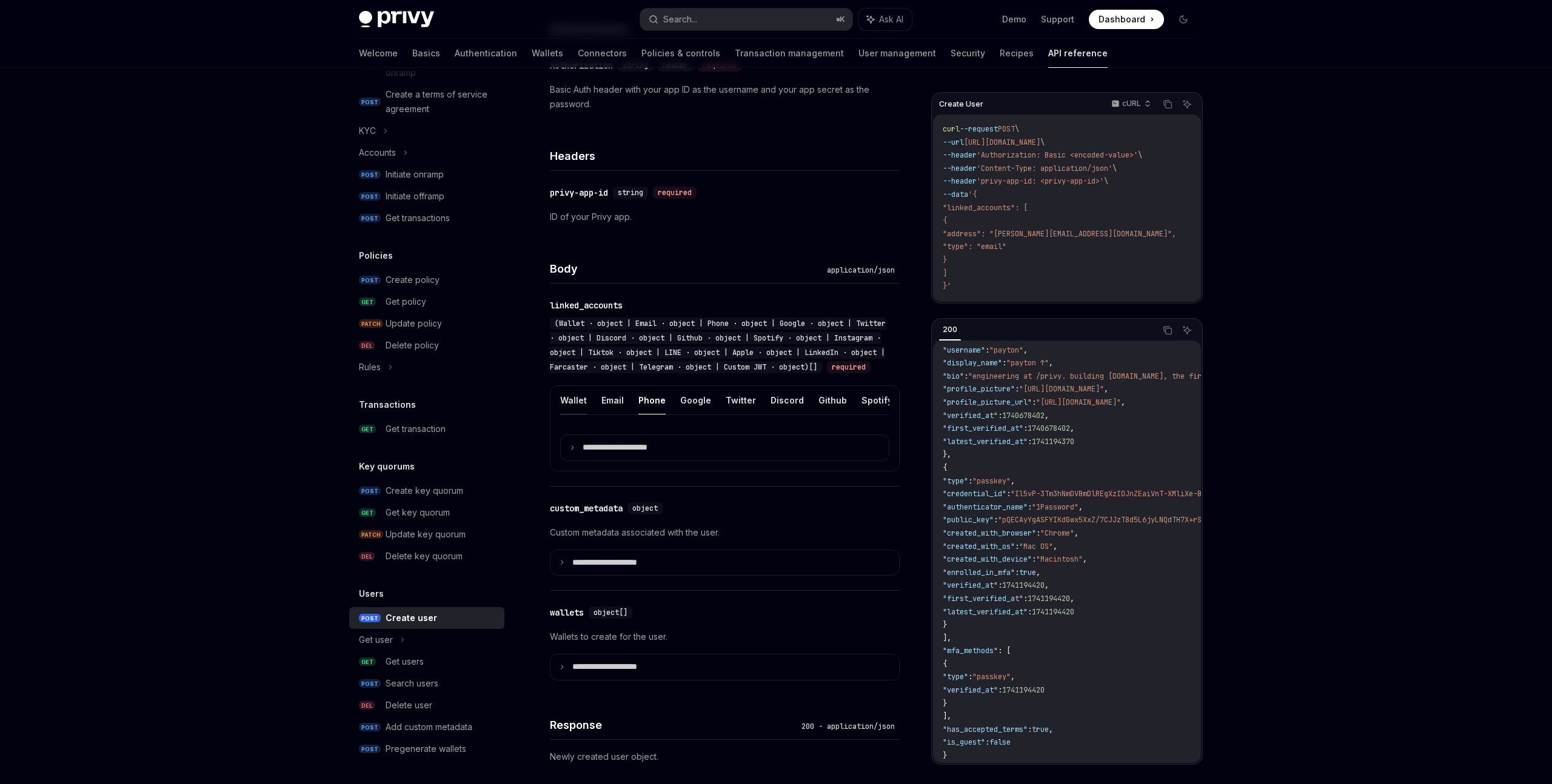
click at [574, 413] on button "Wallet" at bounding box center [573, 400] width 26 height 28
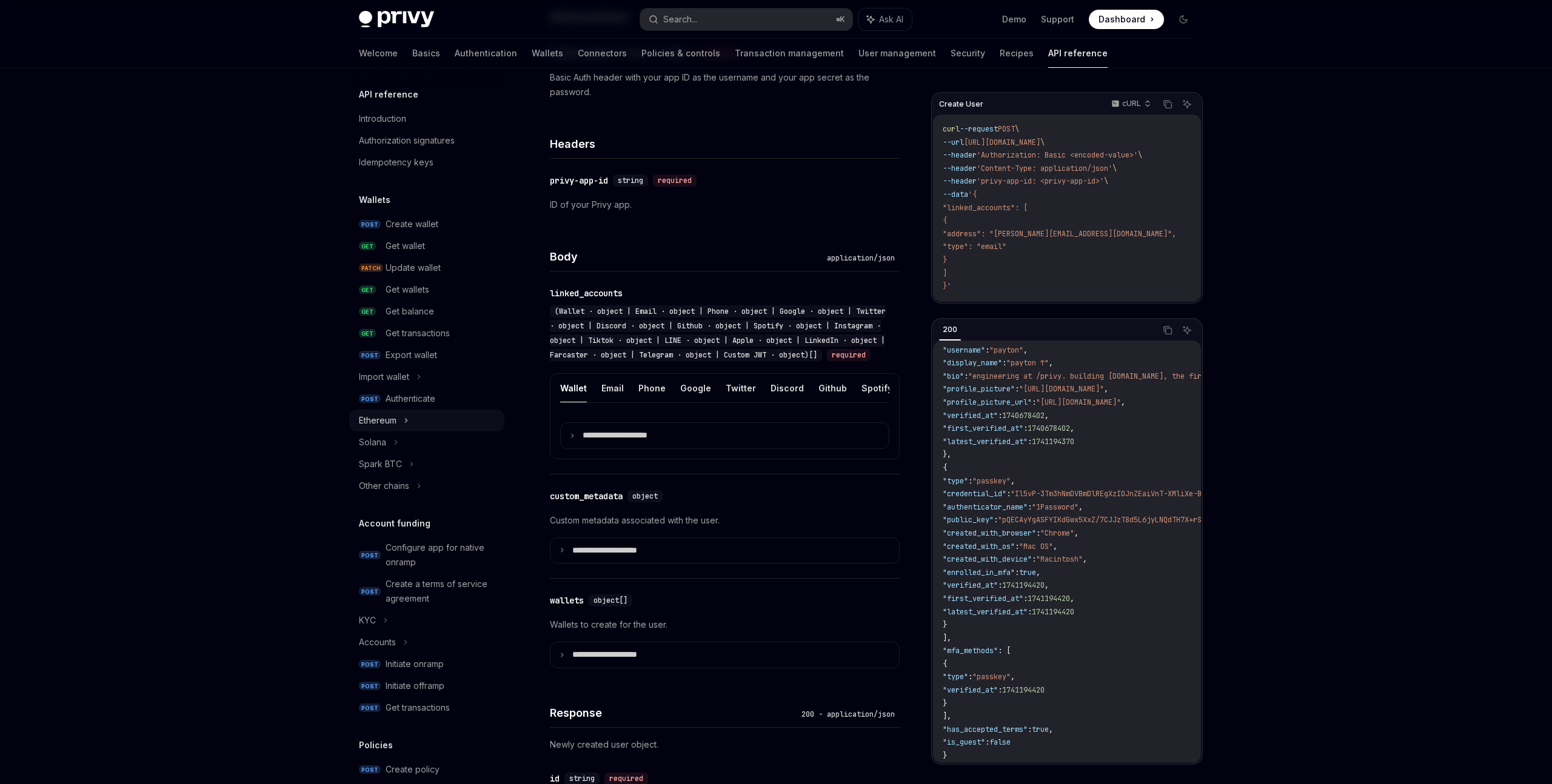
click at [450, 420] on div "Ethereum" at bounding box center [426, 420] width 155 height 22
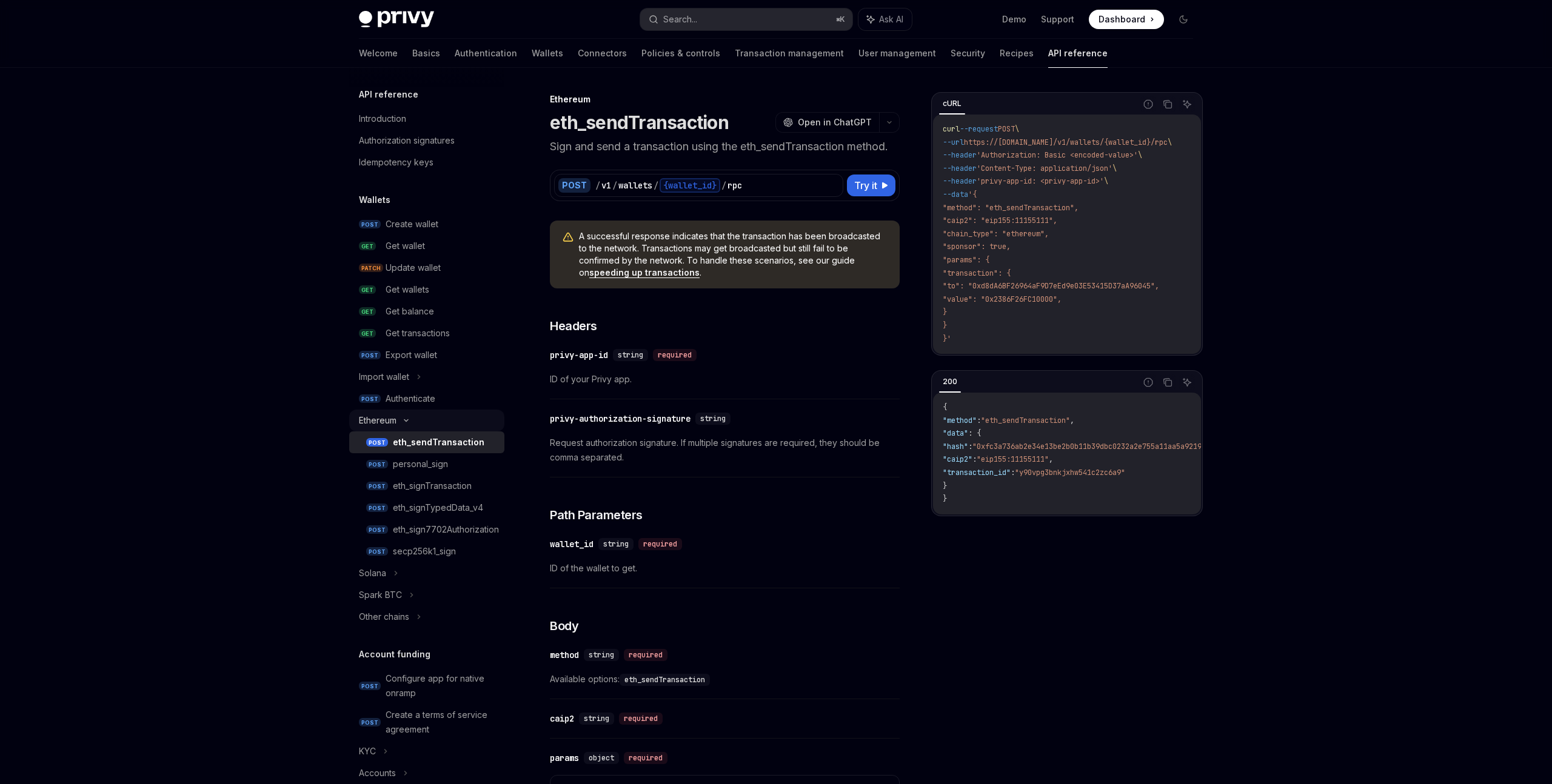
click at [450, 420] on div "Ethereum" at bounding box center [426, 420] width 155 height 22
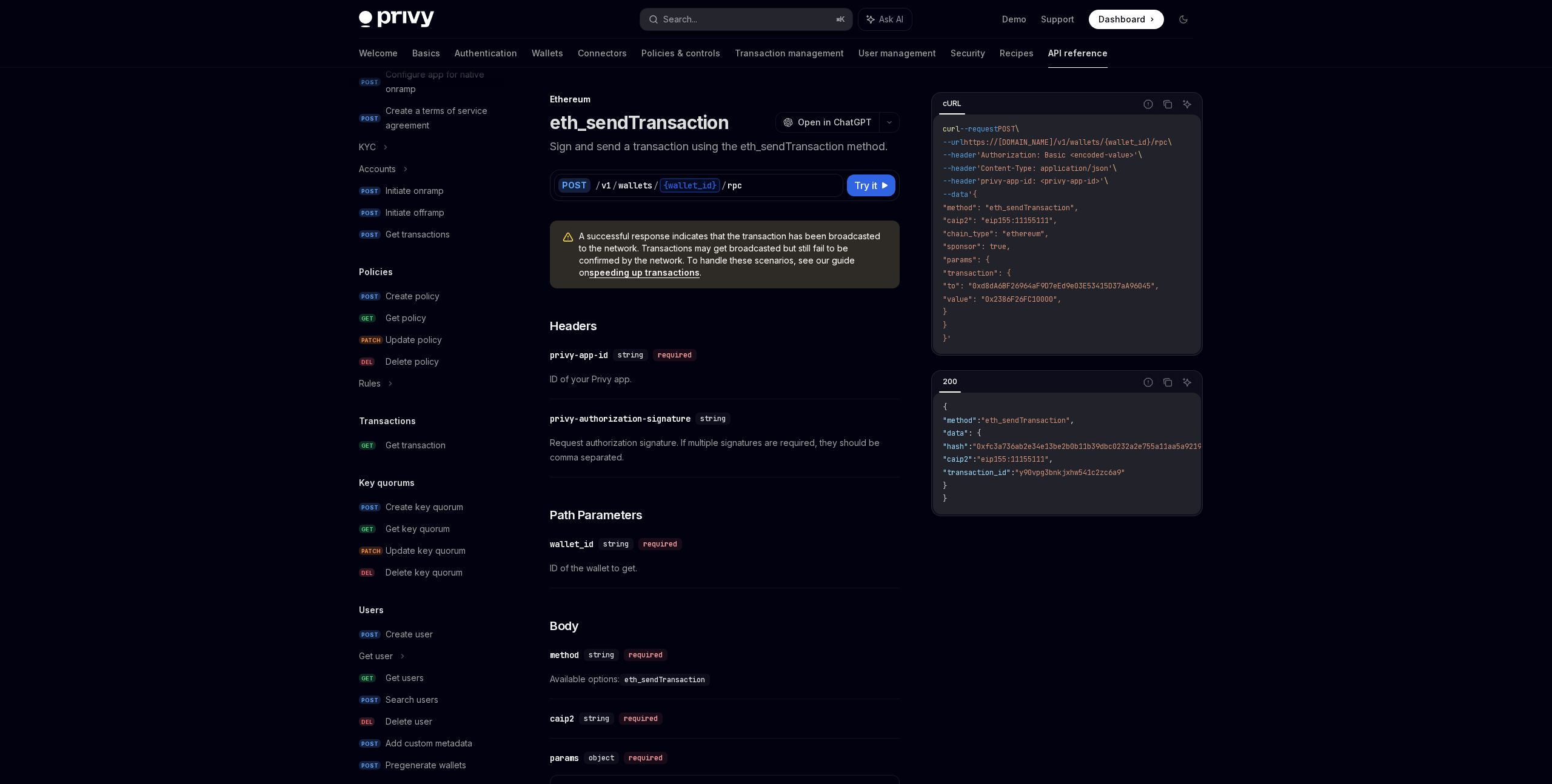
scroll to position [489, 0]
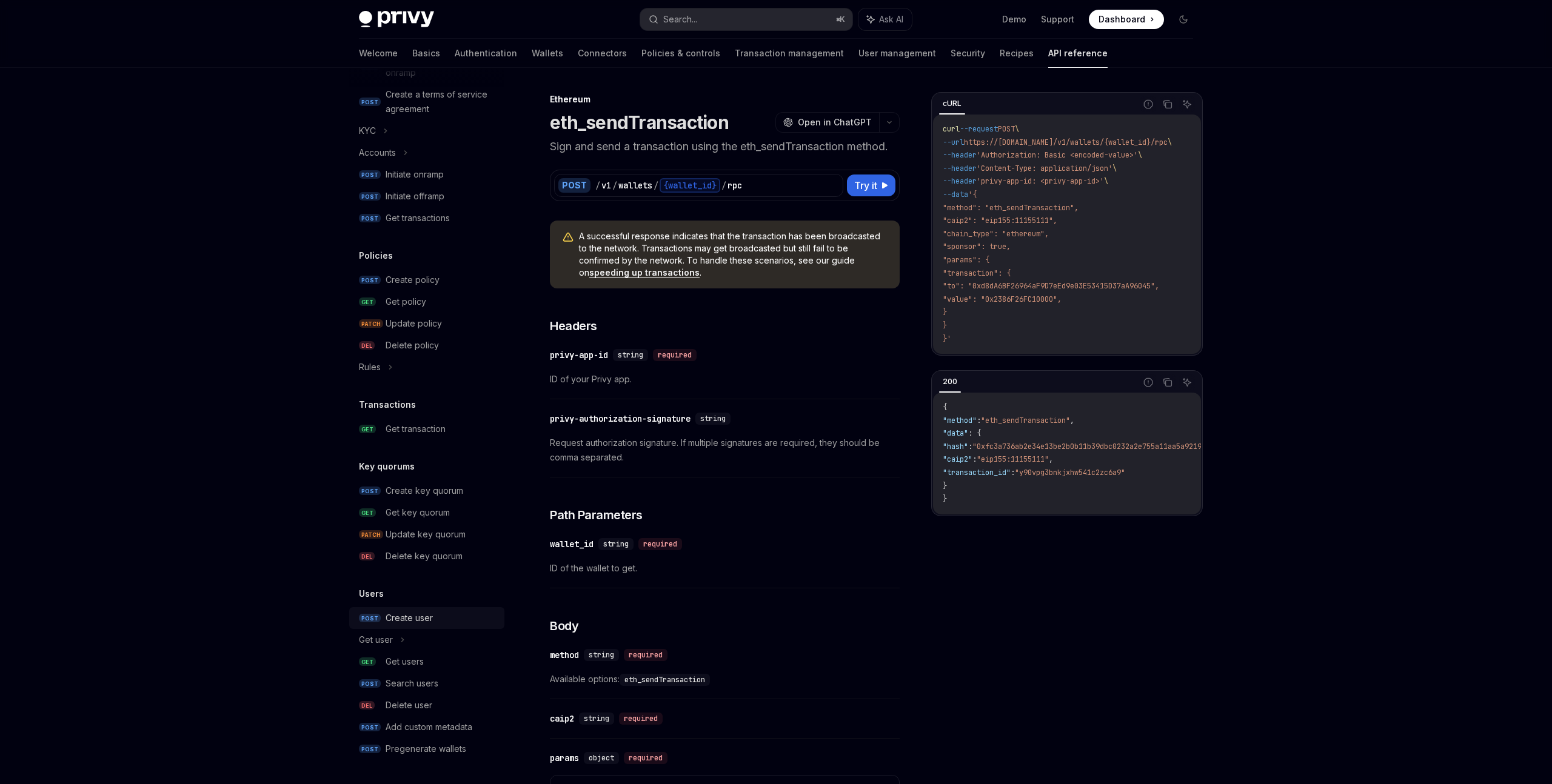
click at [438, 618] on div "Create user" at bounding box center [441, 617] width 112 height 14
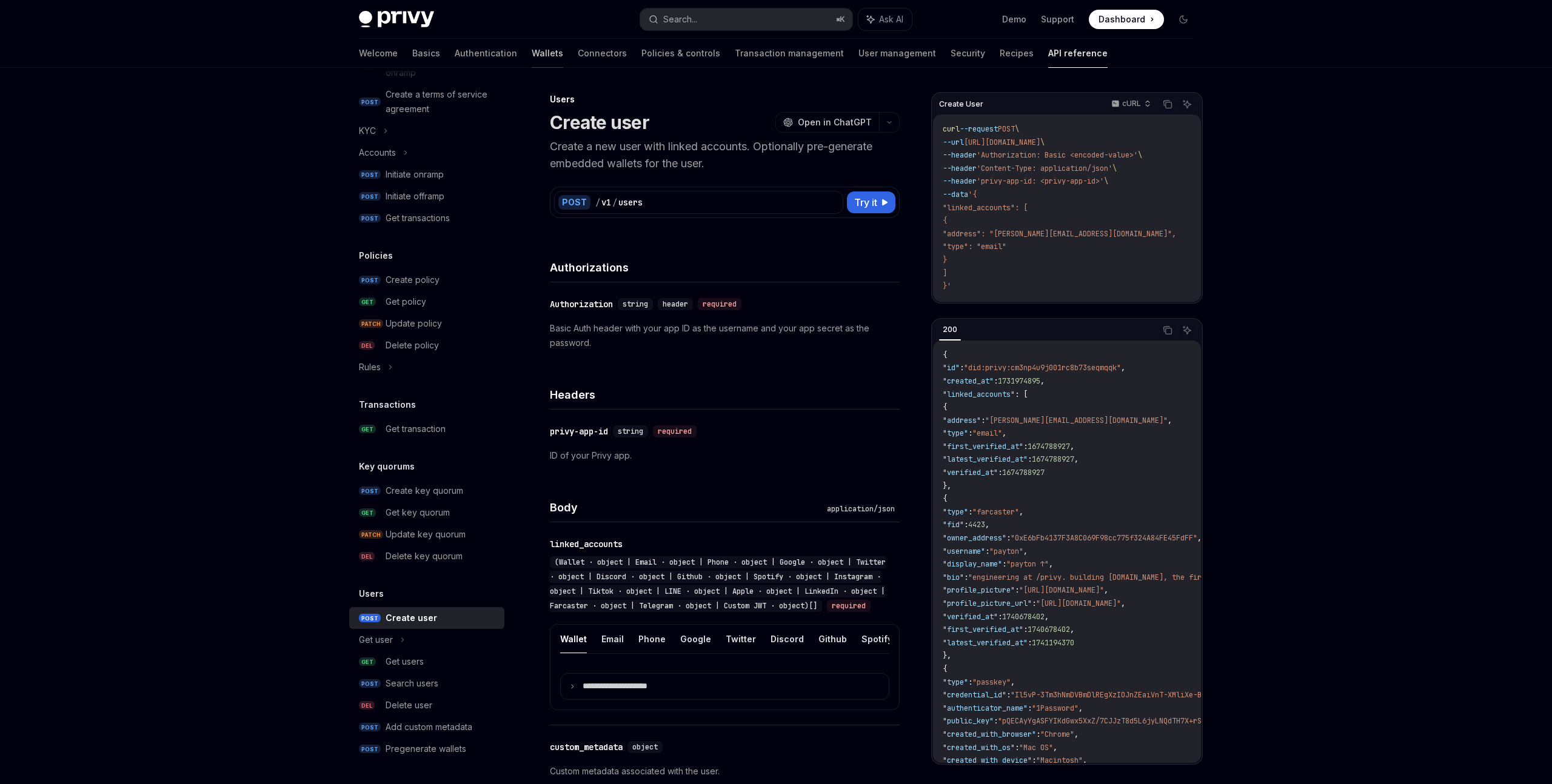
click at [532, 50] on link "Wallets" at bounding box center [547, 53] width 31 height 29
click at [532, 58] on link "Wallets" at bounding box center [547, 53] width 31 height 29
click at [532, 52] on link "Wallets" at bounding box center [547, 53] width 31 height 29
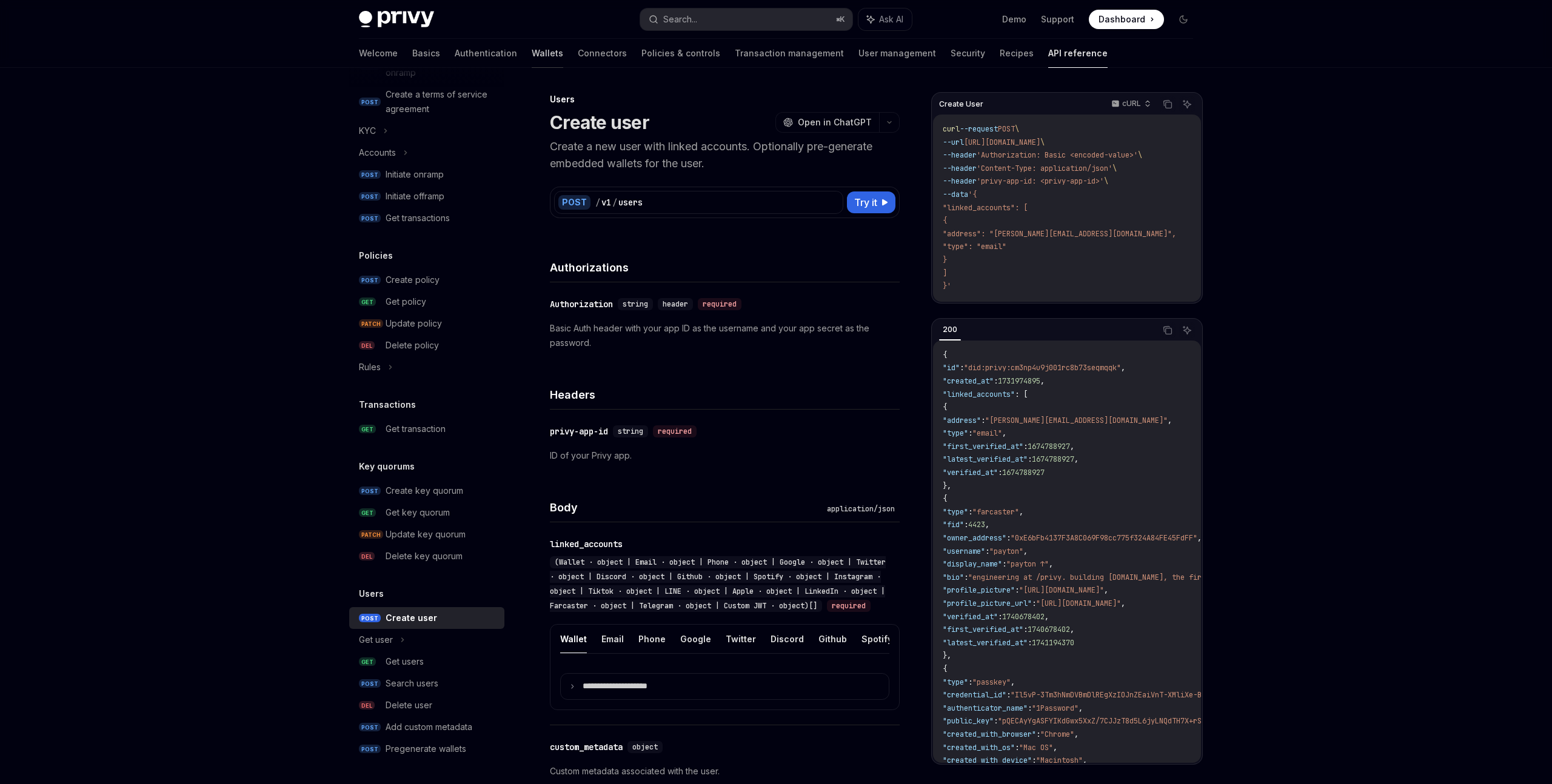
click at [532, 52] on link "Wallets" at bounding box center [547, 53] width 31 height 29
click at [532, 51] on link "Wallets" at bounding box center [547, 53] width 31 height 29
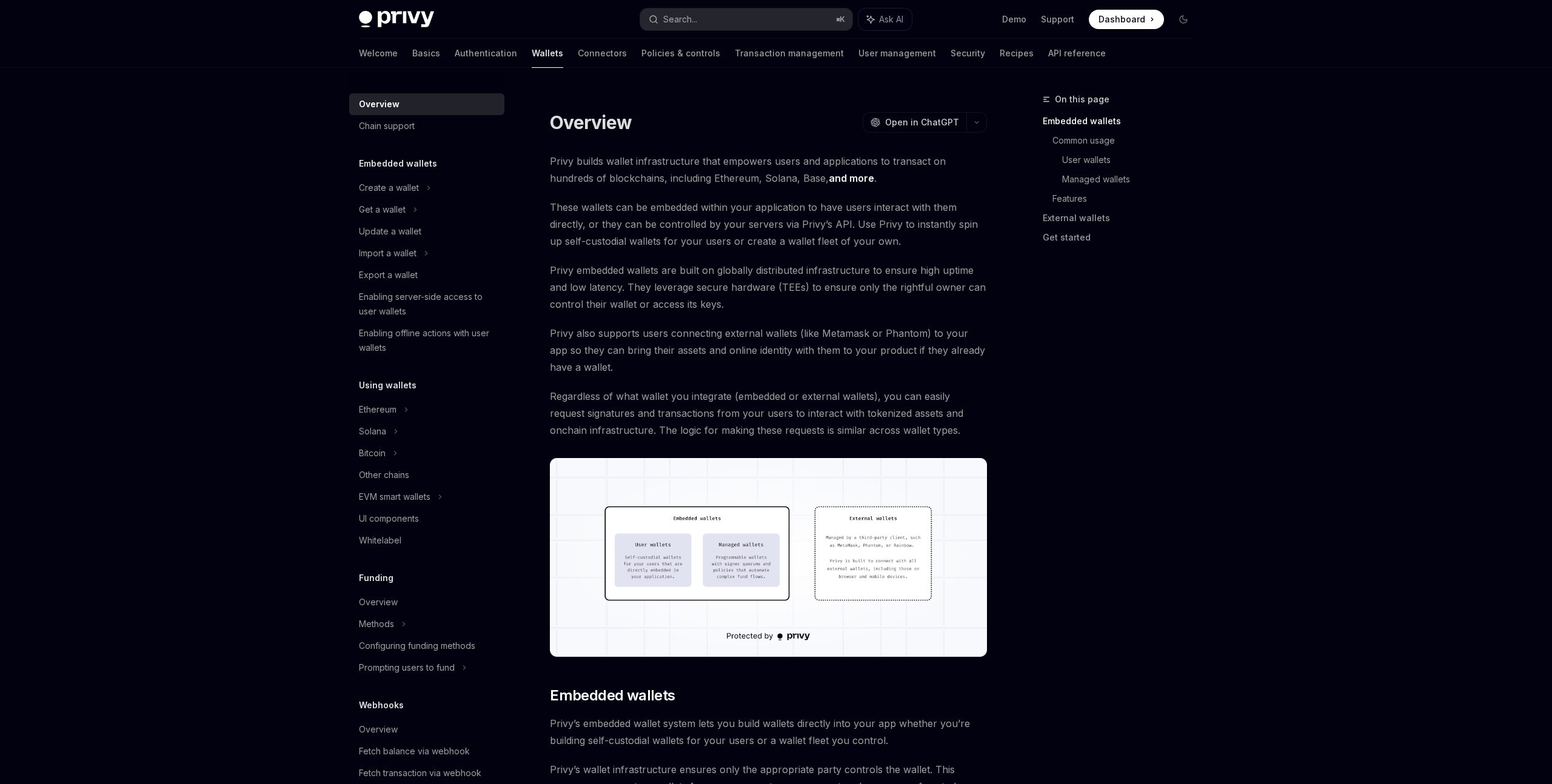
click at [532, 51] on link "Wallets" at bounding box center [547, 53] width 31 height 29
click at [412, 55] on link "Basics" at bounding box center [426, 53] width 28 height 29
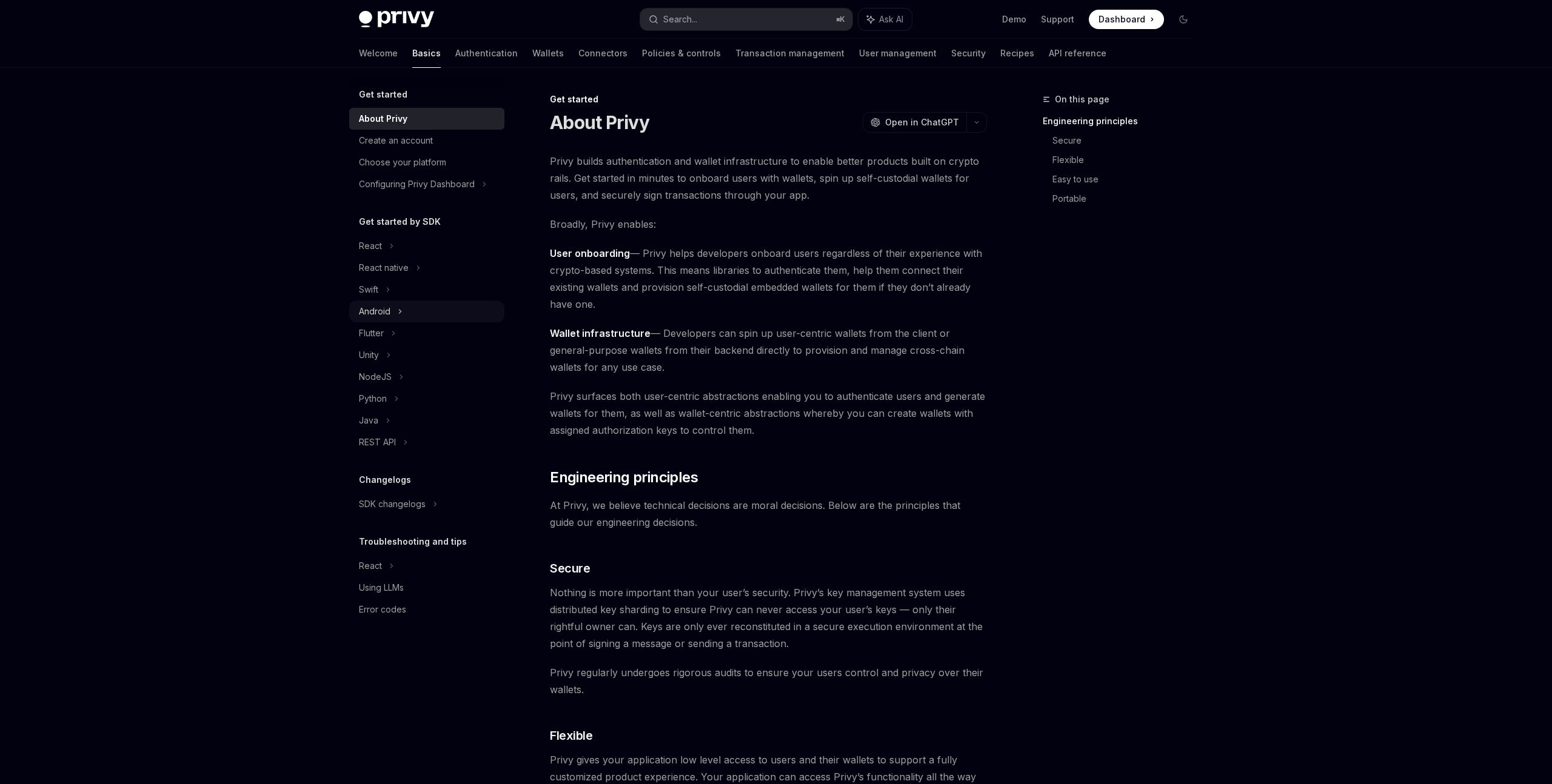
click at [408, 303] on div "Android" at bounding box center [426, 311] width 155 height 22
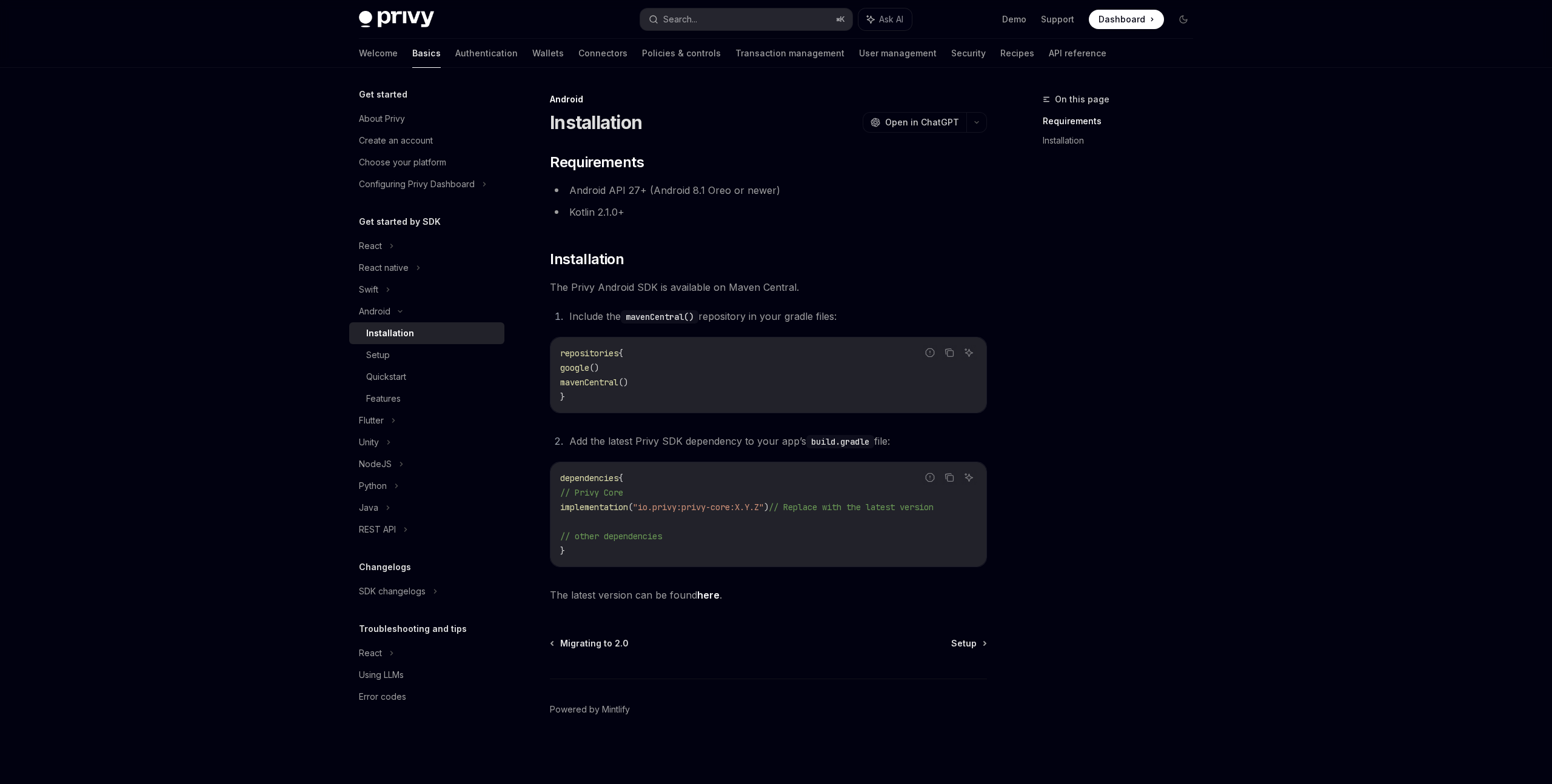
click at [404, 340] on div "Installation" at bounding box center [390, 333] width 48 height 14
click at [399, 356] on div "Setup" at bounding box center [431, 354] width 131 height 14
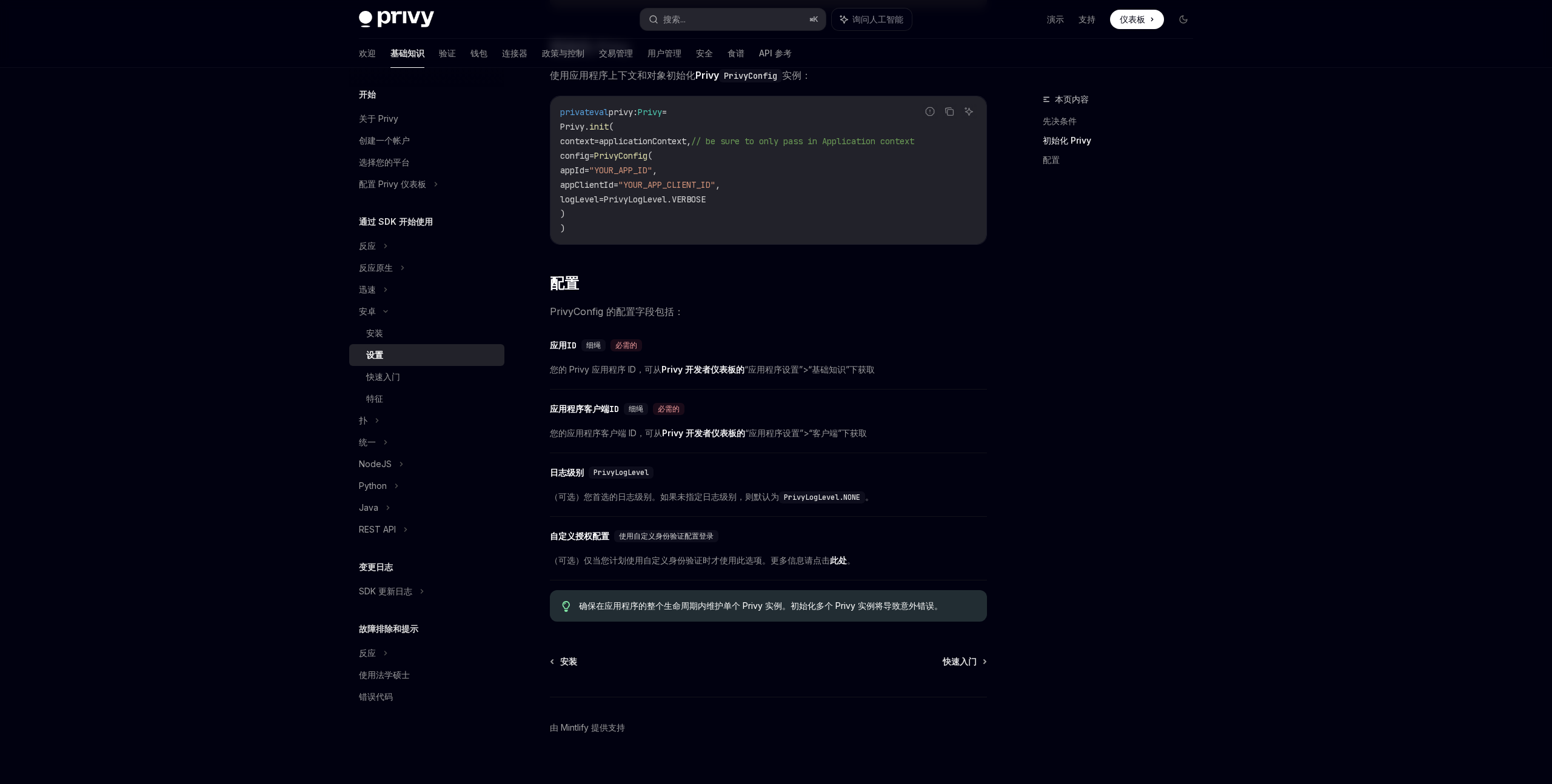
scroll to position [268, 0]
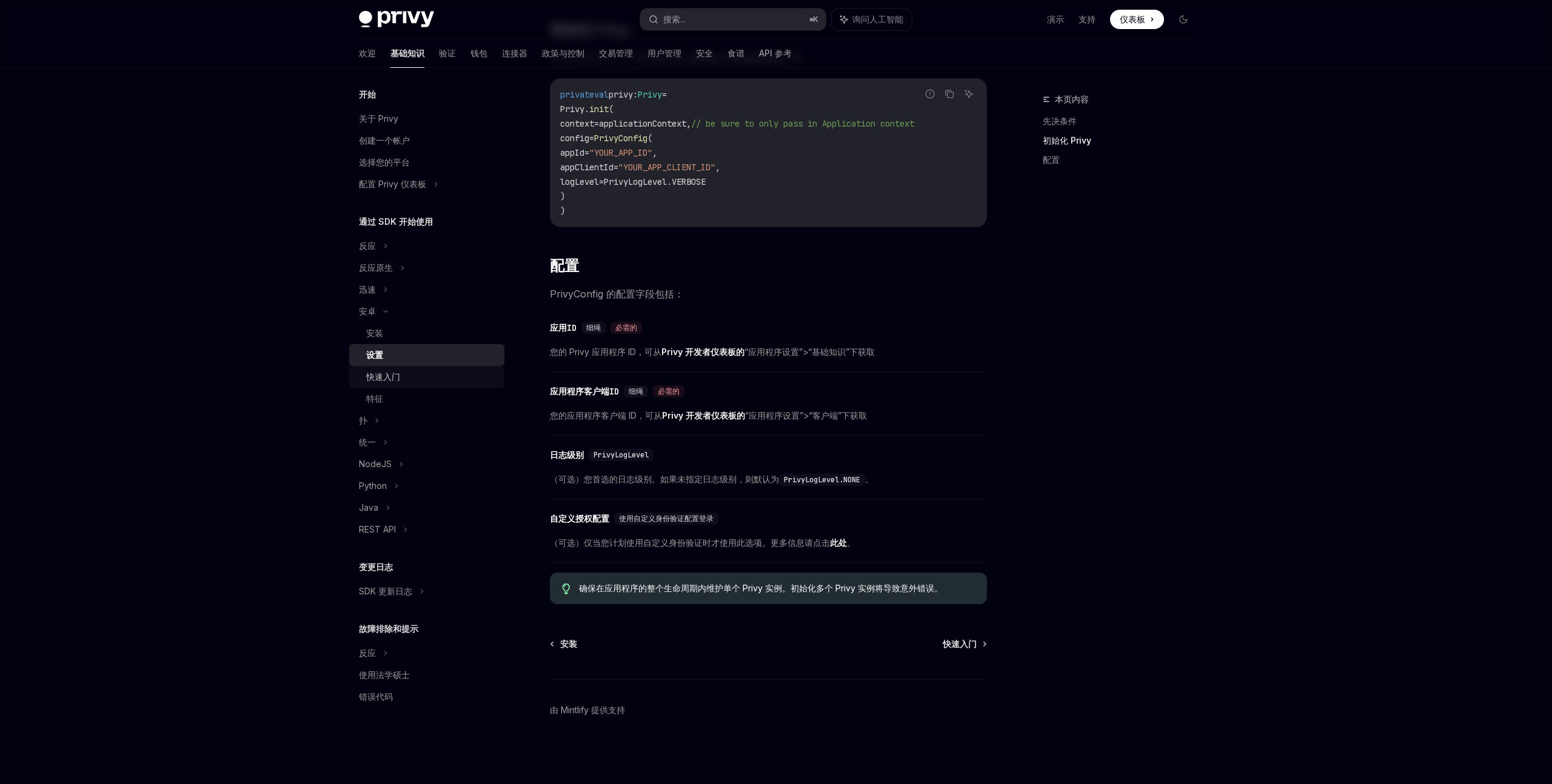
click at [361, 384] on link "快速入门" at bounding box center [426, 377] width 155 height 22
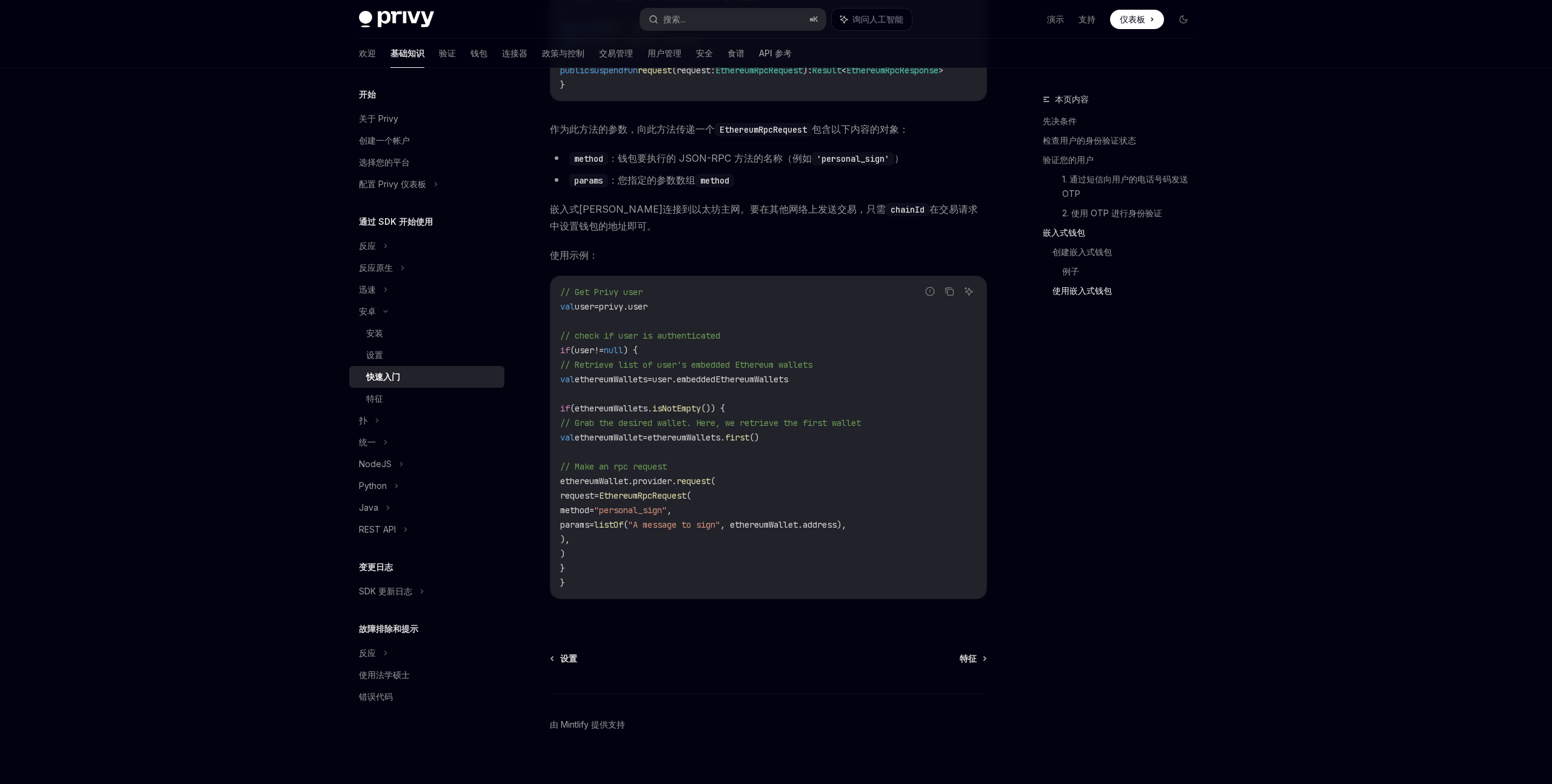
scroll to position [2464, 0]
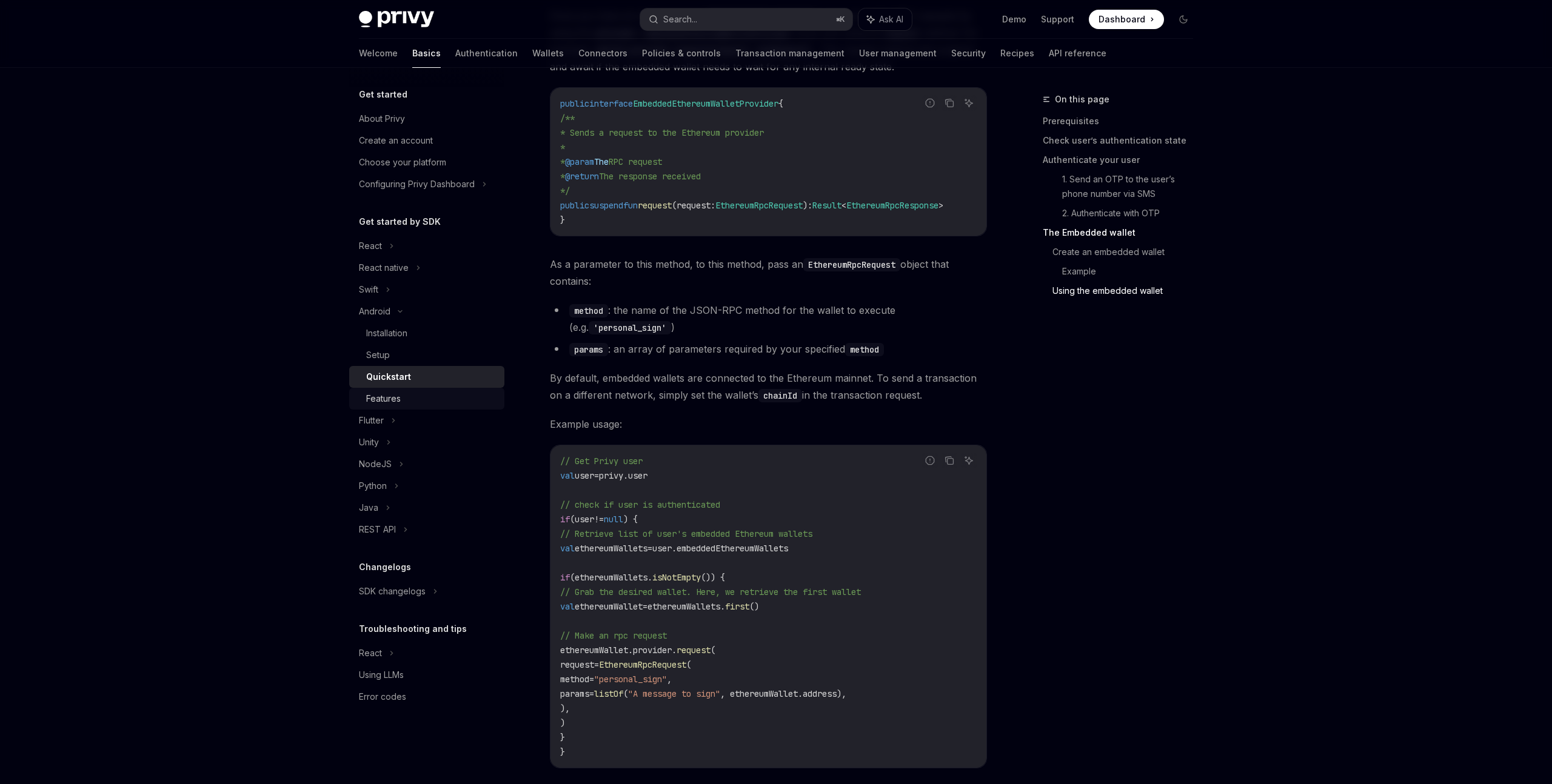
click at [421, 398] on div "Features" at bounding box center [431, 398] width 131 height 14
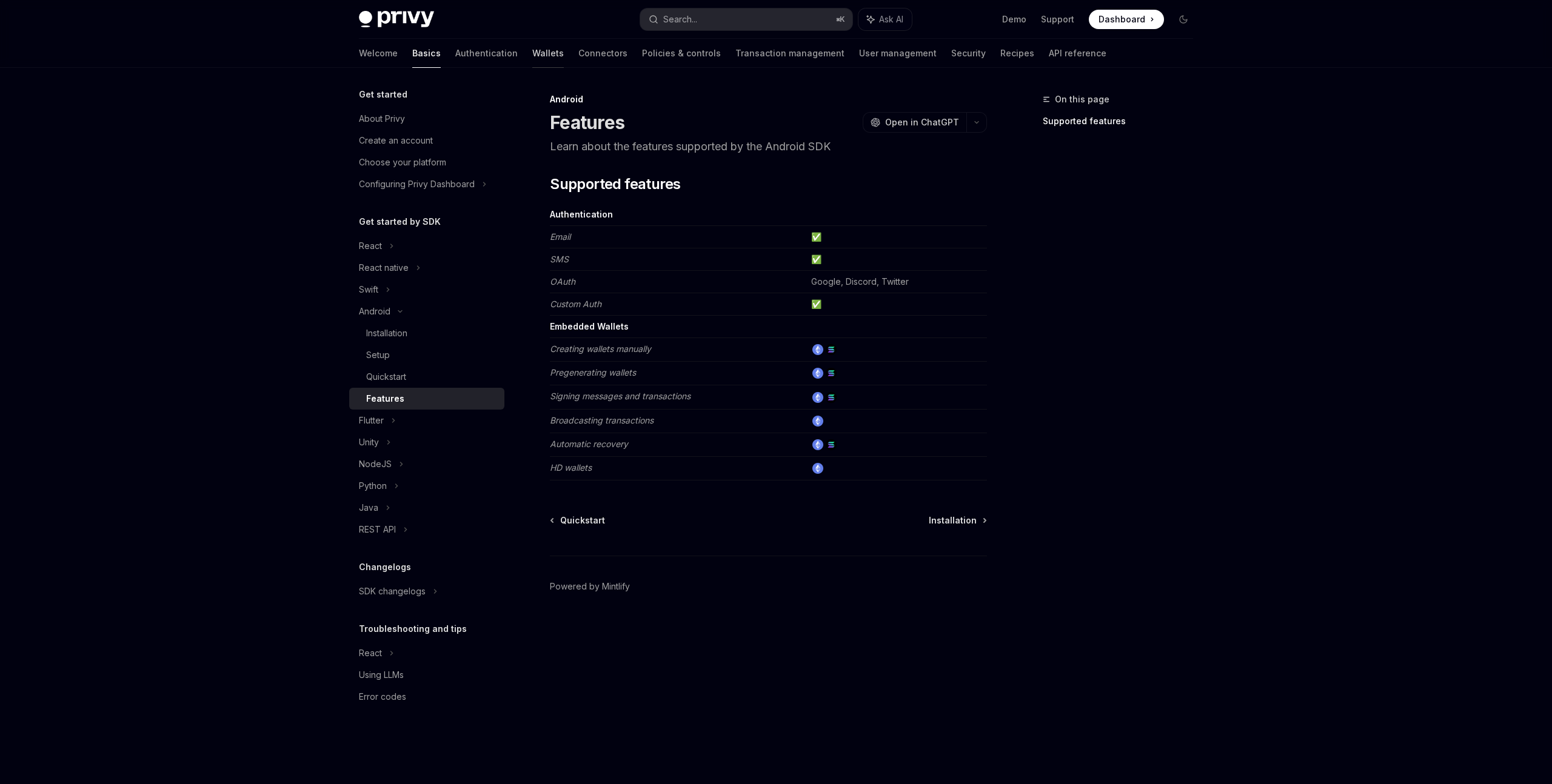
click at [532, 58] on link "Wallets" at bounding box center [548, 53] width 31 height 29
click at [532, 54] on link "Wallets" at bounding box center [548, 53] width 31 height 29
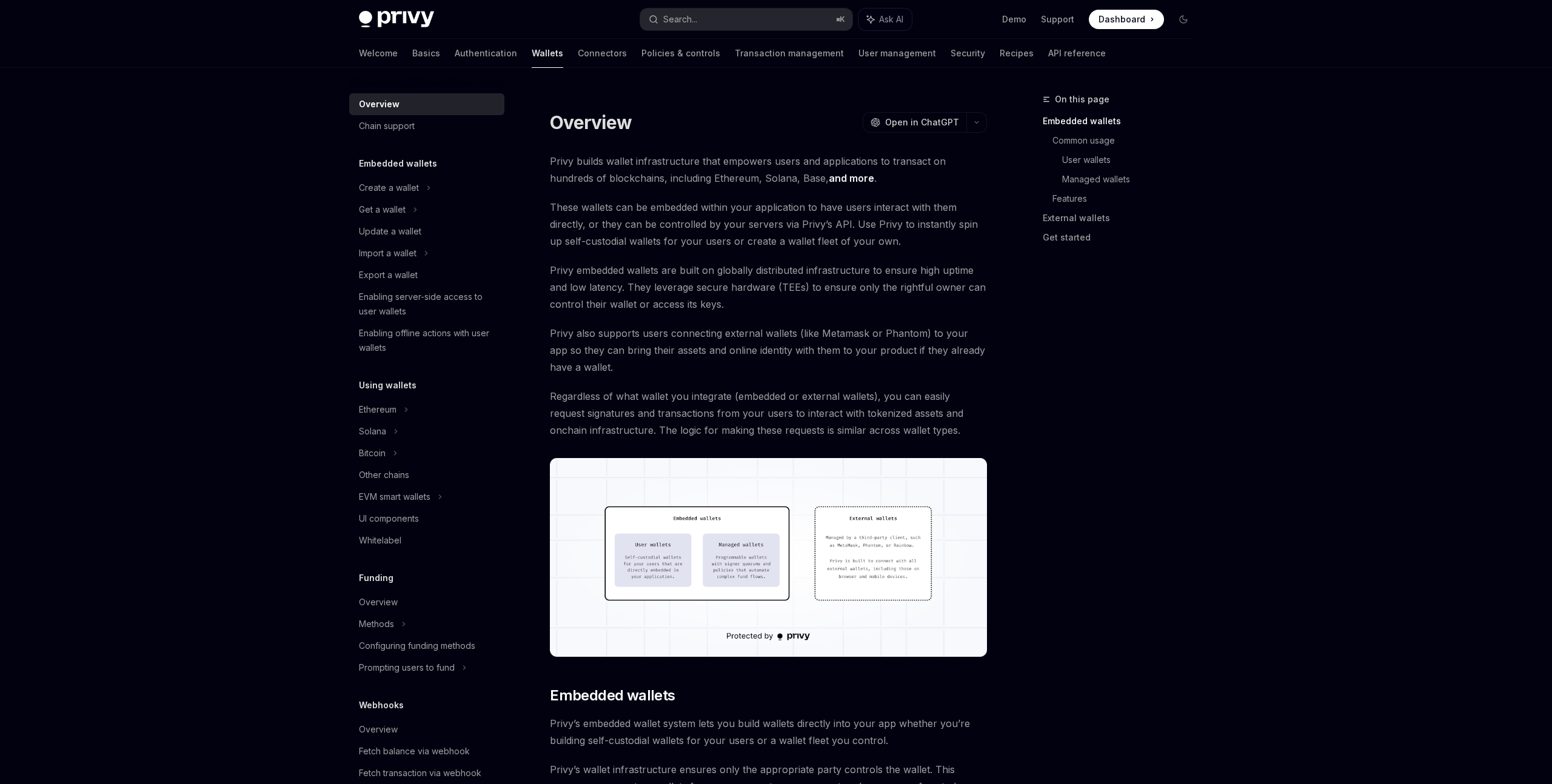
click at [532, 54] on link "Wallets" at bounding box center [547, 53] width 31 height 29
click at [460, 253] on div "Import a wallet" at bounding box center [426, 253] width 155 height 22
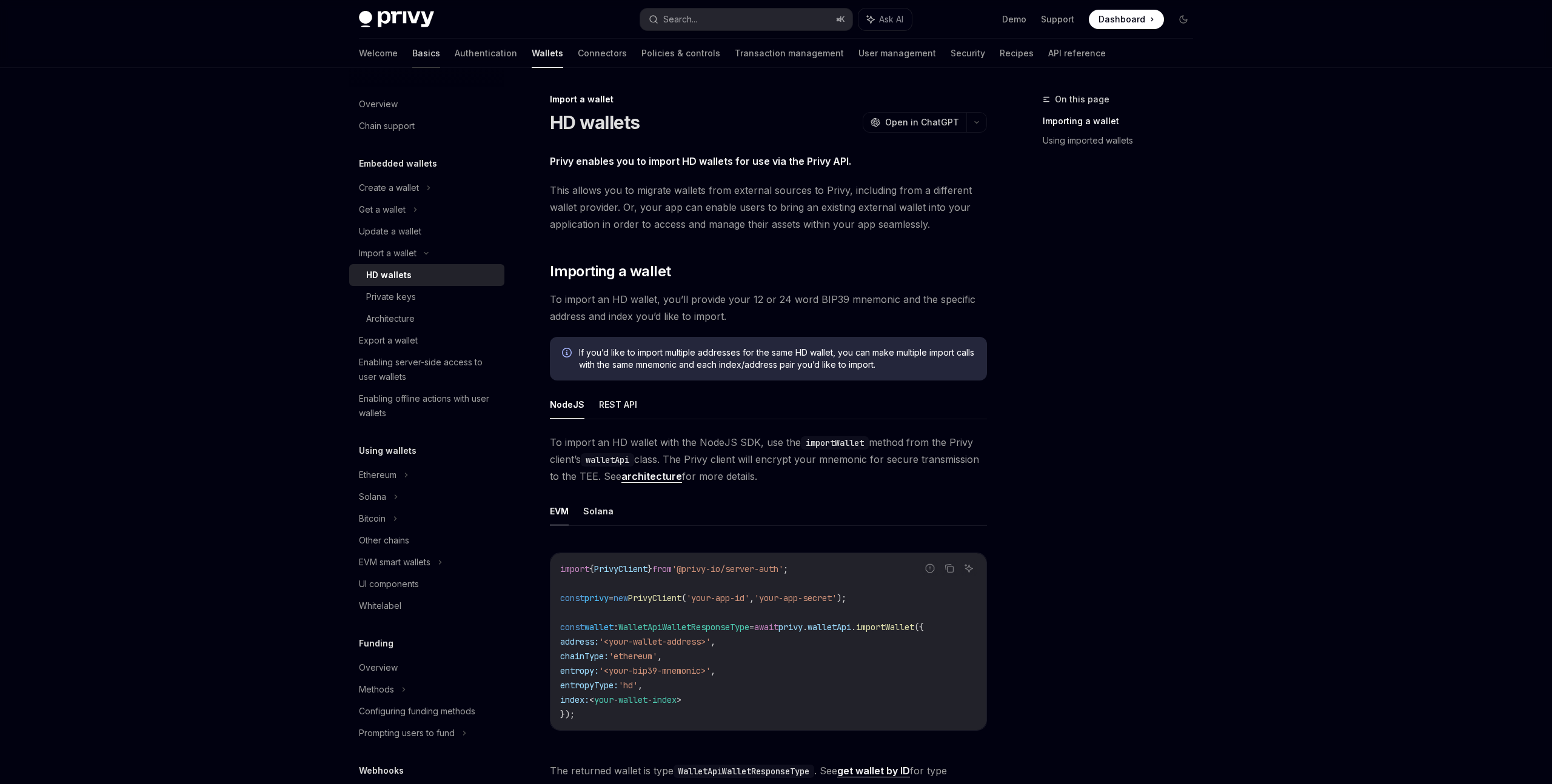
click at [412, 61] on link "Basics" at bounding box center [426, 53] width 28 height 29
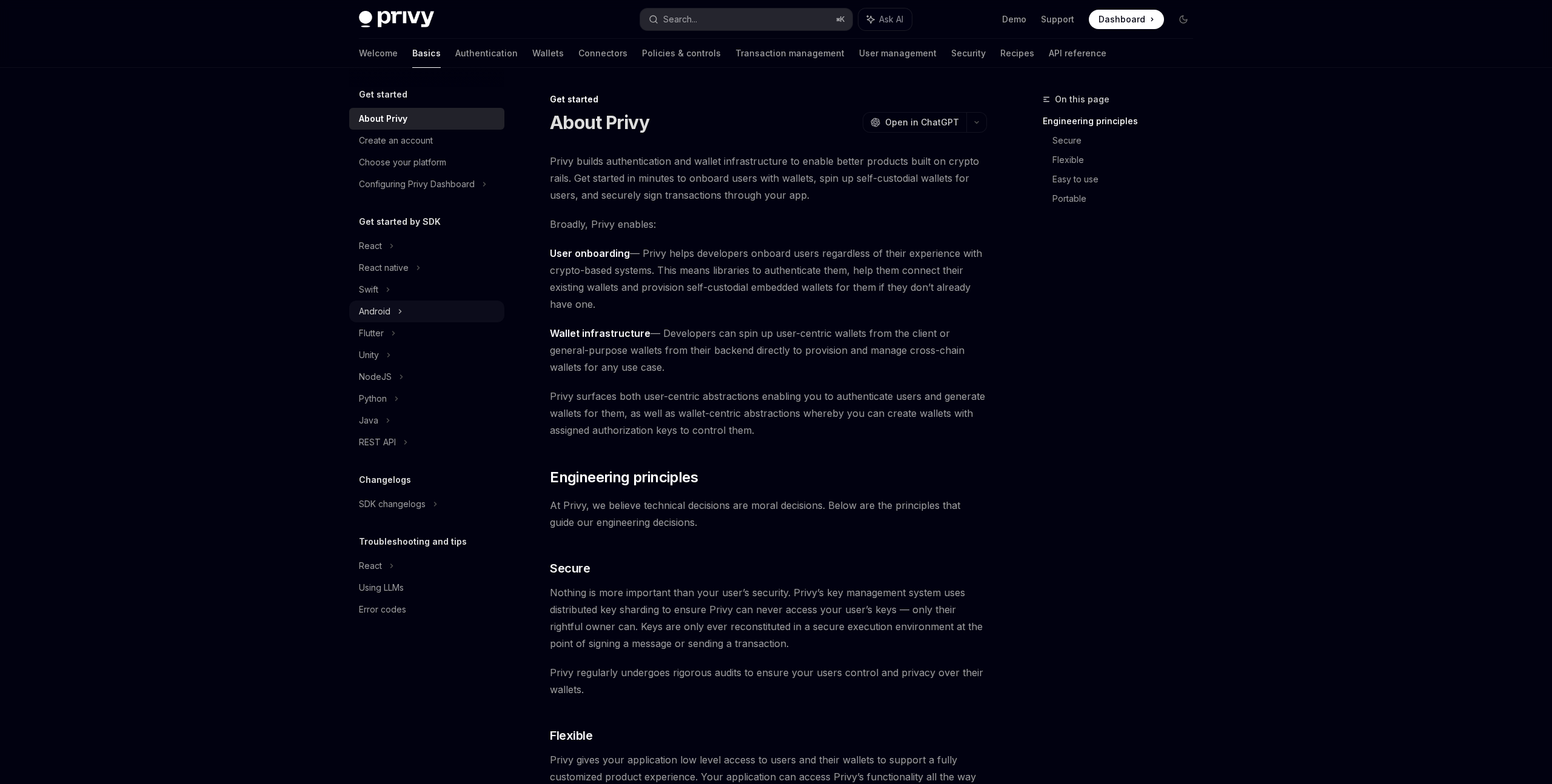
click at [391, 321] on div "Android" at bounding box center [426, 311] width 155 height 22
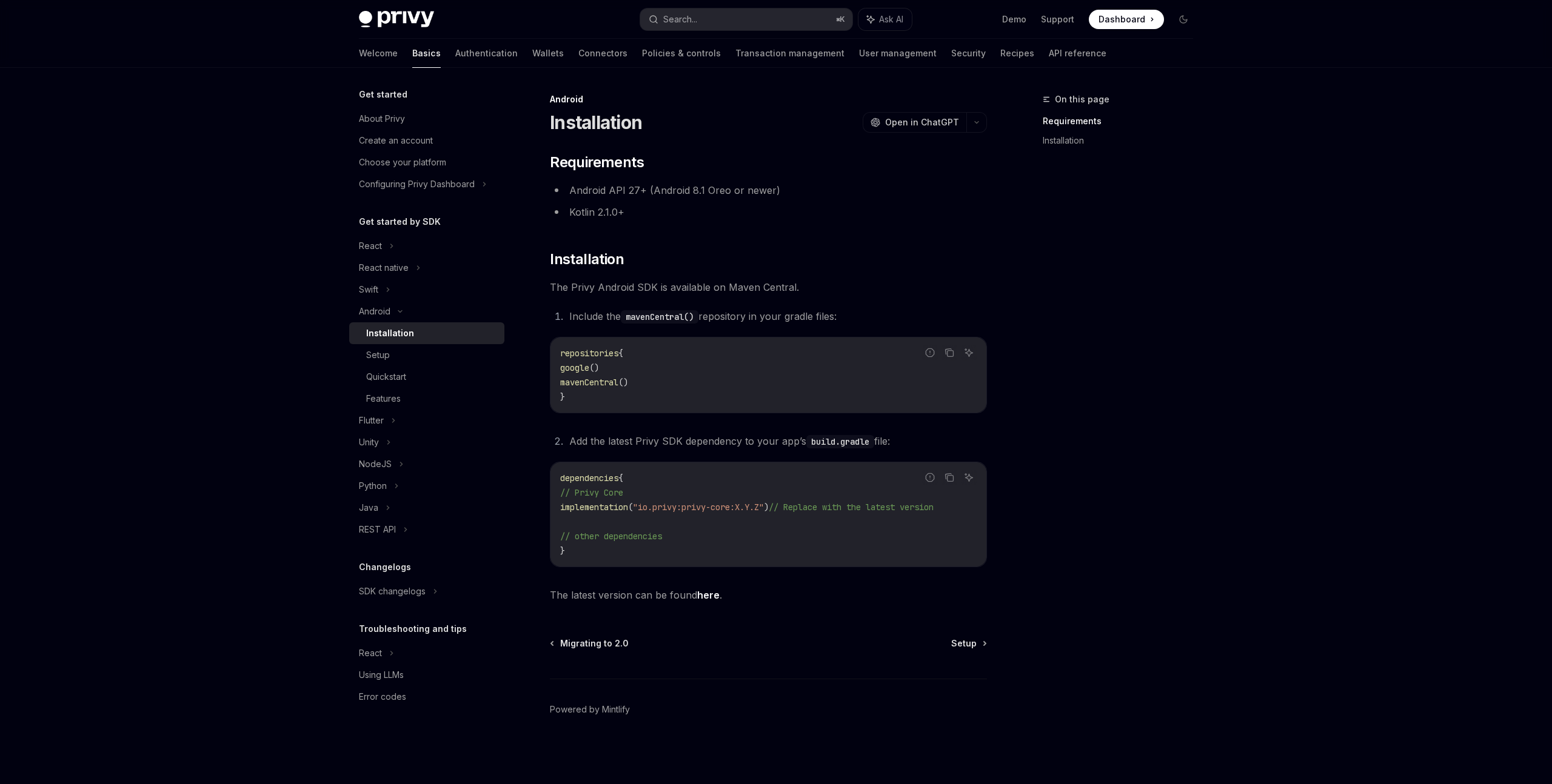
click at [513, 53] on div "Welcome Basics Authentication Wallets Connectors Policies & controls Transactio…" at bounding box center [732, 53] width 747 height 29
click at [532, 54] on link "Wallets" at bounding box center [548, 53] width 31 height 29
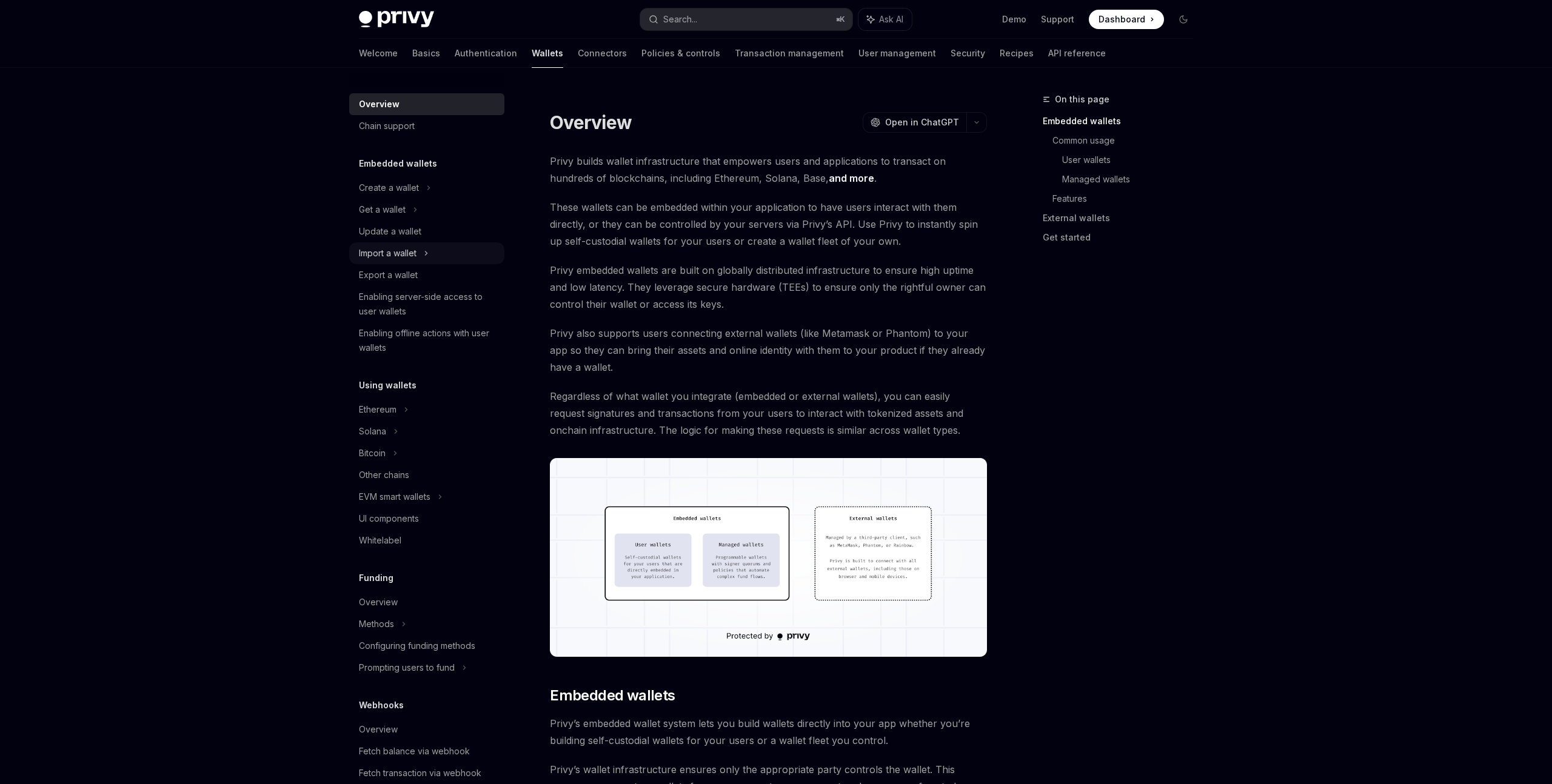
click at [443, 255] on div "Import a wallet" at bounding box center [426, 253] width 155 height 22
type textarea "*"
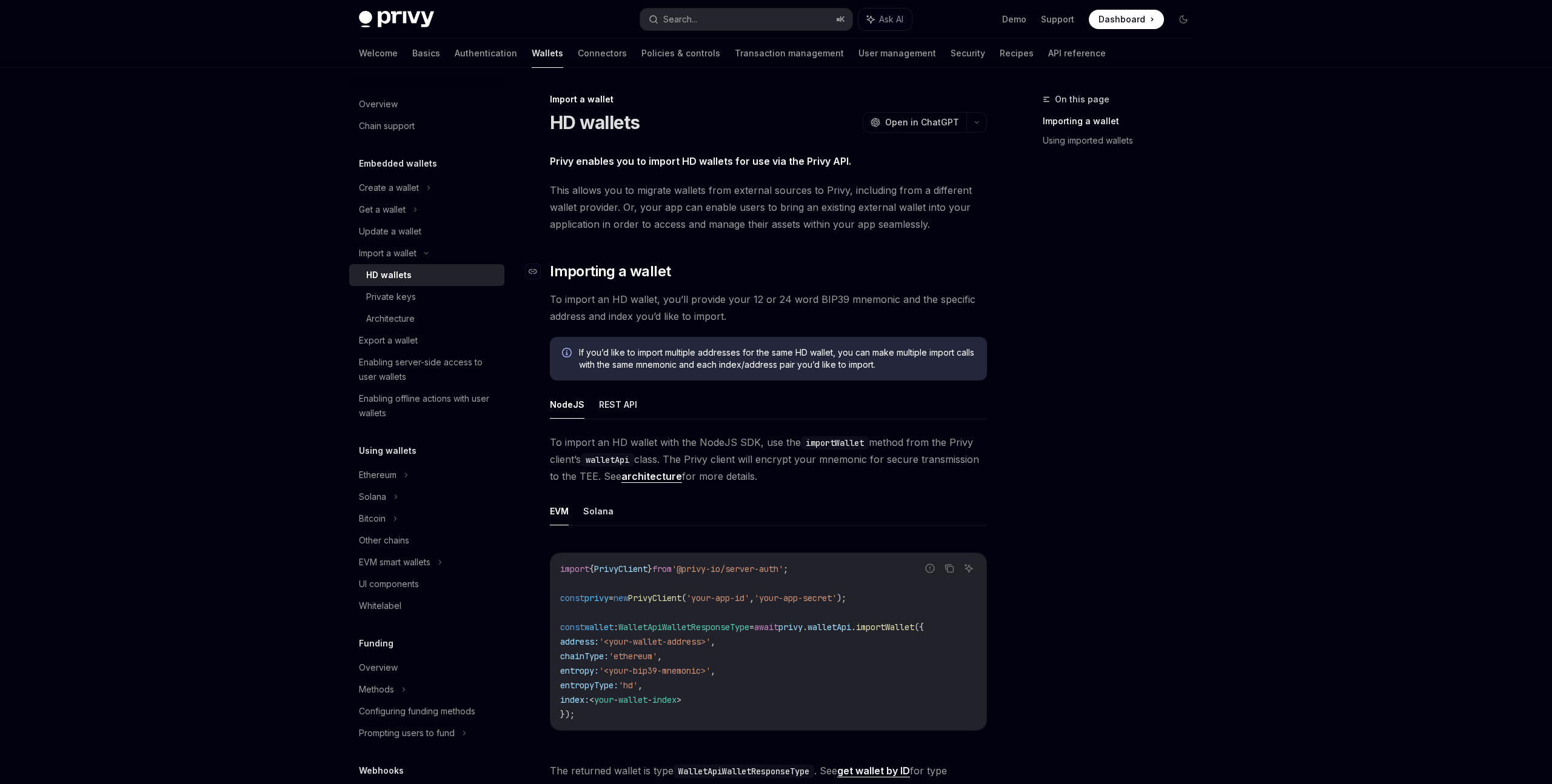
click at [811, 264] on h2 "​ Importing a wallet" at bounding box center [768, 271] width 437 height 20
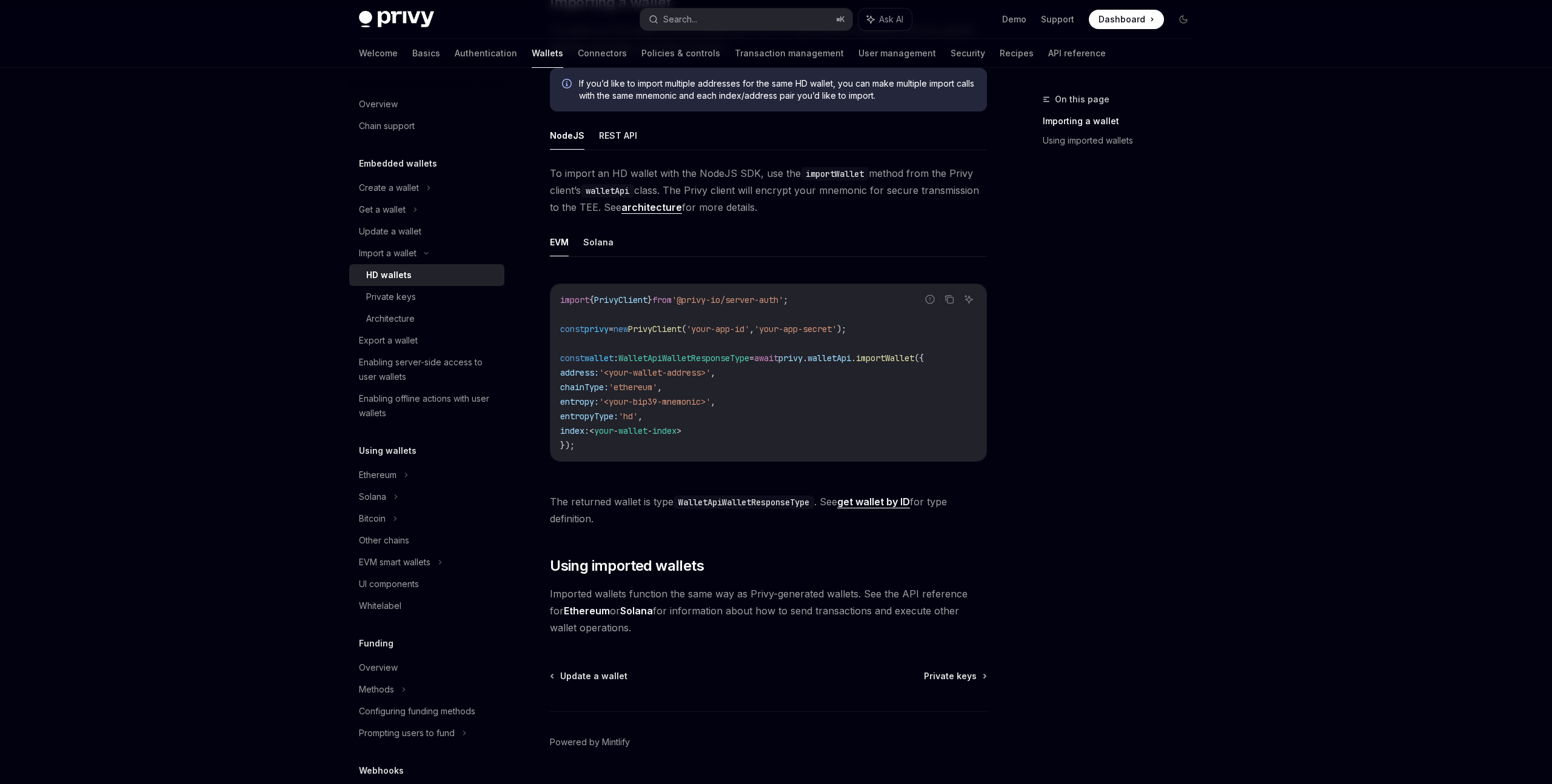
scroll to position [286, 0]
